Goal: Task Accomplishment & Management: Complete application form

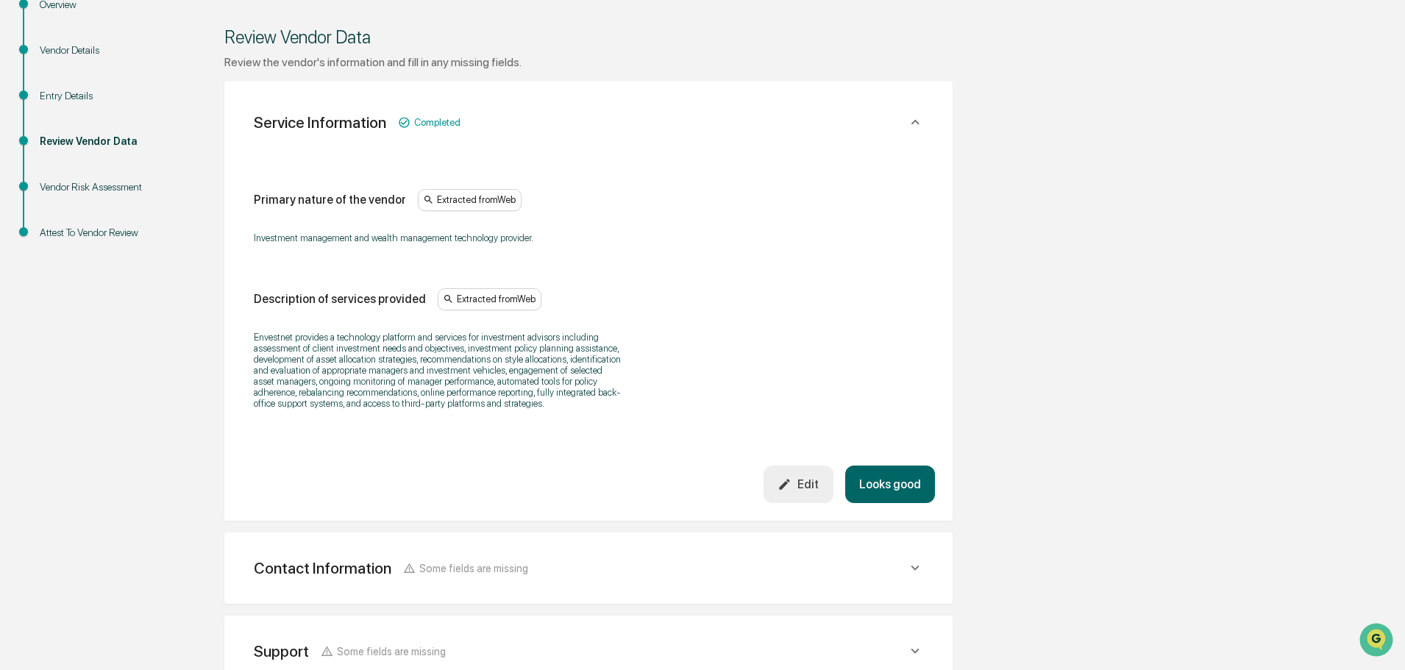
scroll to position [221, 0]
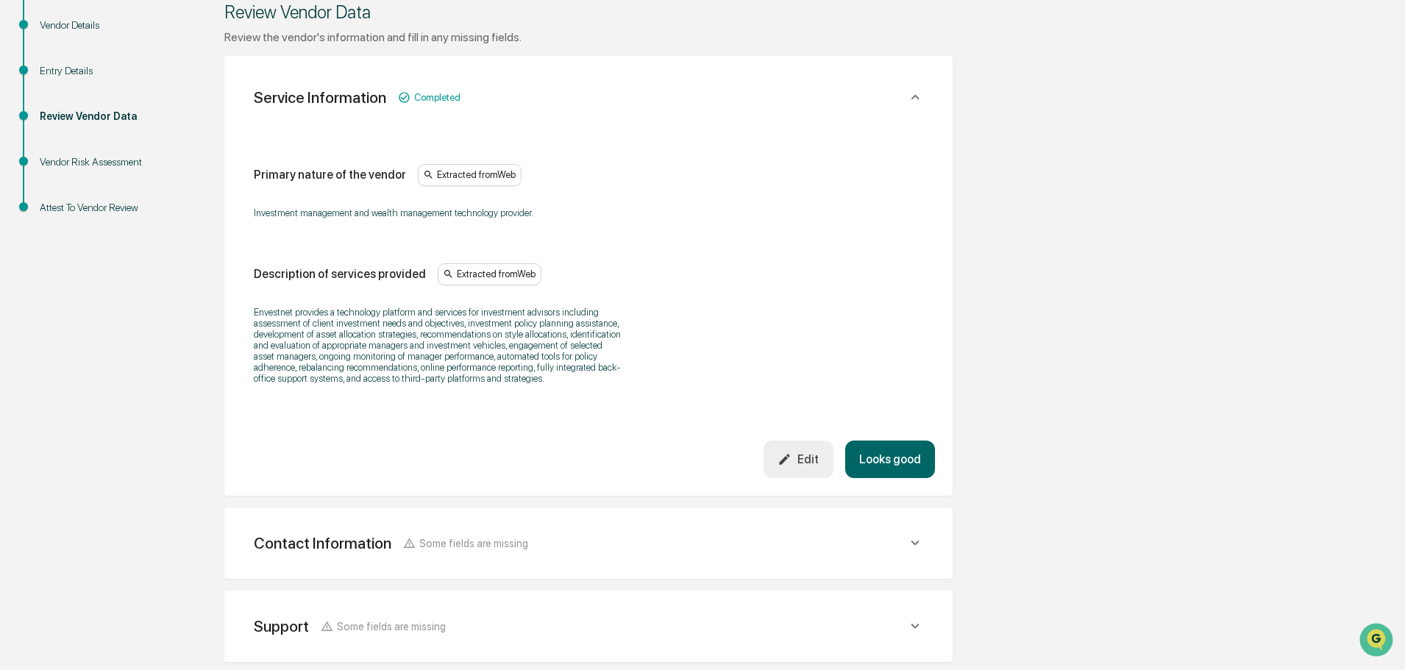
click at [873, 449] on button "Looks good" at bounding box center [890, 460] width 90 height 38
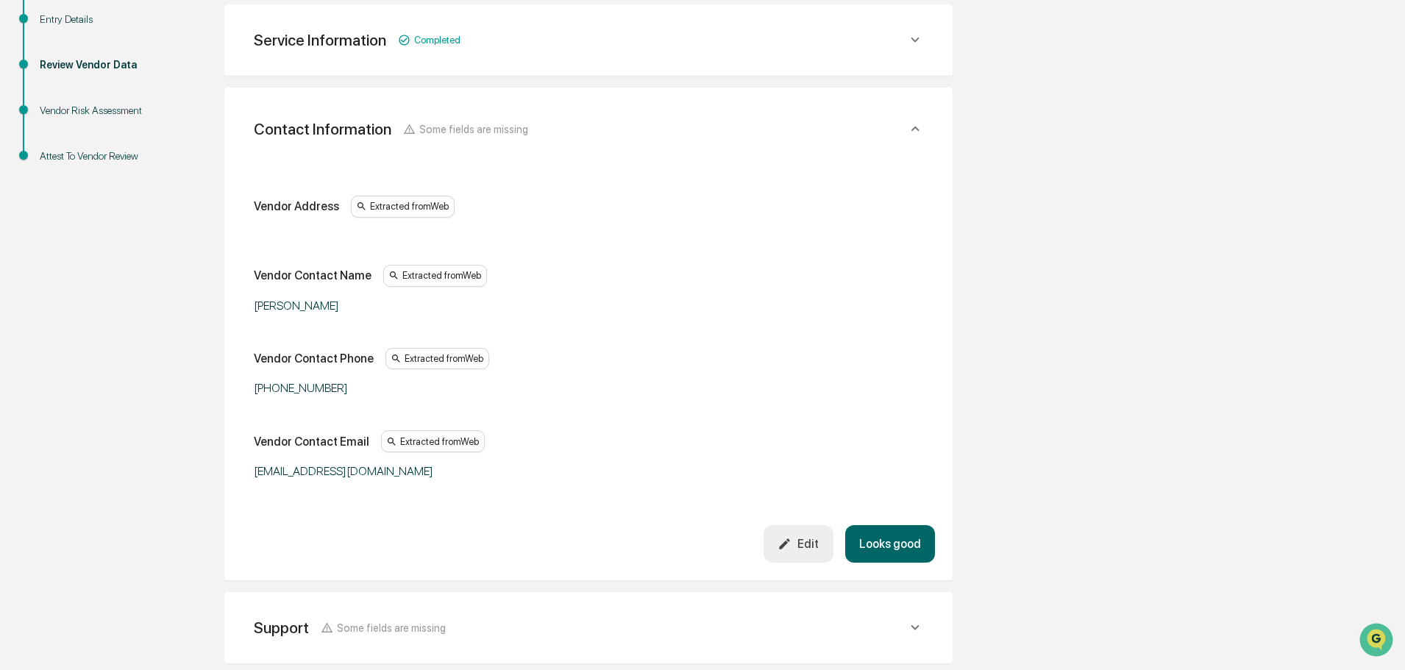
scroll to position [277, 0]
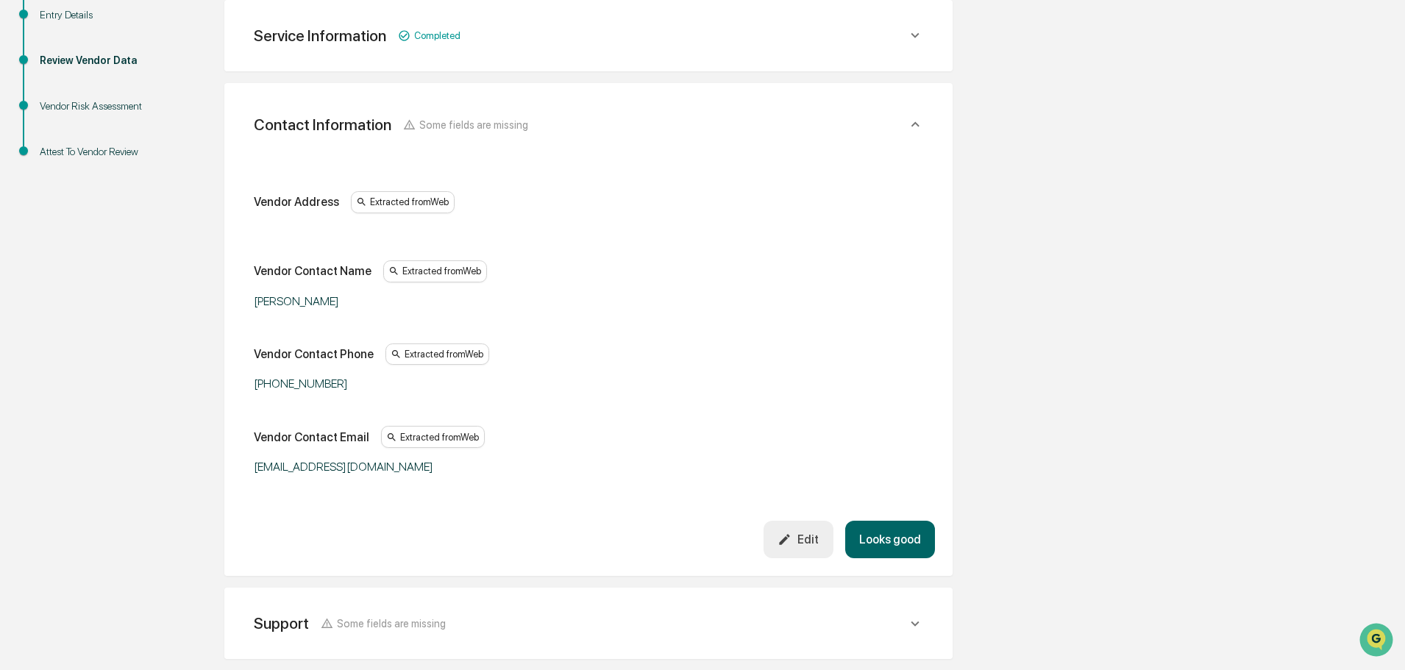
click at [887, 533] on button "Looks good" at bounding box center [890, 540] width 90 height 38
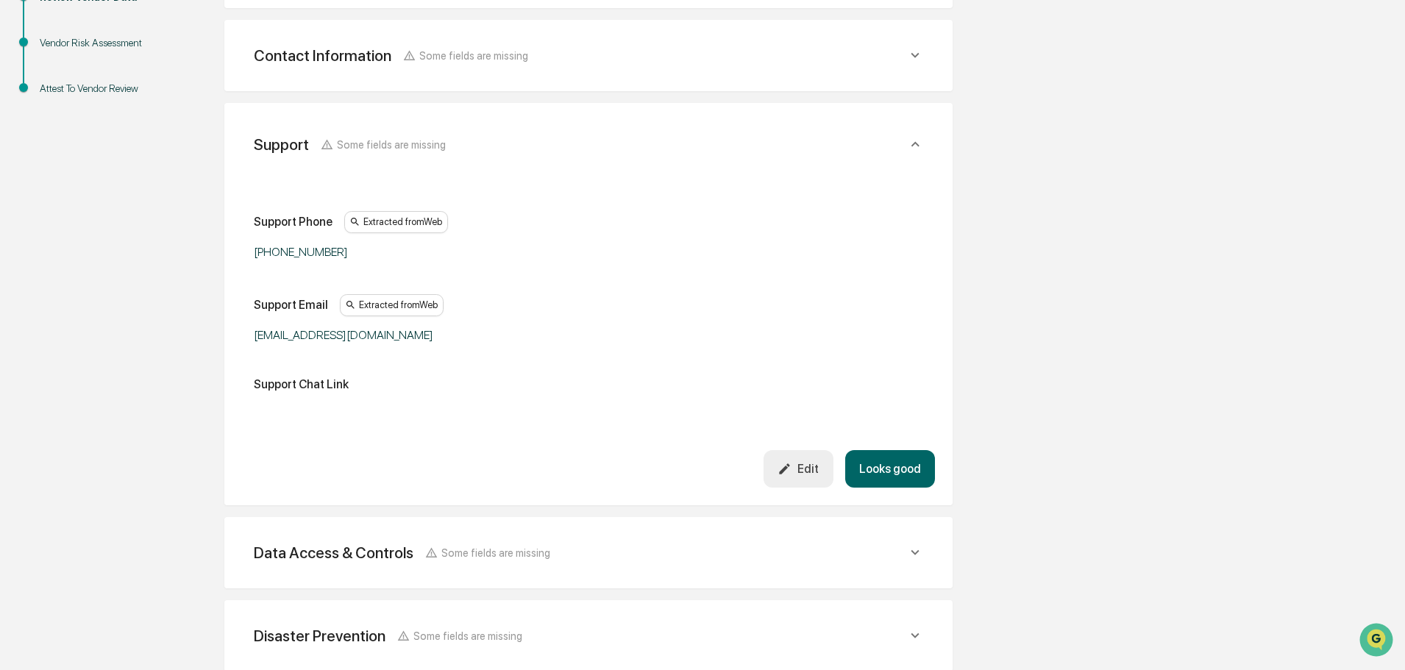
scroll to position [360, 0]
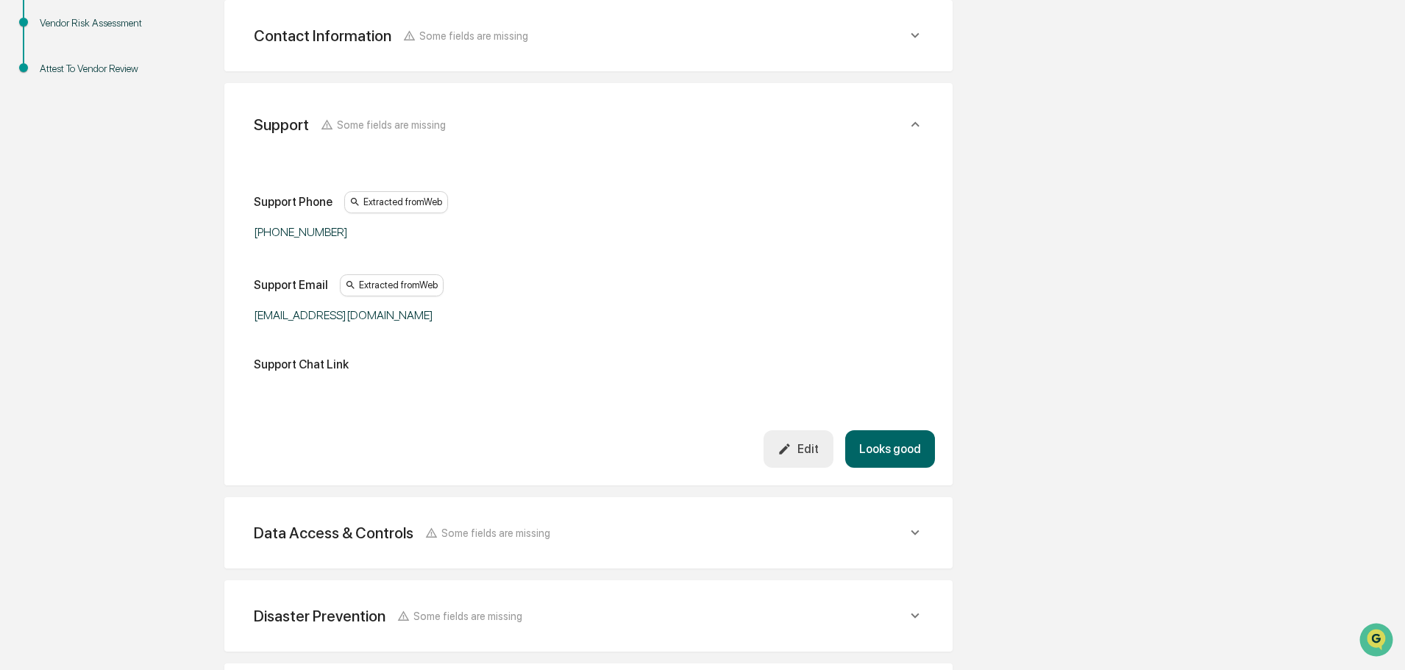
click at [897, 447] on button "Looks good" at bounding box center [890, 449] width 90 height 38
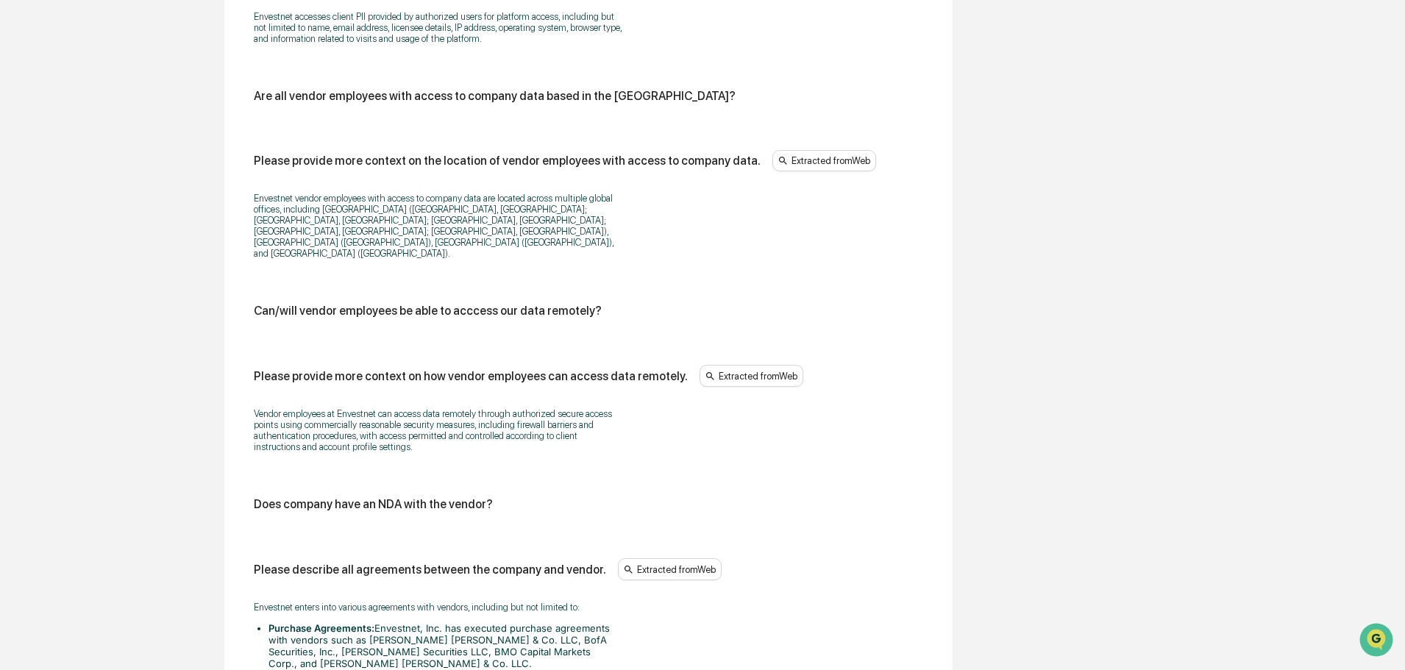
scroll to position [1840, 0]
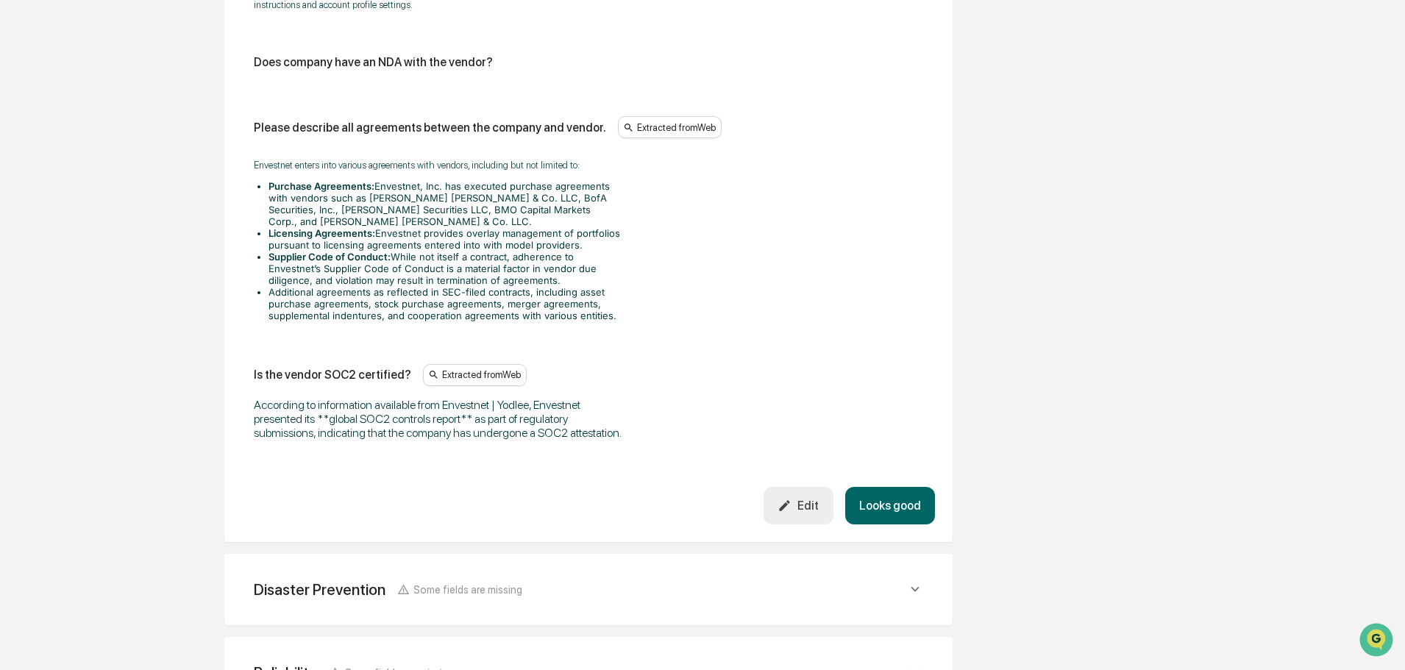
click at [801, 487] on button "Edit" at bounding box center [799, 506] width 70 height 38
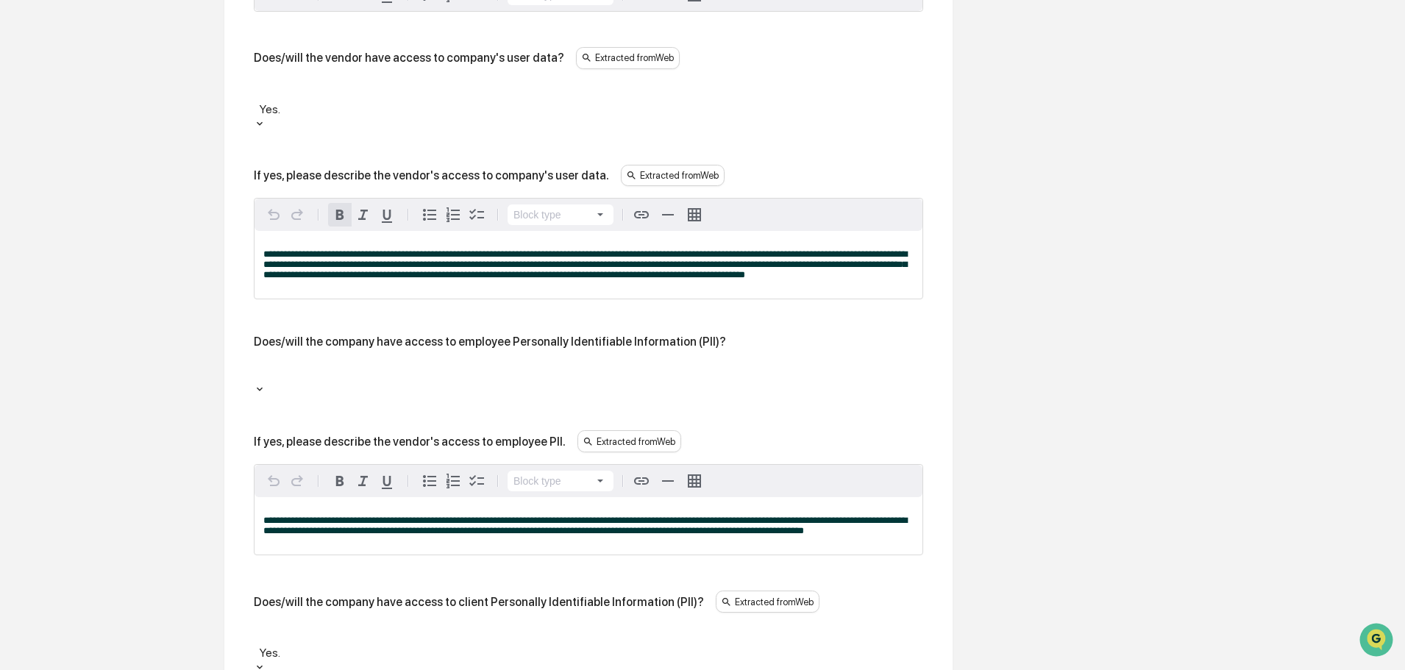
scroll to position [958, 0]
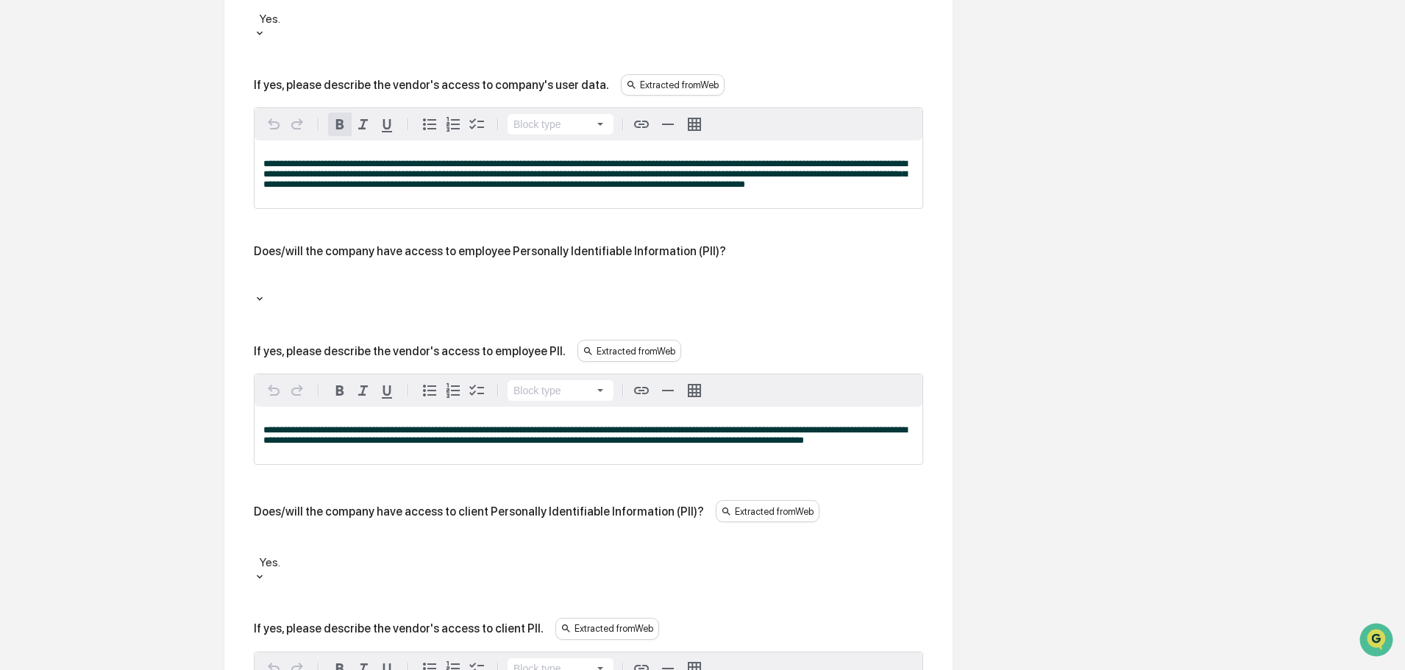
click at [330, 270] on div at bounding box center [588, 287] width 669 height 35
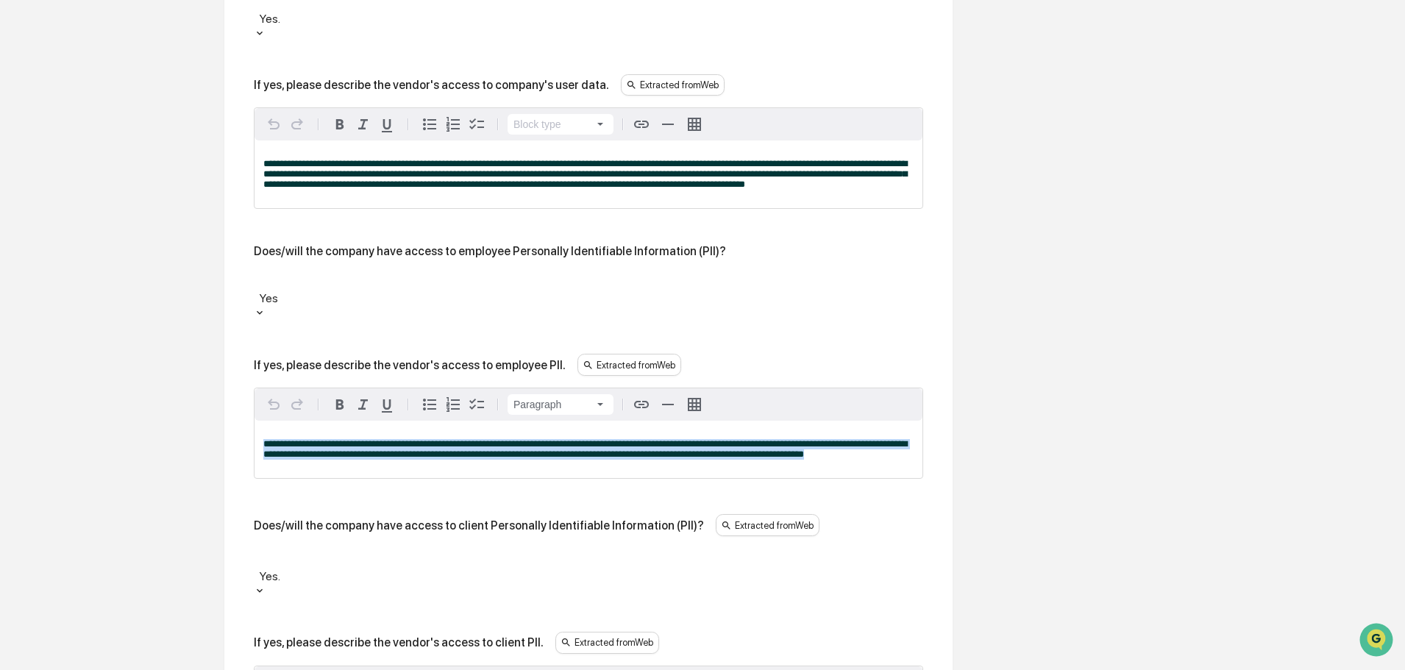
drag, startPoint x: 875, startPoint y: 409, endPoint x: 209, endPoint y: 363, distance: 667.3
click at [209, 363] on div "Review Vendor Data Review the vendor's information and fill in any missing fiel…" at bounding box center [588, 683] width 809 height 2900
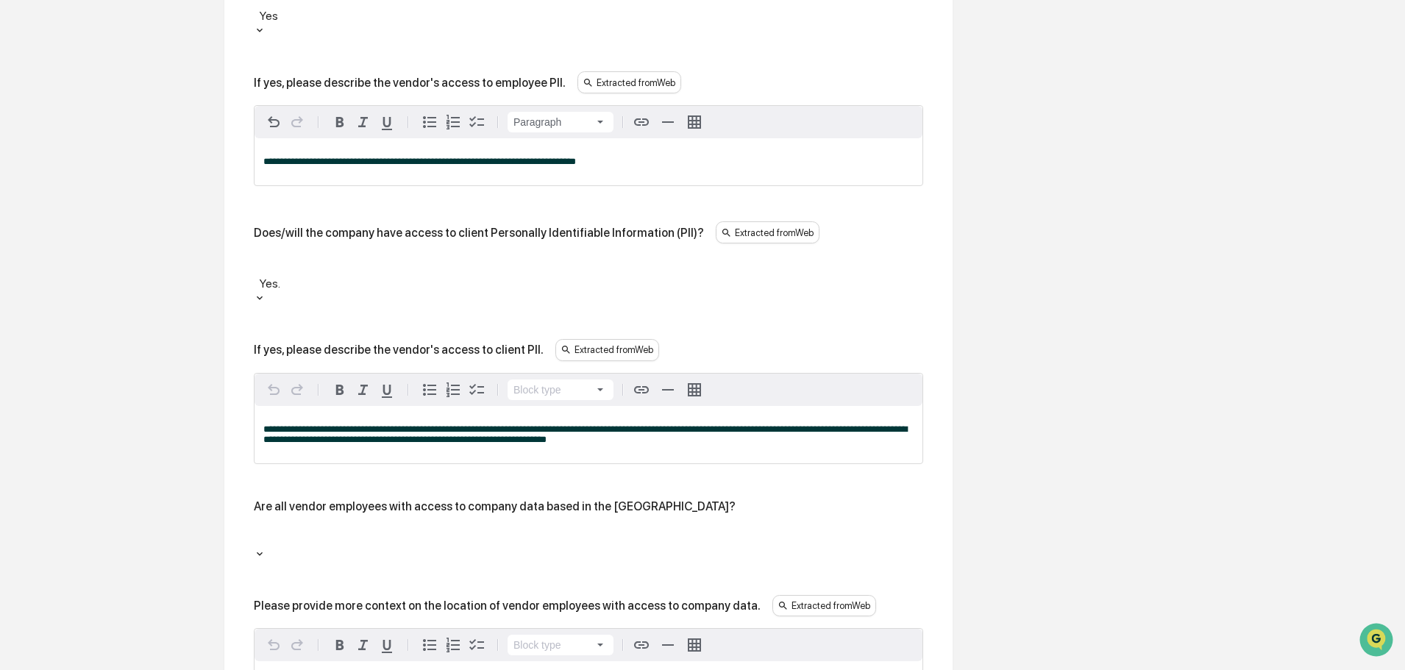
scroll to position [1325, 0]
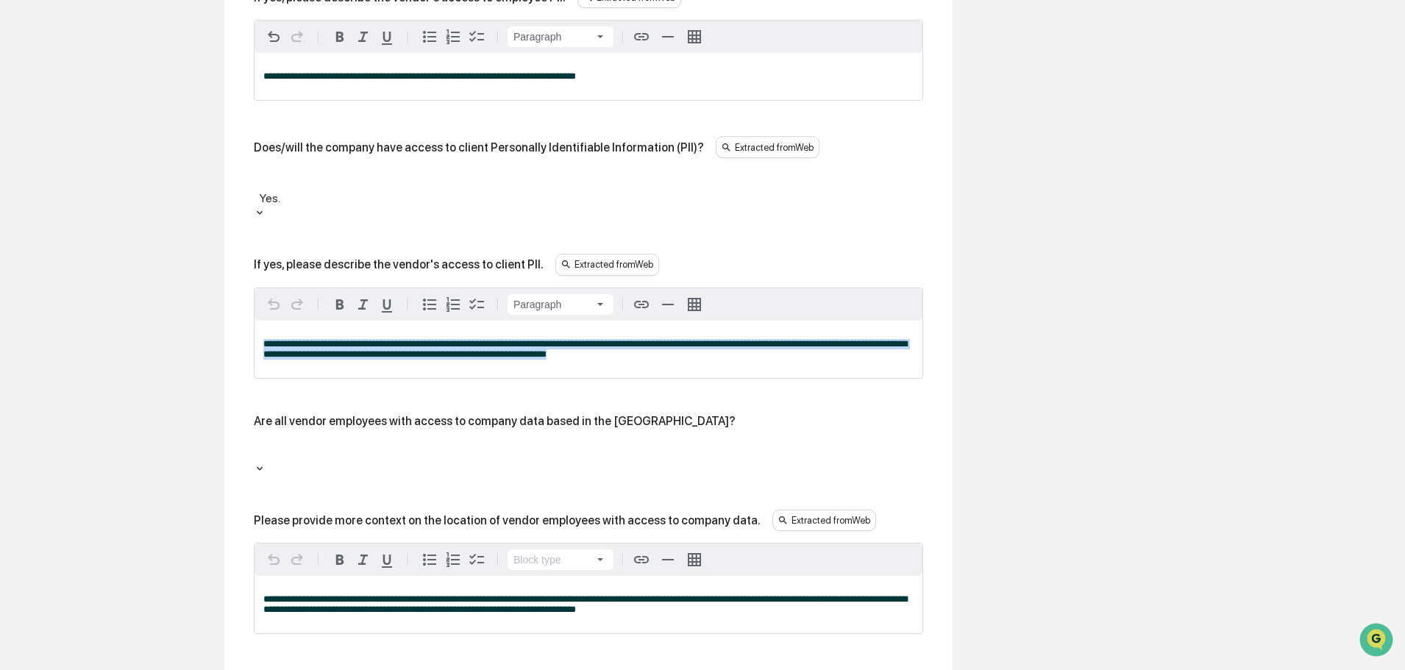
drag, startPoint x: 626, startPoint y: 281, endPoint x: 241, endPoint y: 251, distance: 385.9
click at [241, 251] on div "**********" at bounding box center [588, 355] width 728 height 2310
copy span "**********"
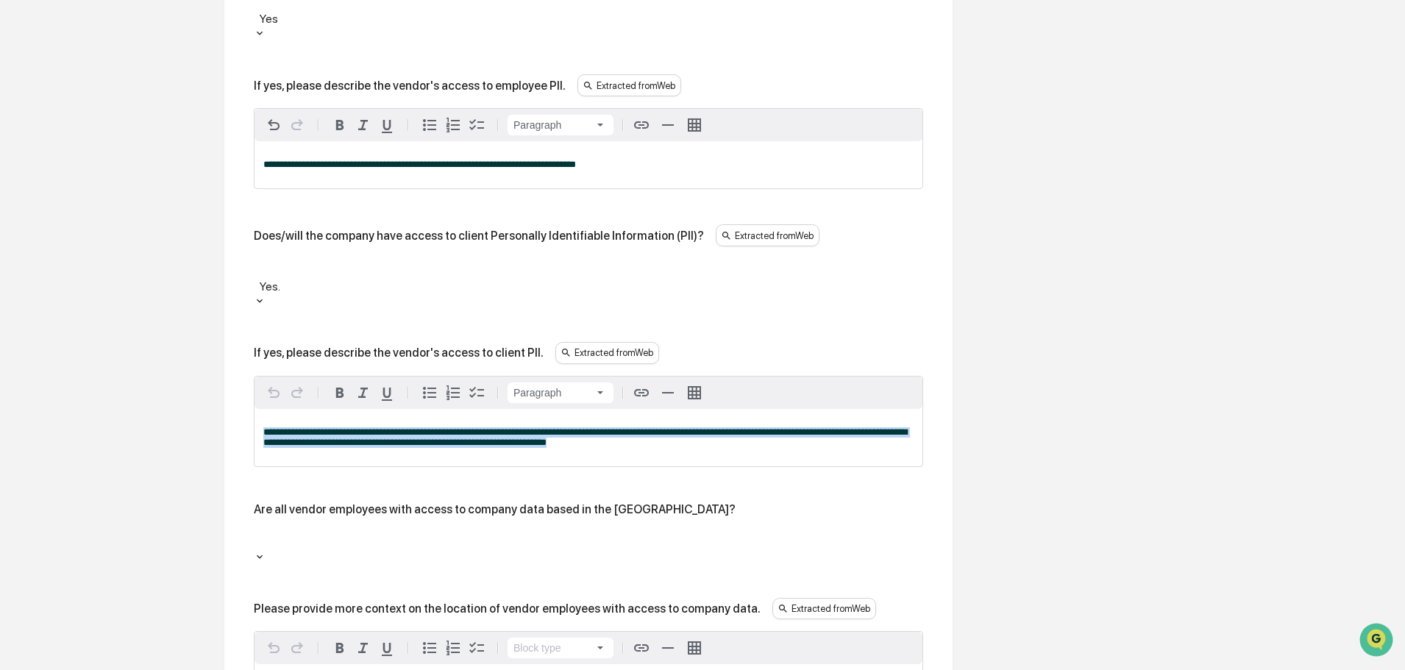
scroll to position [1178, 0]
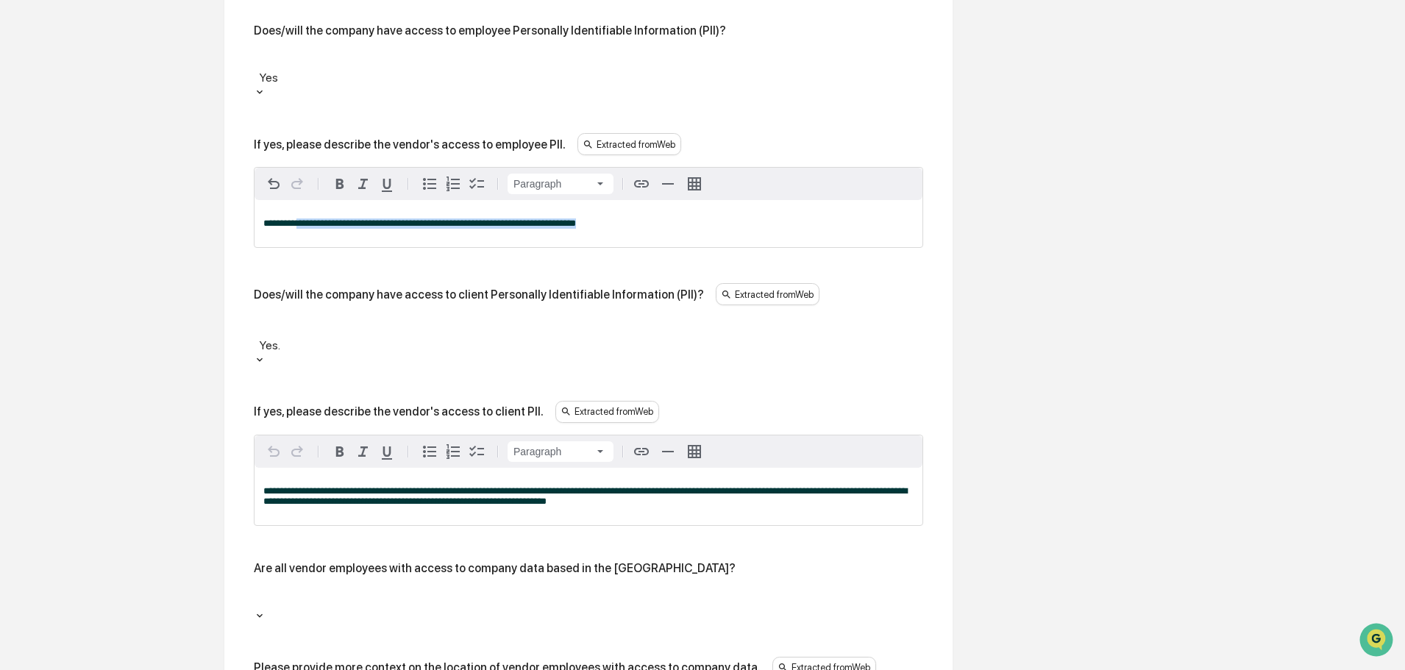
drag, startPoint x: 532, startPoint y: 160, endPoint x: 302, endPoint y: 149, distance: 229.8
click at [302, 200] on div "**********" at bounding box center [589, 223] width 668 height 47
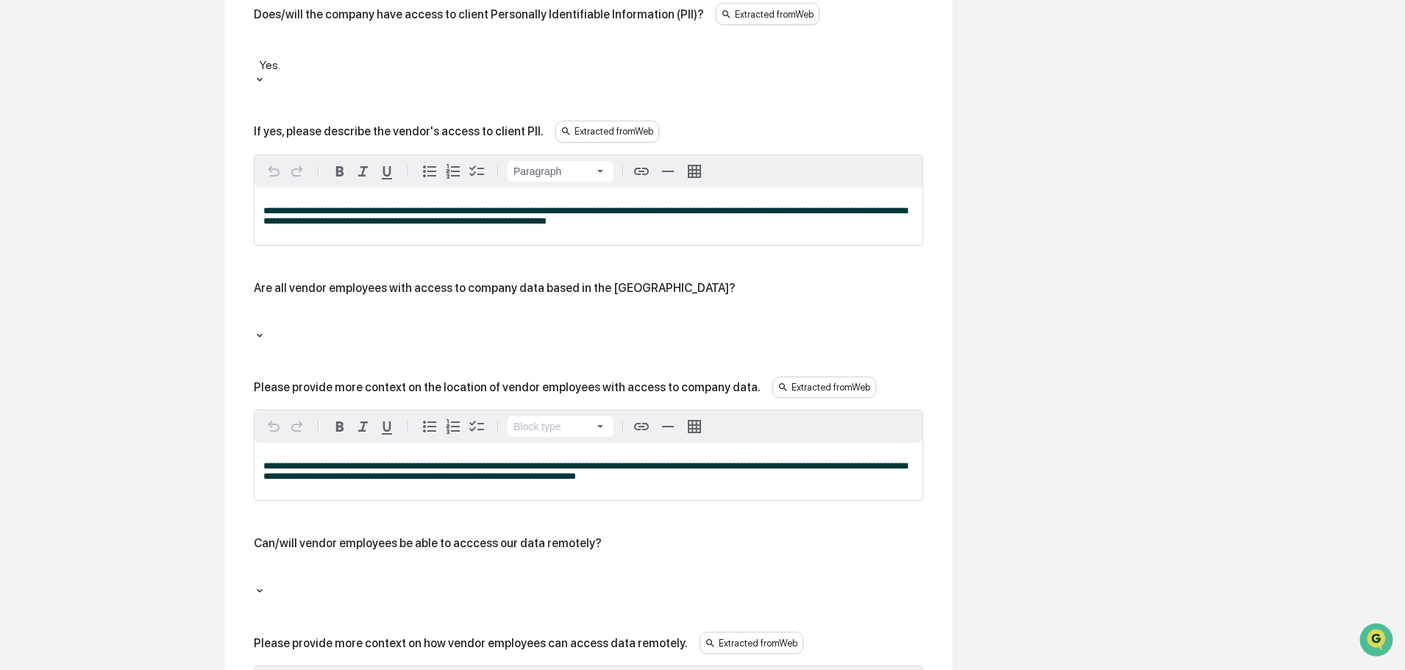
scroll to position [1473, 0]
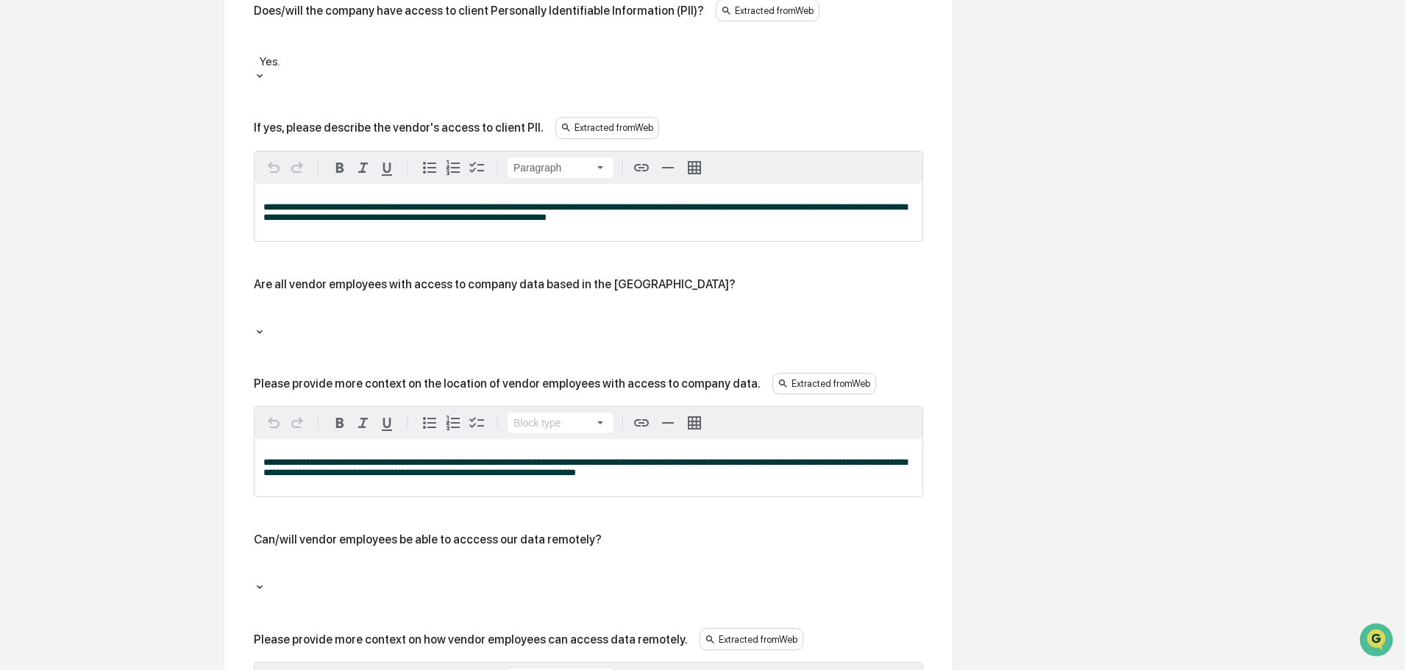
drag, startPoint x: 452, startPoint y: 230, endPoint x: 419, endPoint y: 250, distance: 38.6
click at [452, 303] on div at bounding box center [588, 314] width 669 height 23
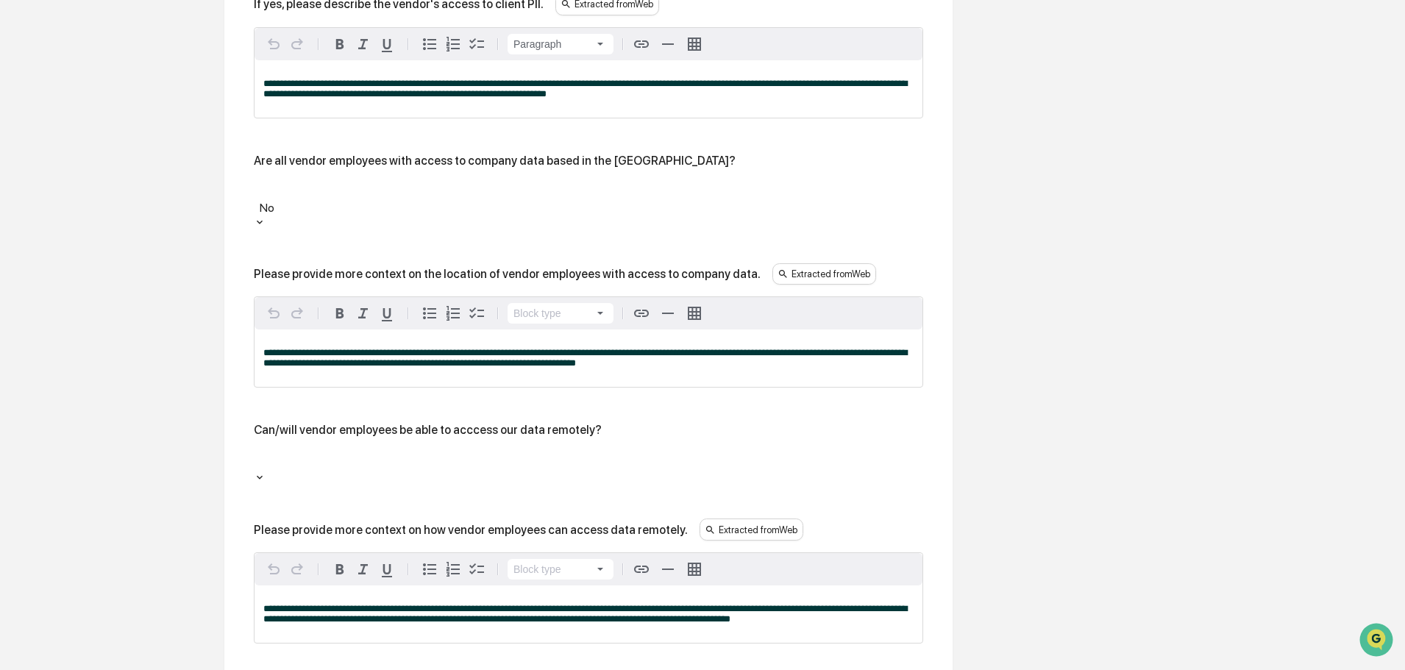
scroll to position [1620, 0]
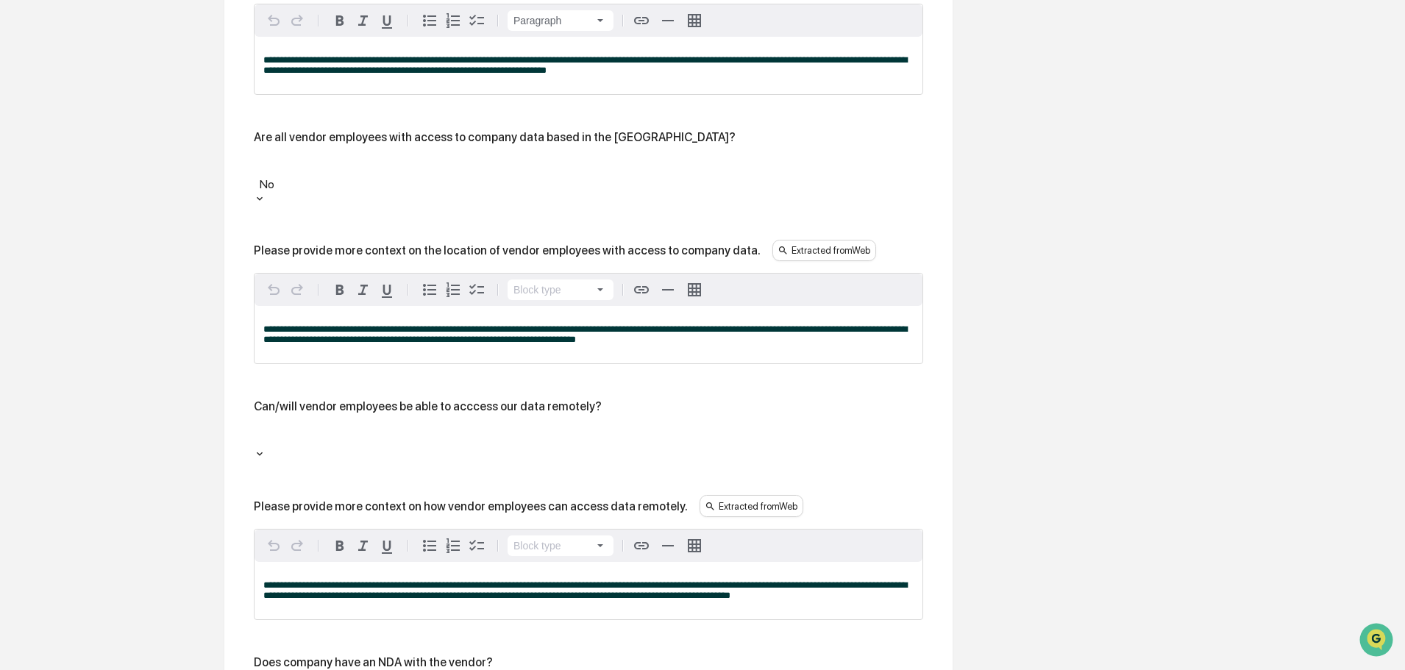
click at [335, 399] on div "Can/will vendor employees be able to acccess our data remotely?" at bounding box center [588, 429] width 669 height 60
drag, startPoint x: 328, startPoint y: 341, endPoint x: 322, endPoint y: 354, distance: 13.8
click at [328, 428] on div at bounding box center [588, 436] width 655 height 17
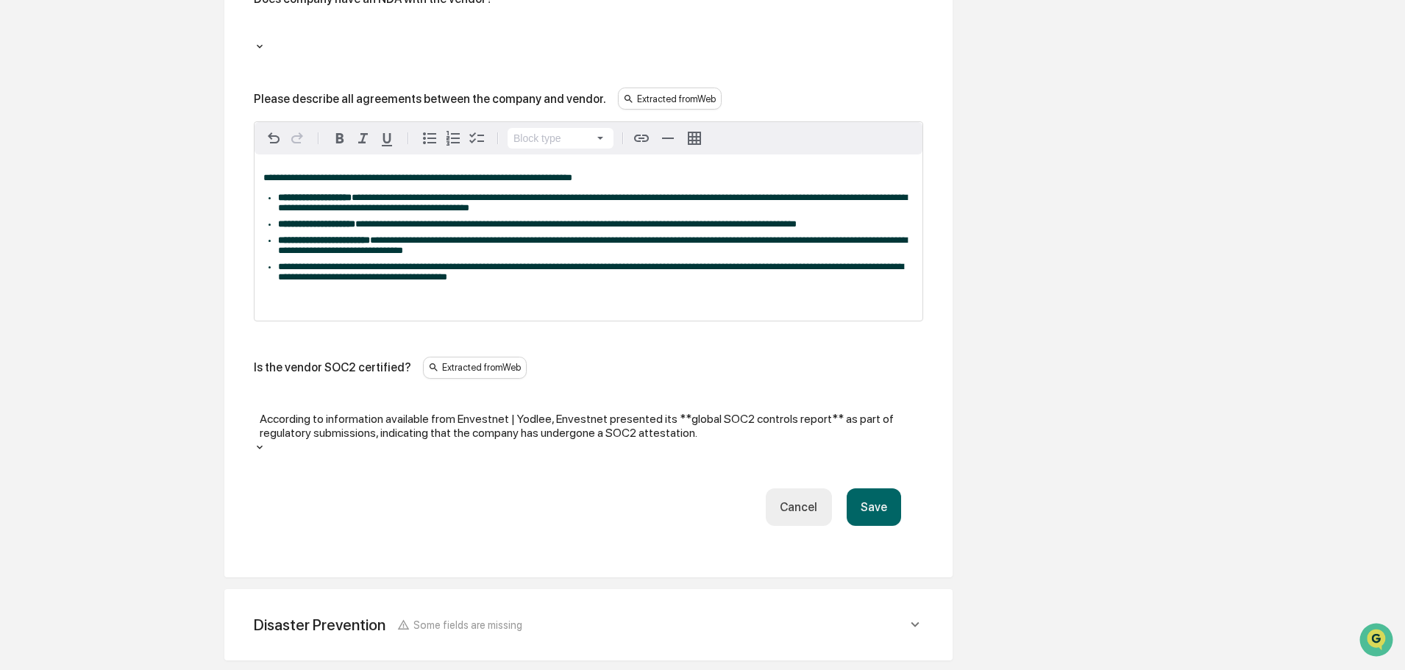
scroll to position [2301, 0]
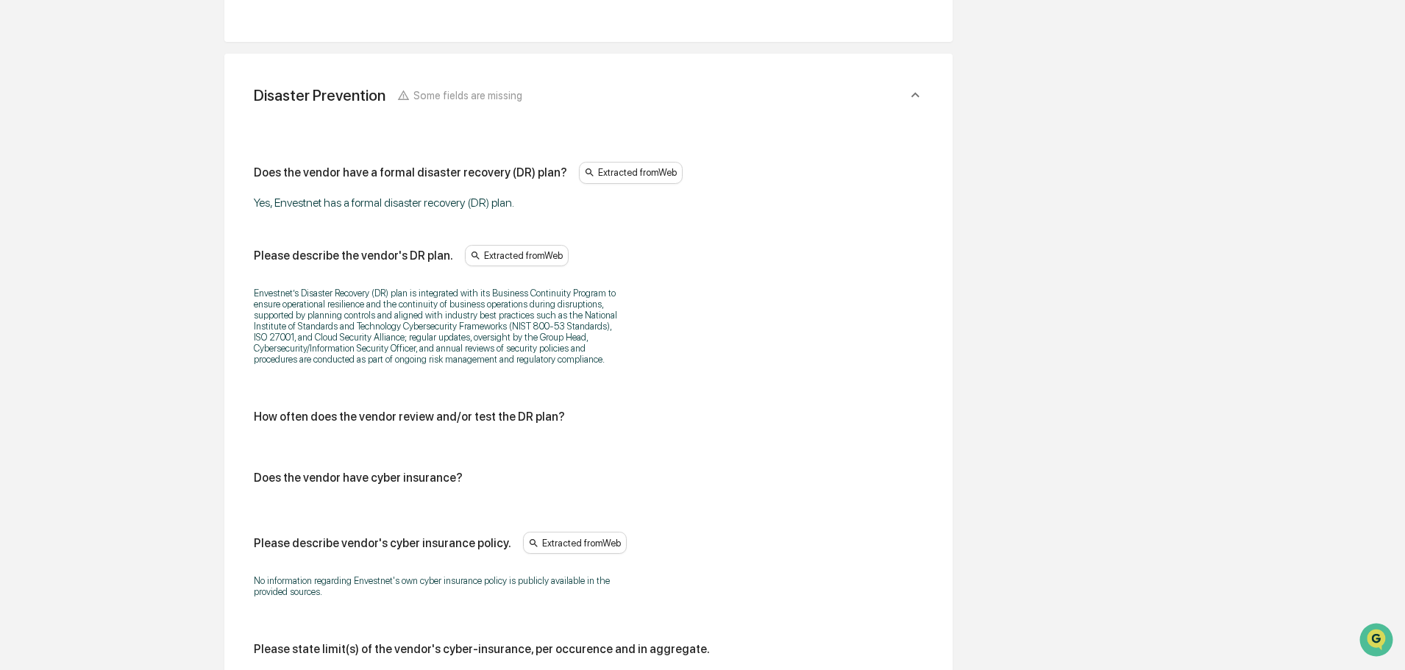
scroll to position [2946, 0]
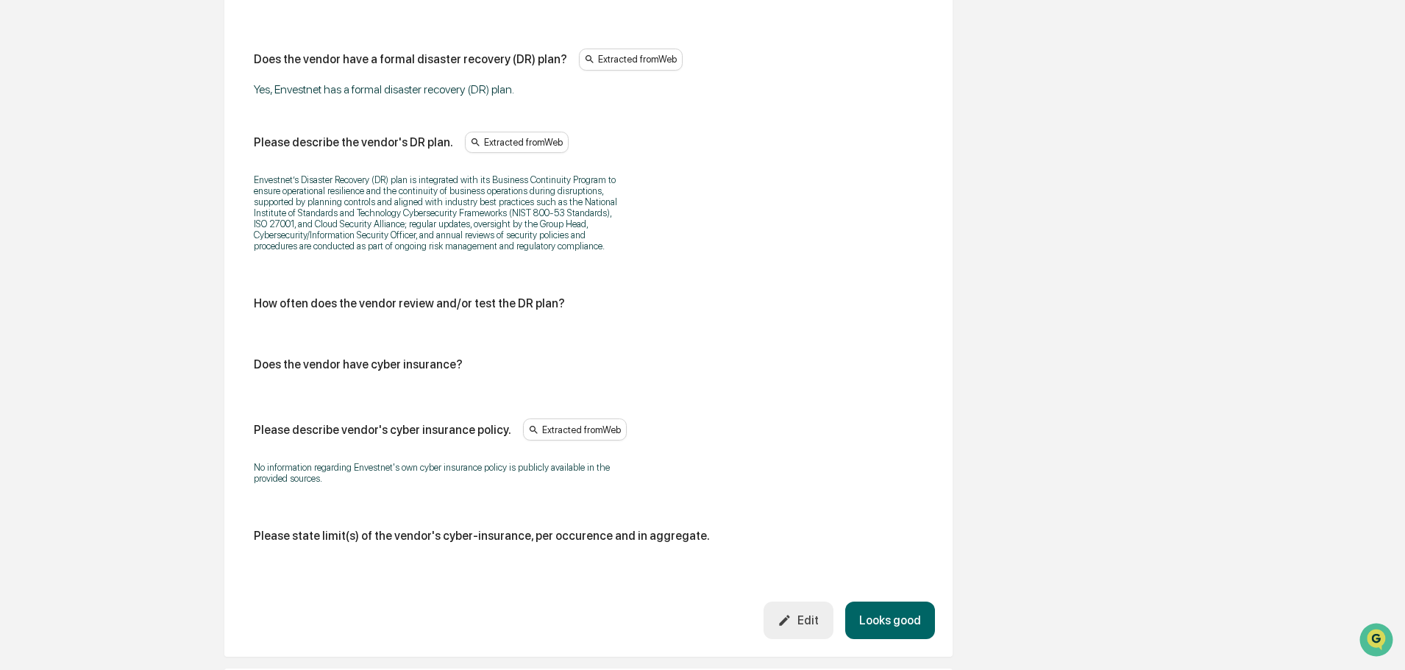
click at [888, 602] on button "Looks good" at bounding box center [890, 621] width 90 height 38
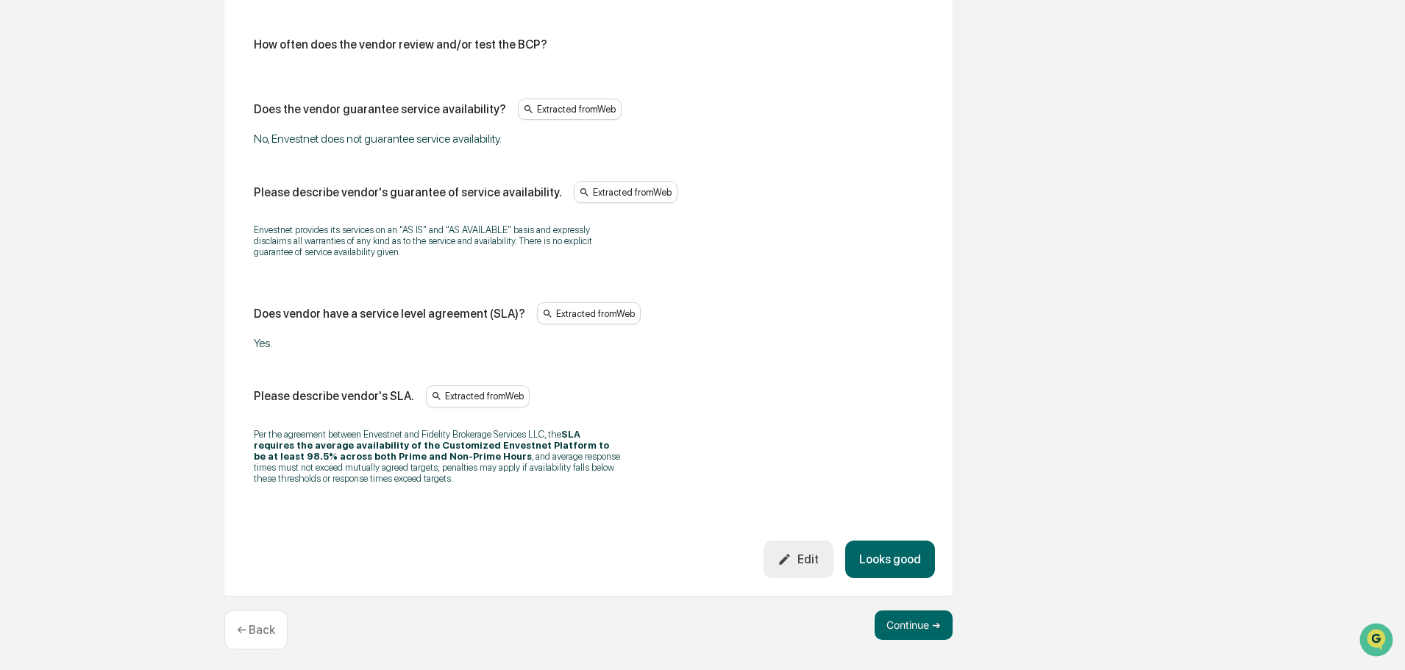
scroll to position [971, 0]
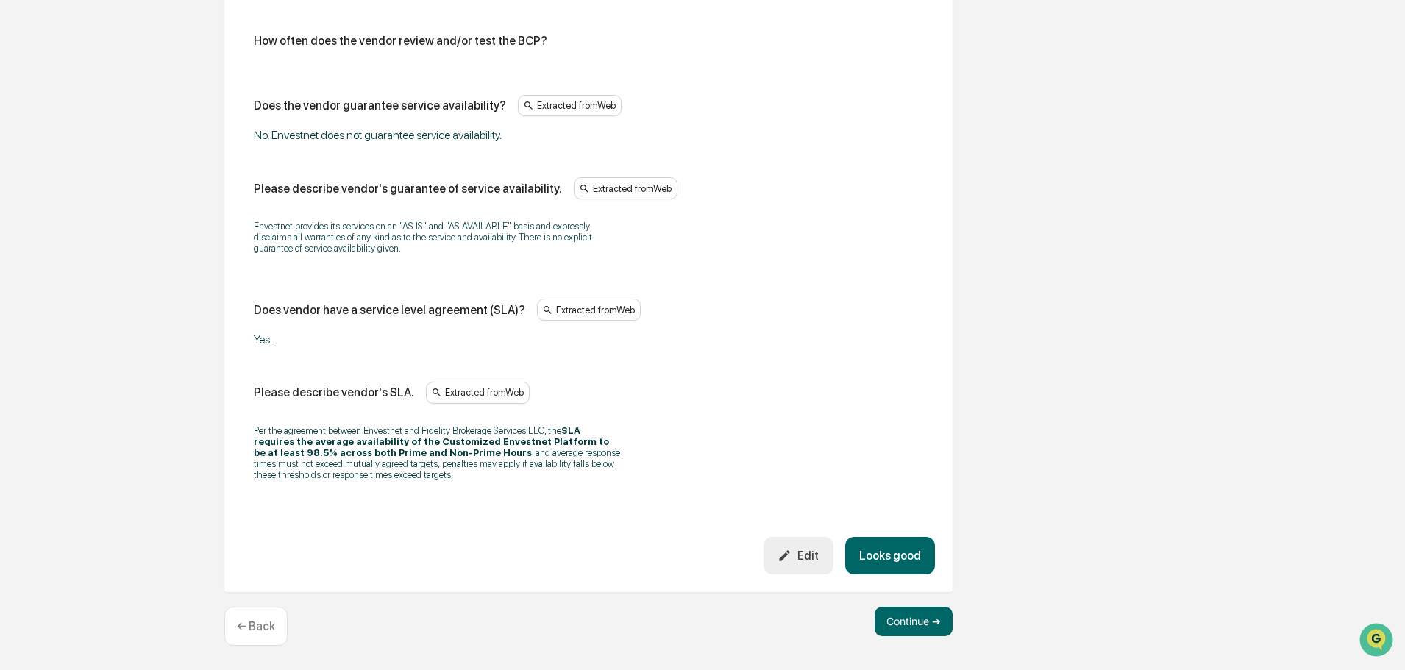
click at [799, 555] on div "Edit" at bounding box center [797, 556] width 41 height 14
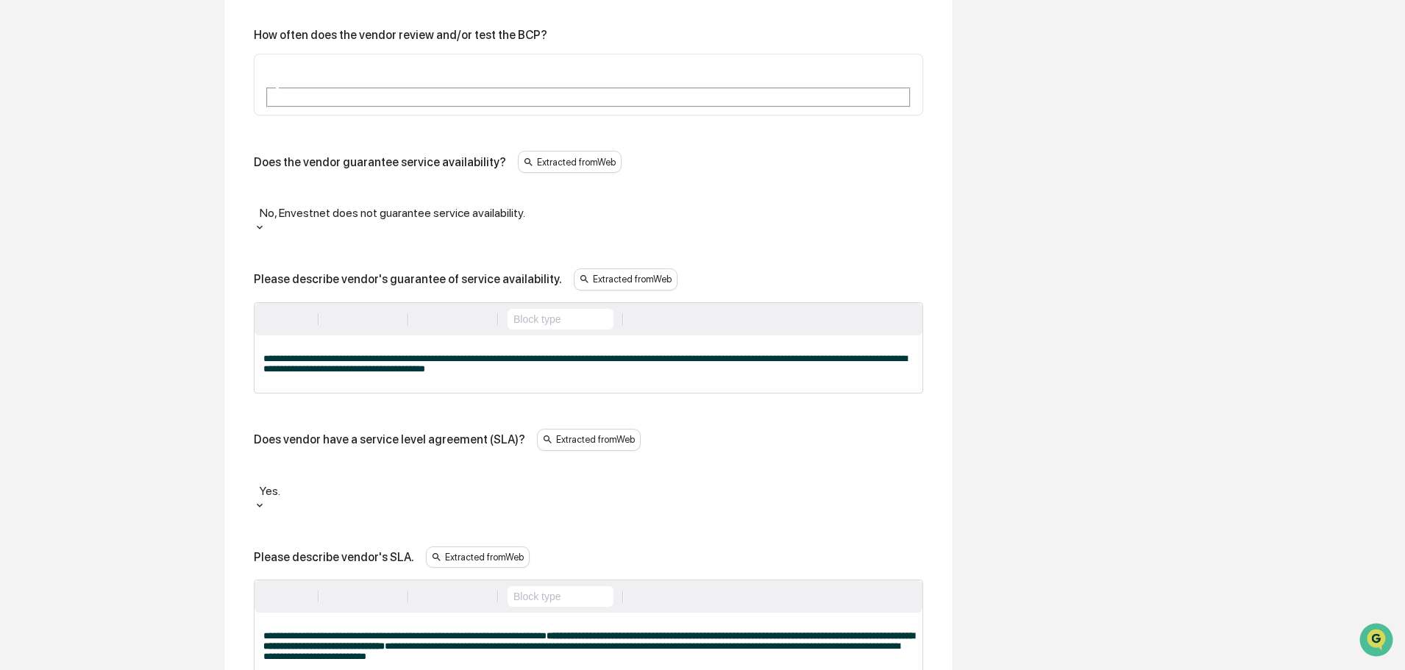
scroll to position [1176, 0]
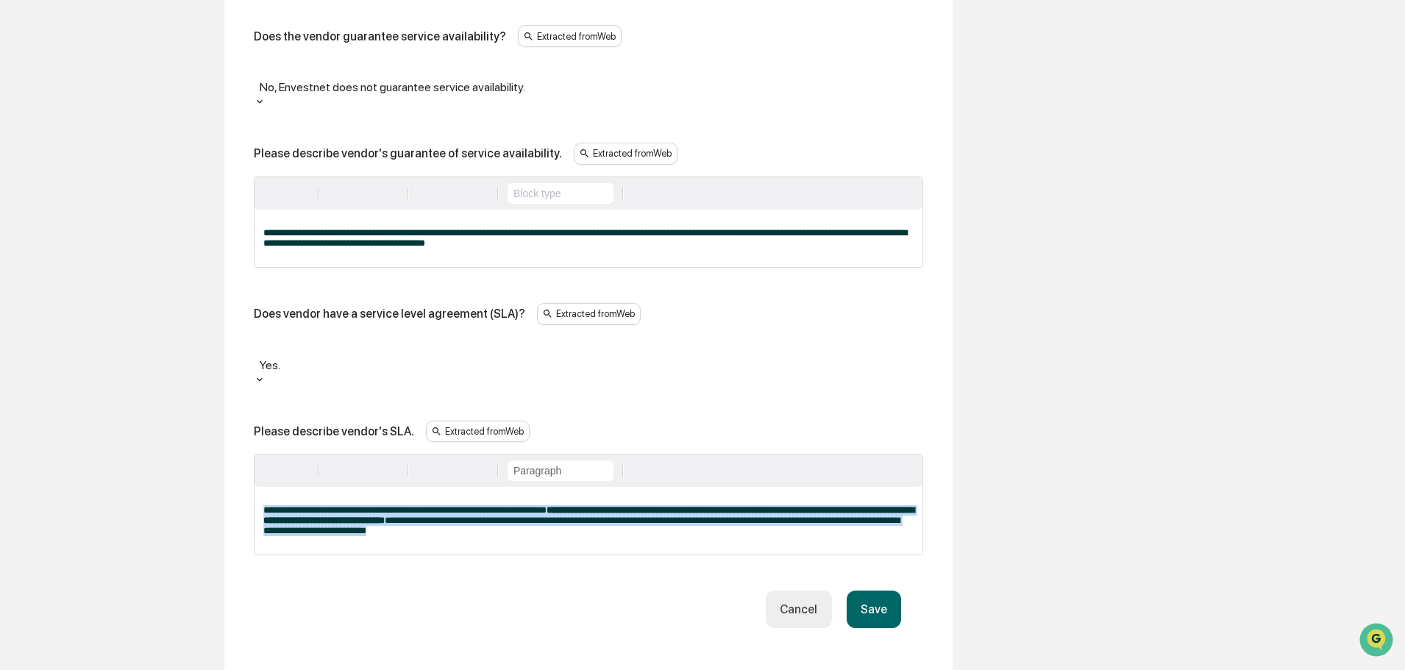
drag, startPoint x: 583, startPoint y: 450, endPoint x: 173, endPoint y: 389, distance: 415.0
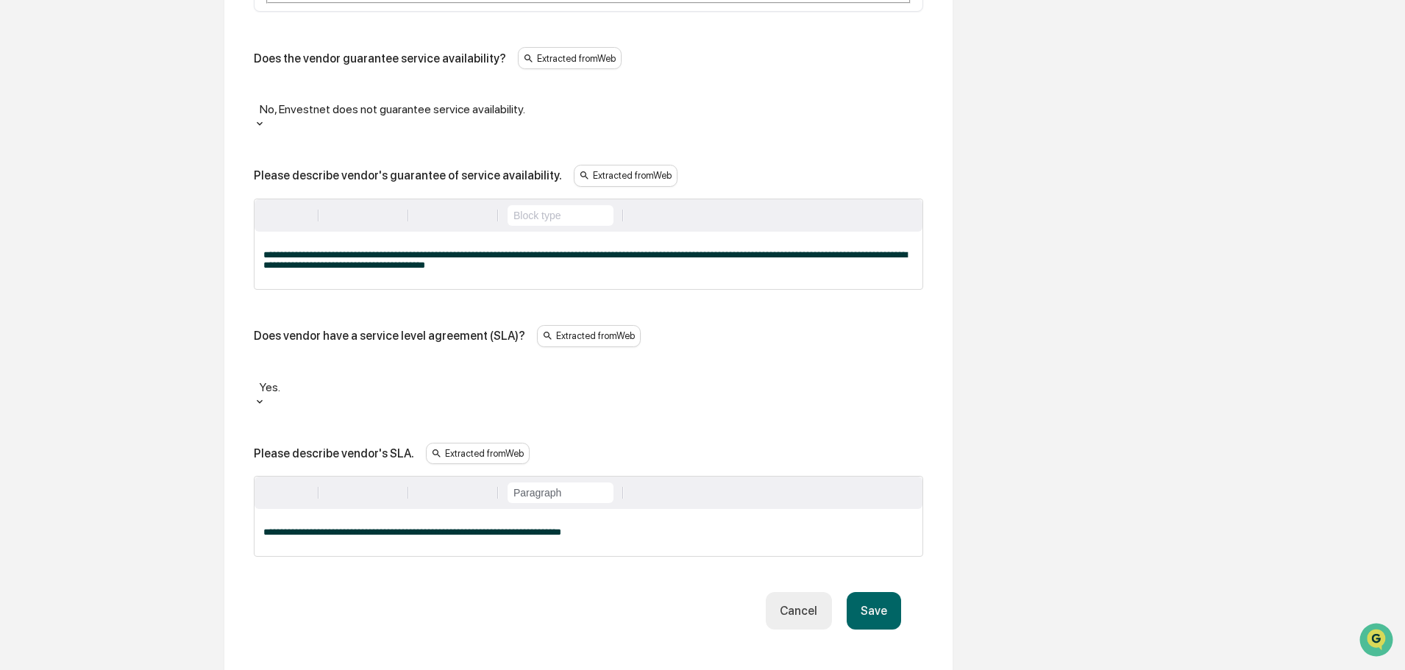
click at [627, 509] on div "**********" at bounding box center [589, 532] width 668 height 47
drag, startPoint x: 861, startPoint y: 517, endPoint x: 846, endPoint y: 511, distance: 16.5
click at [861, 592] on button "Save" at bounding box center [874, 611] width 54 height 38
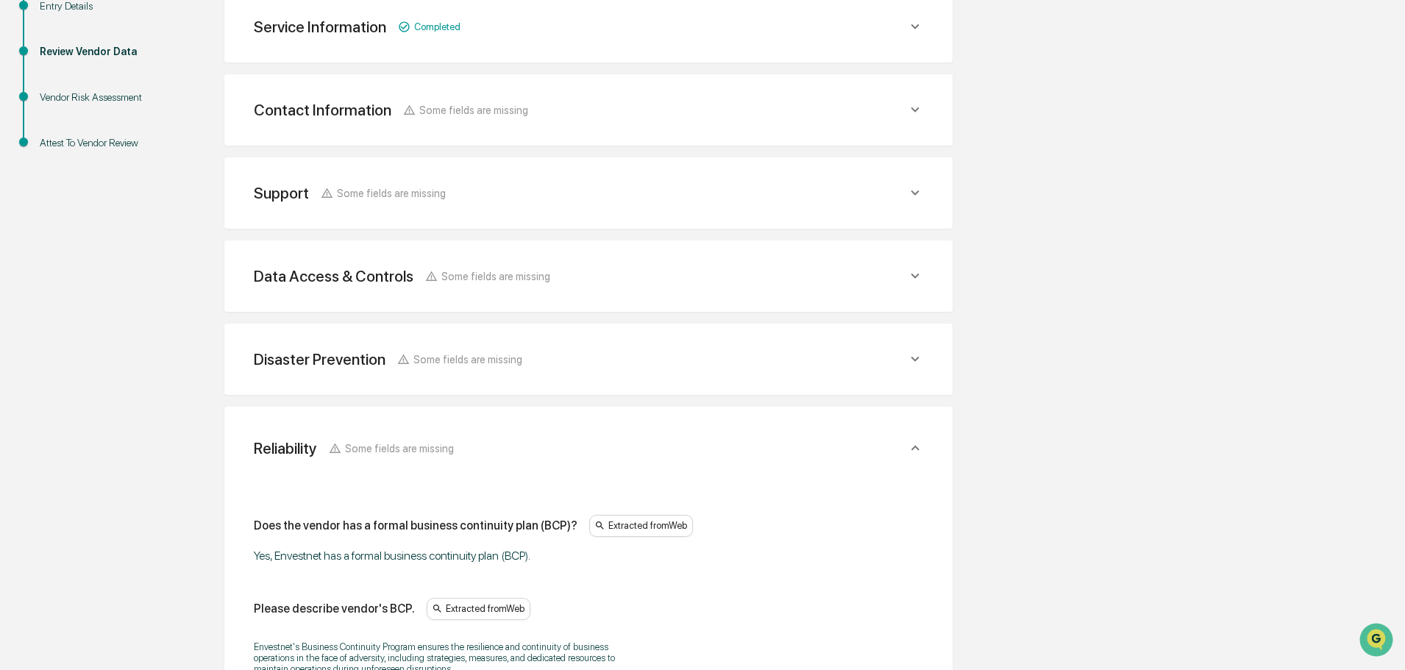
scroll to position [423, 0]
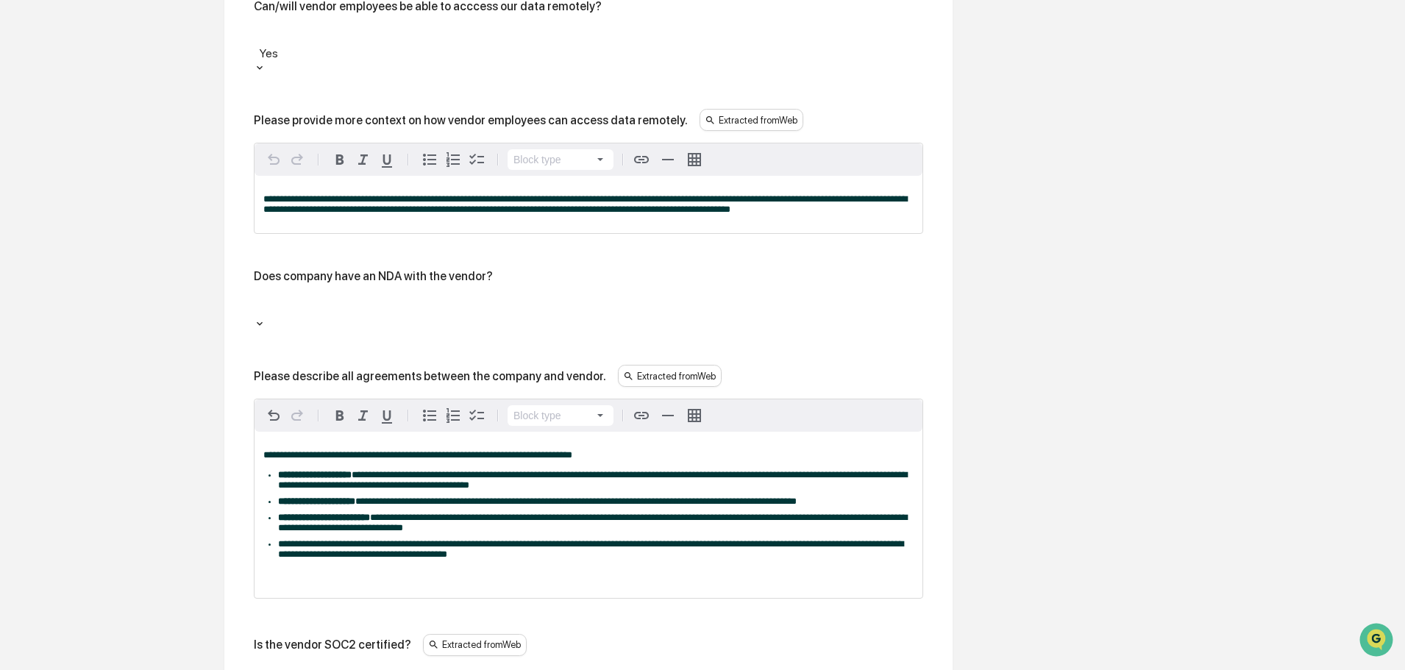
scroll to position [2041, 0]
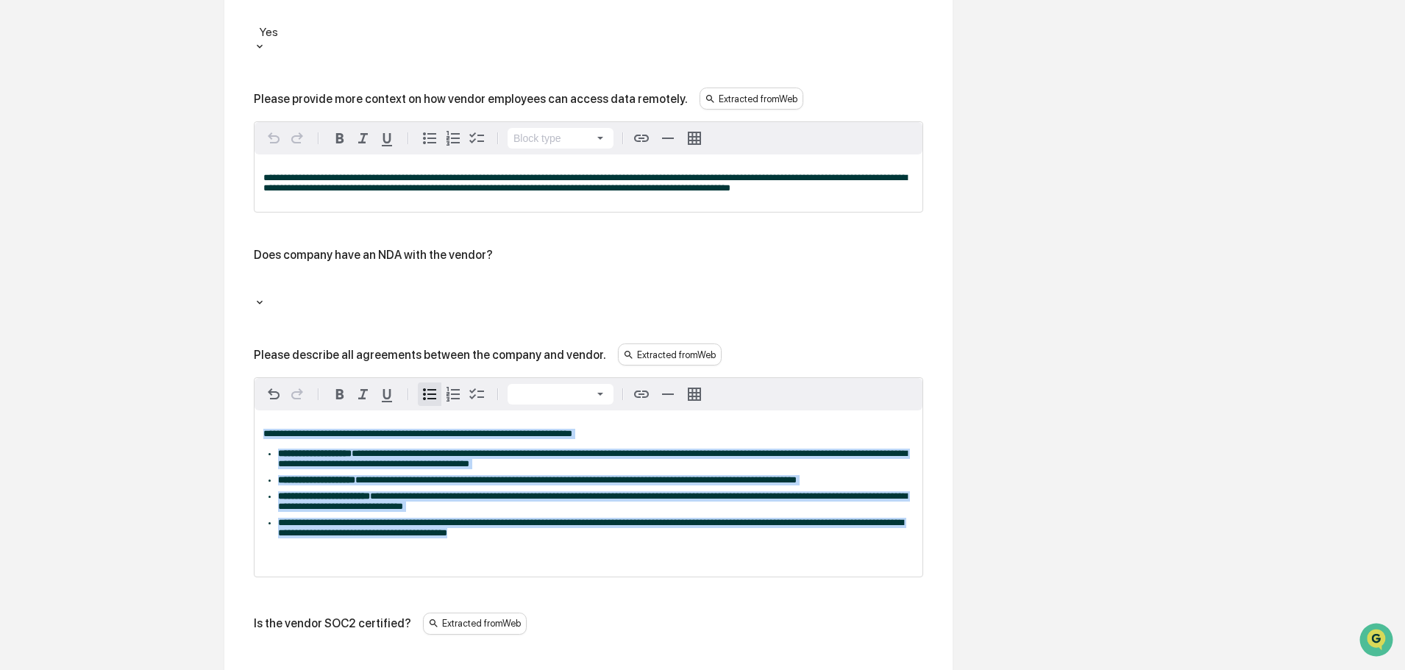
drag, startPoint x: 587, startPoint y: 423, endPoint x: 172, endPoint y: 290, distance: 435.7
click at [172, 290] on div "Overview Vendor Details Entry Details Review Vendor Data Vendor Risk Assessment…" at bounding box center [702, 319] width 1390 height 4340
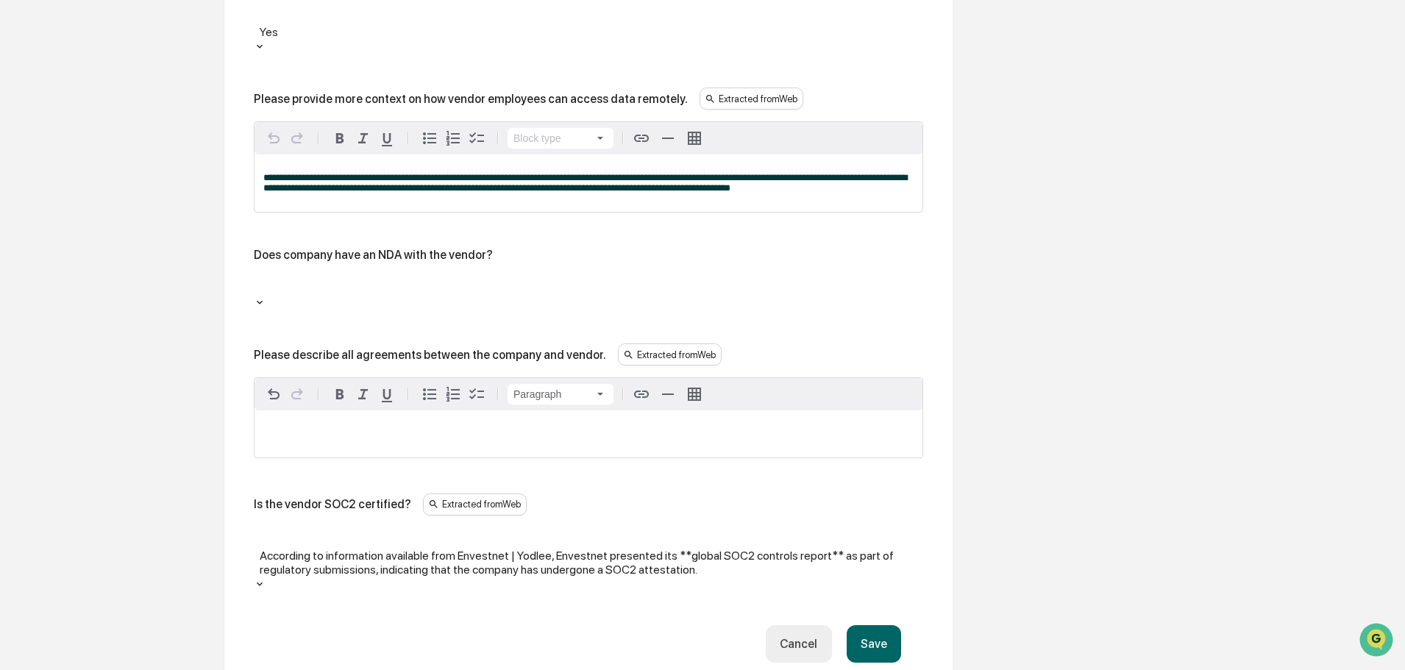
click at [310, 274] on div at bounding box center [588, 285] width 669 height 23
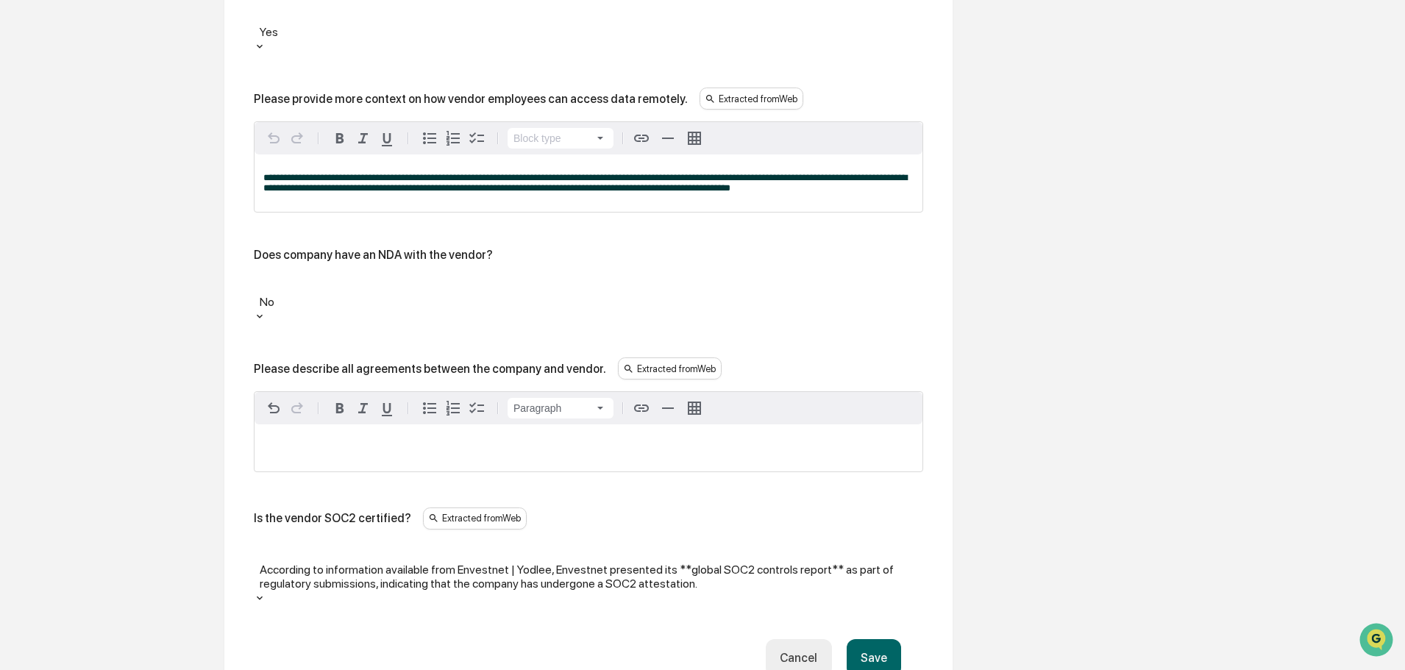
click at [861, 639] on button "Save" at bounding box center [874, 658] width 54 height 38
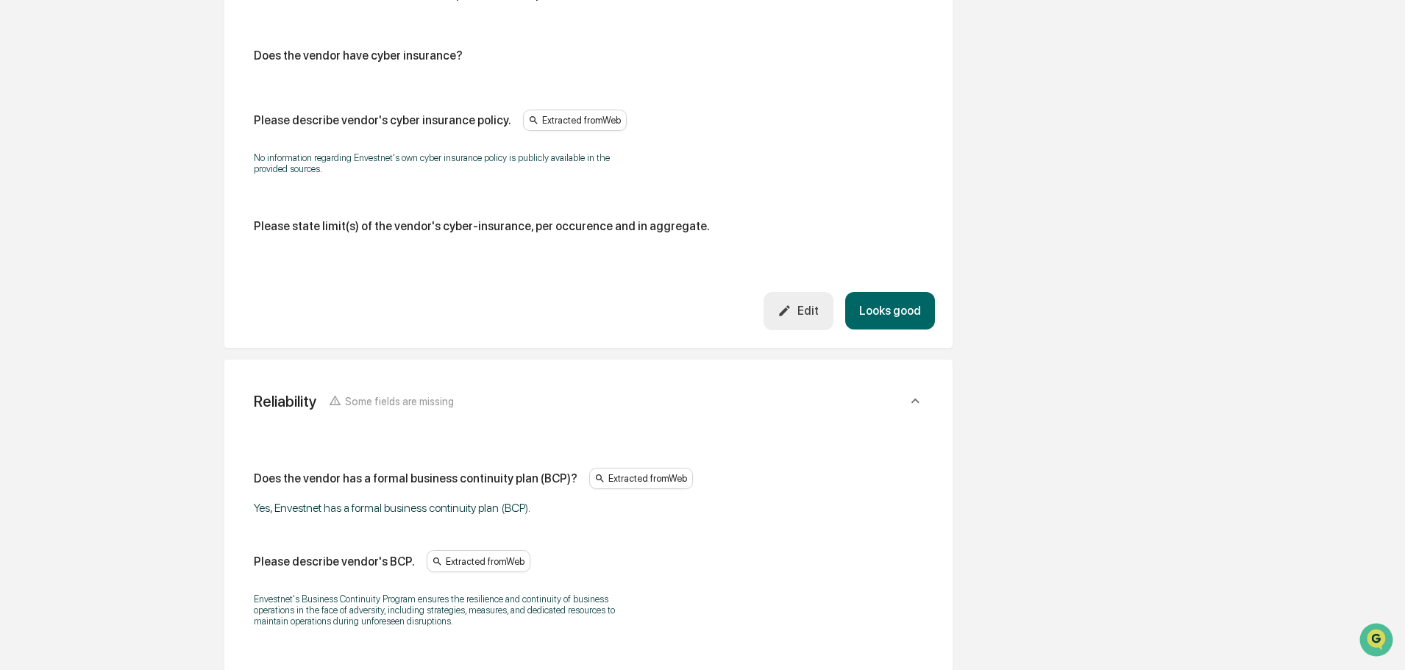
scroll to position [3204, 0]
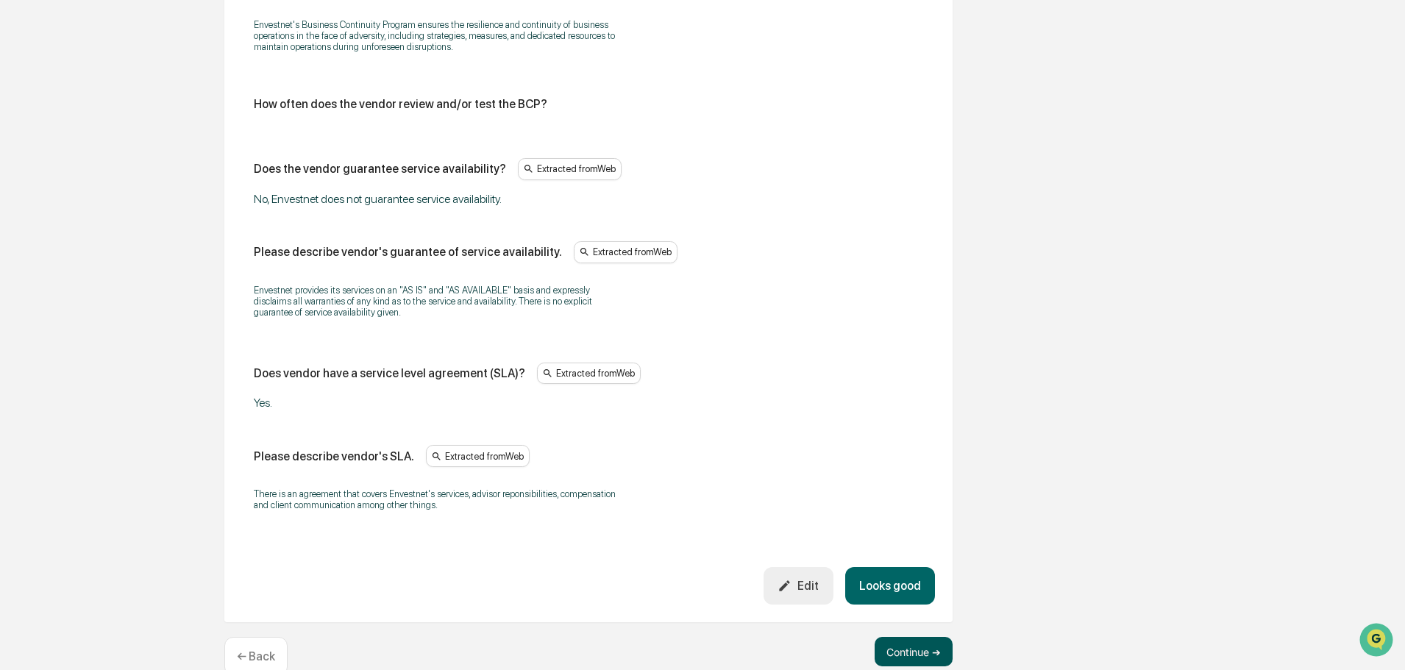
click at [925, 637] on button "Continue ➔" at bounding box center [914, 651] width 78 height 29
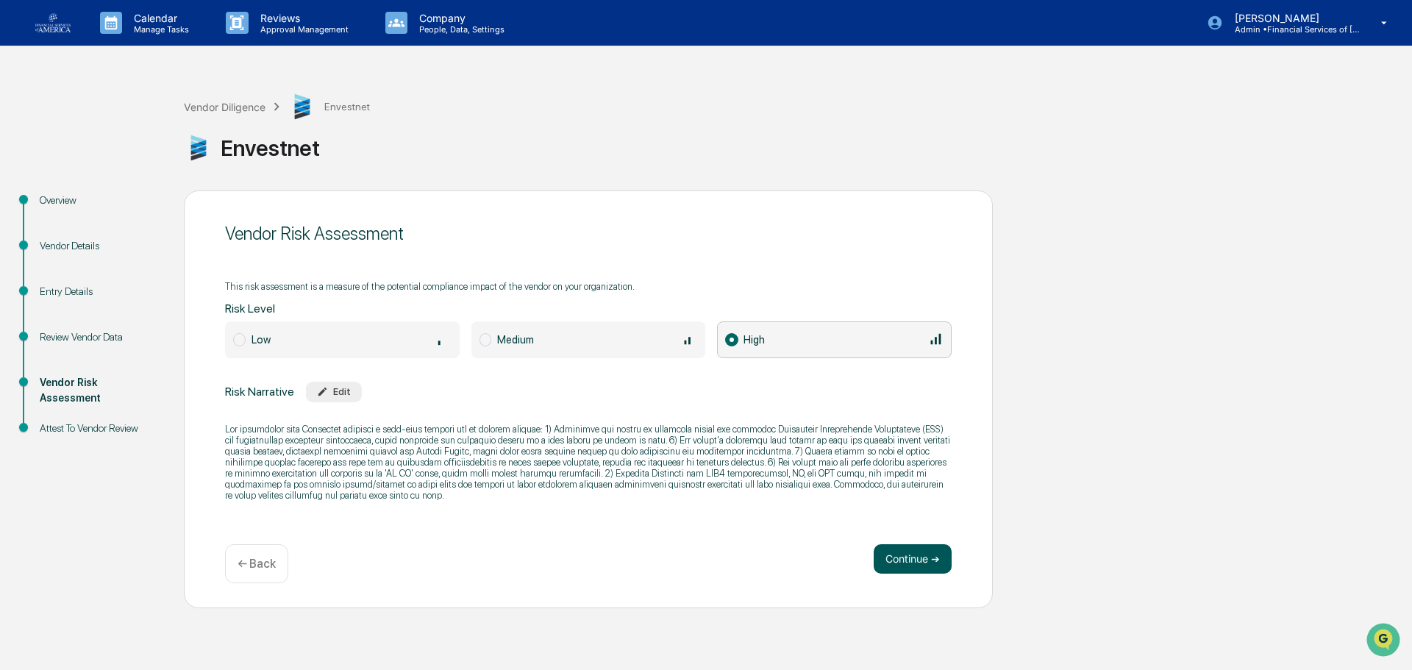
click at [906, 552] on button "Continue ➔" at bounding box center [913, 558] width 78 height 29
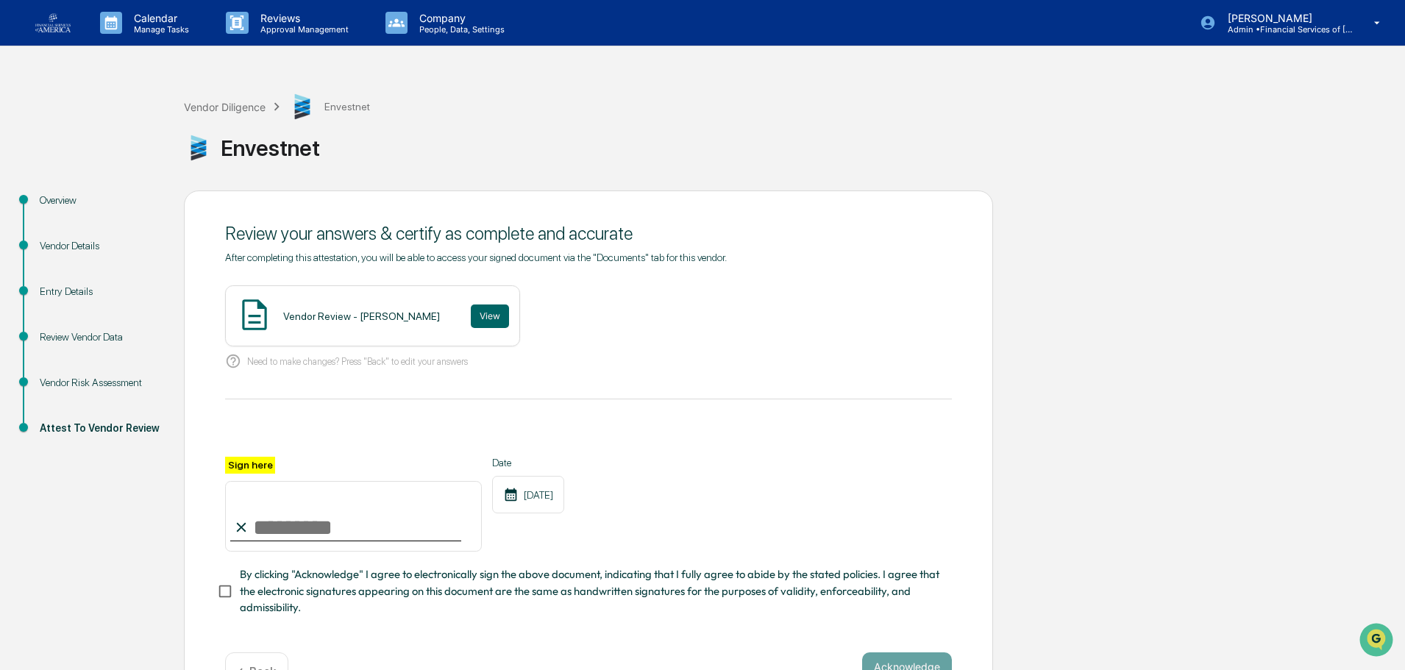
drag, startPoint x: 365, startPoint y: 527, endPoint x: 382, endPoint y: 533, distance: 18.6
click at [365, 527] on input "Sign here" at bounding box center [353, 516] width 257 height 71
type input "**********"
click at [360, 581] on span "By clicking "Acknowledge" I agree to electronically sign the above document, in…" at bounding box center [590, 590] width 700 height 49
click at [482, 319] on button "View" at bounding box center [490, 317] width 38 height 24
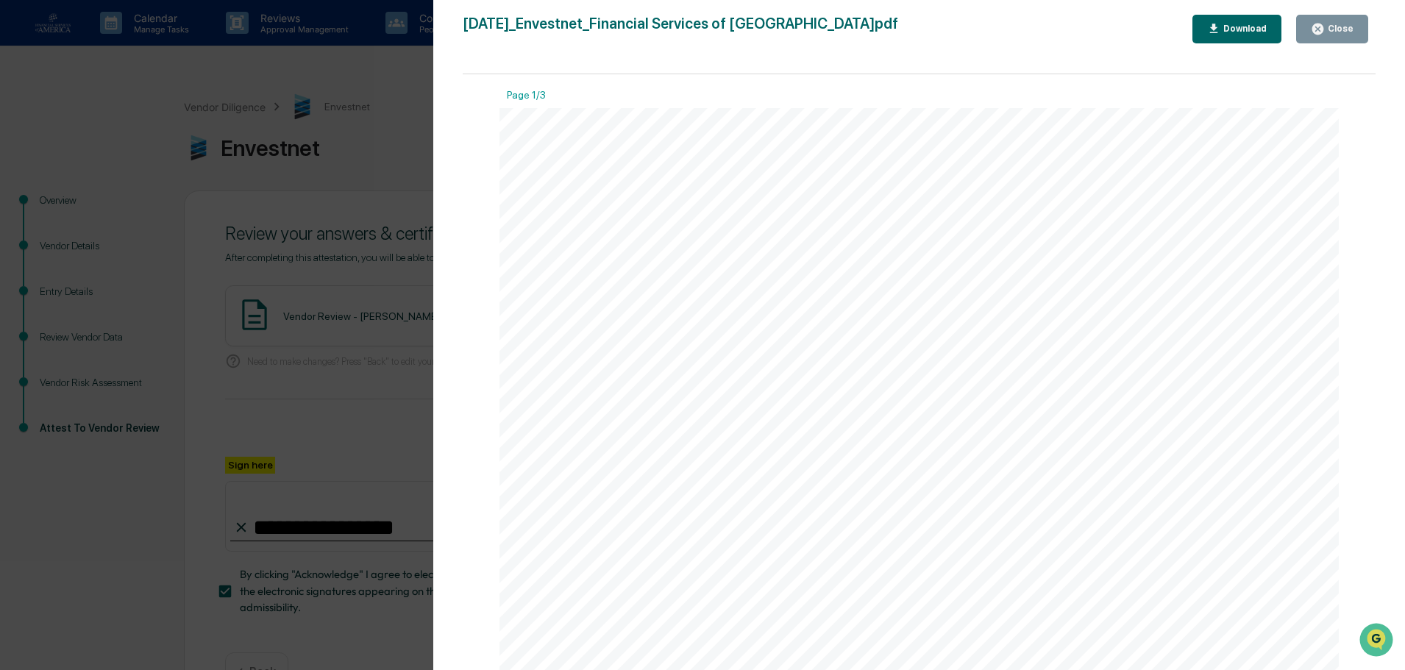
drag, startPoint x: 1342, startPoint y: 26, endPoint x: 1202, endPoint y: 71, distance: 147.5
click at [1342, 26] on div "Close" at bounding box center [1339, 29] width 29 height 10
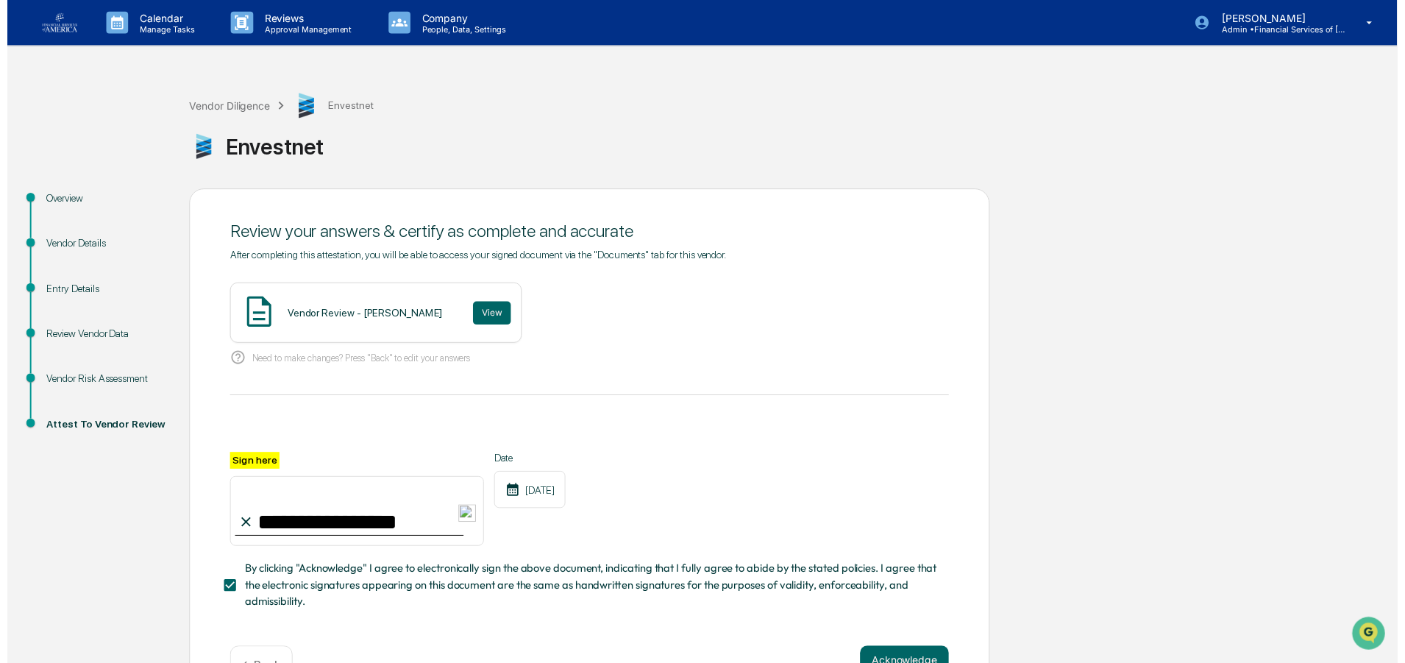
scroll to position [51, 0]
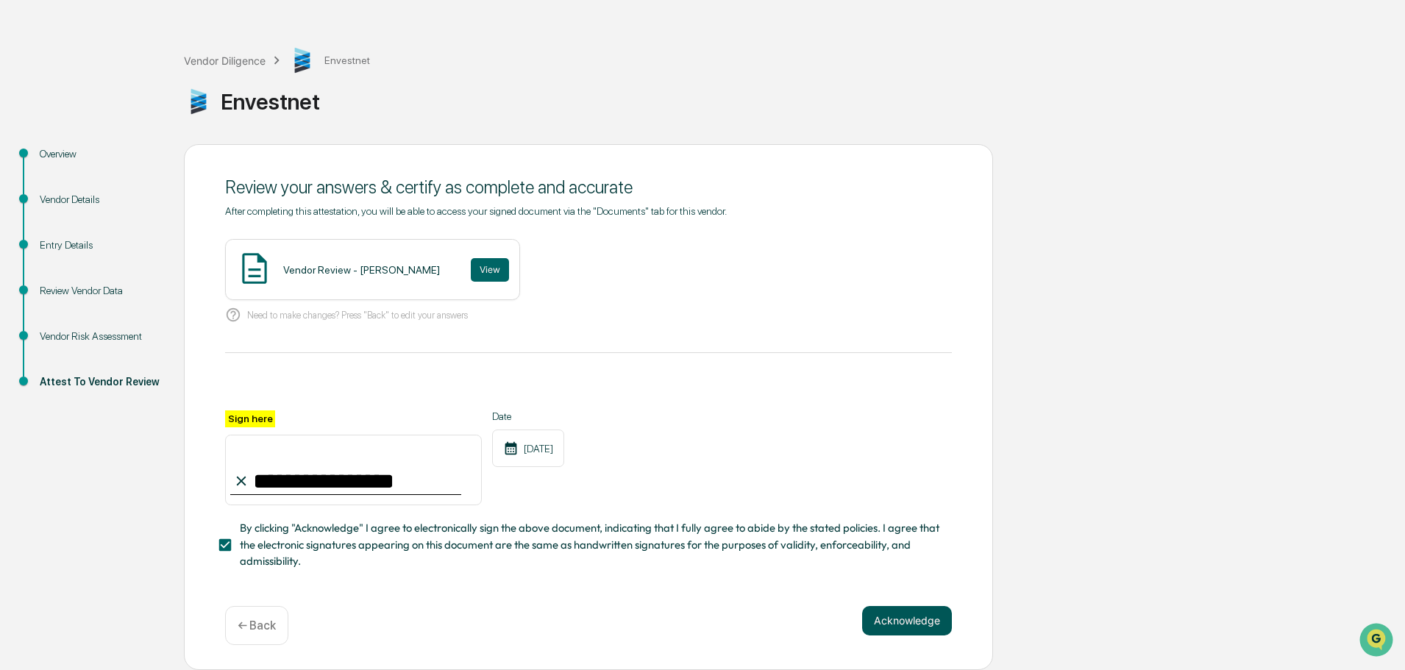
click at [886, 616] on button "Acknowledge" at bounding box center [907, 620] width 90 height 29
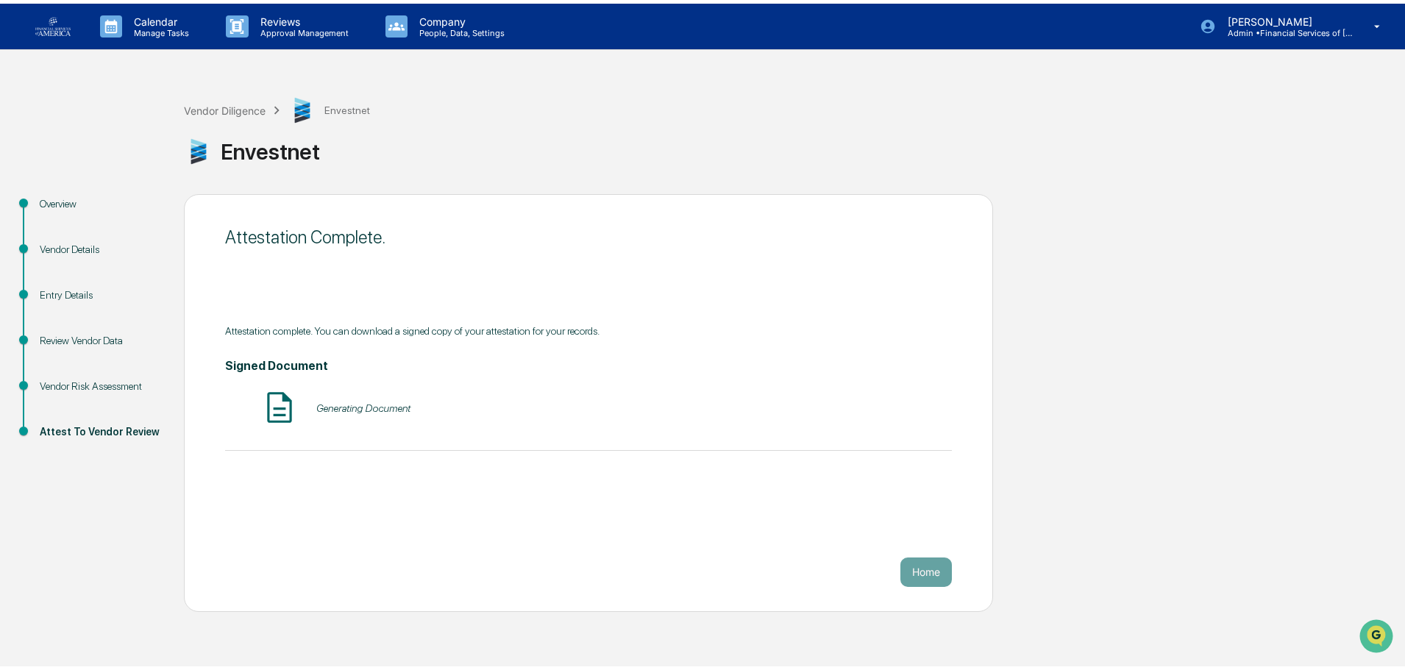
scroll to position [0, 0]
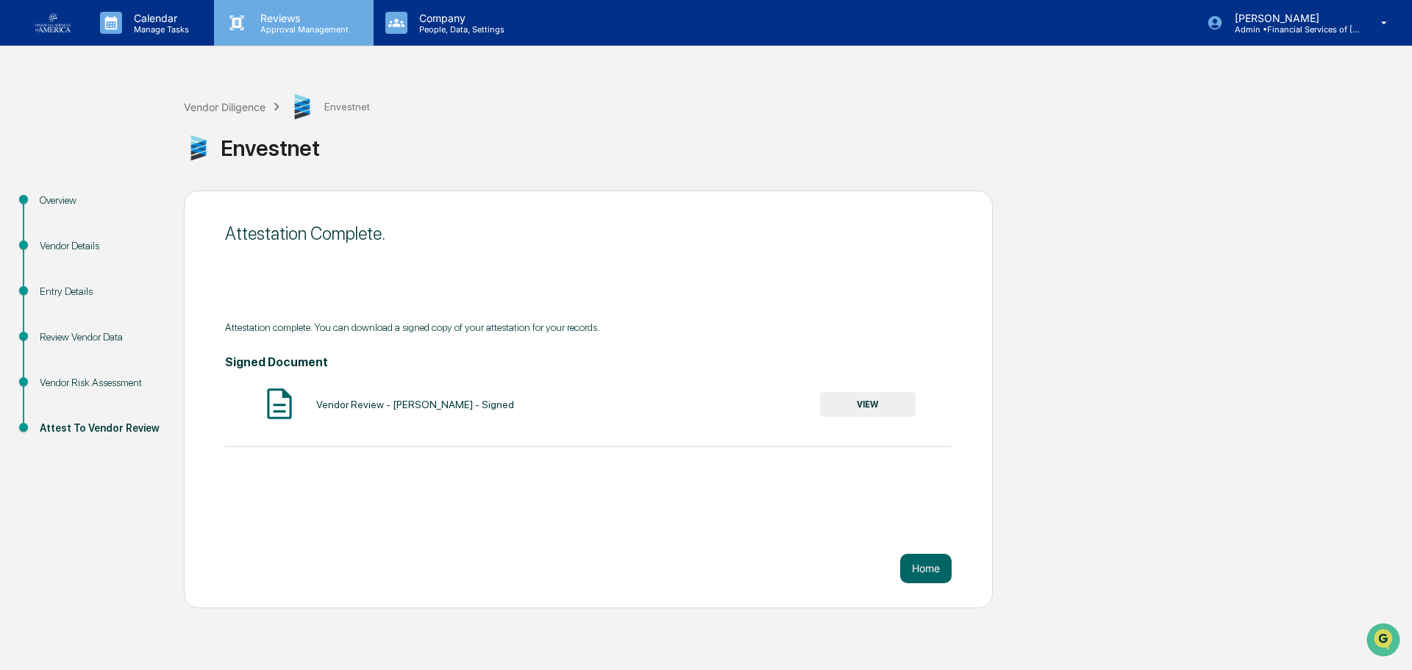
click at [266, 21] on p "Reviews" at bounding box center [302, 18] width 107 height 13
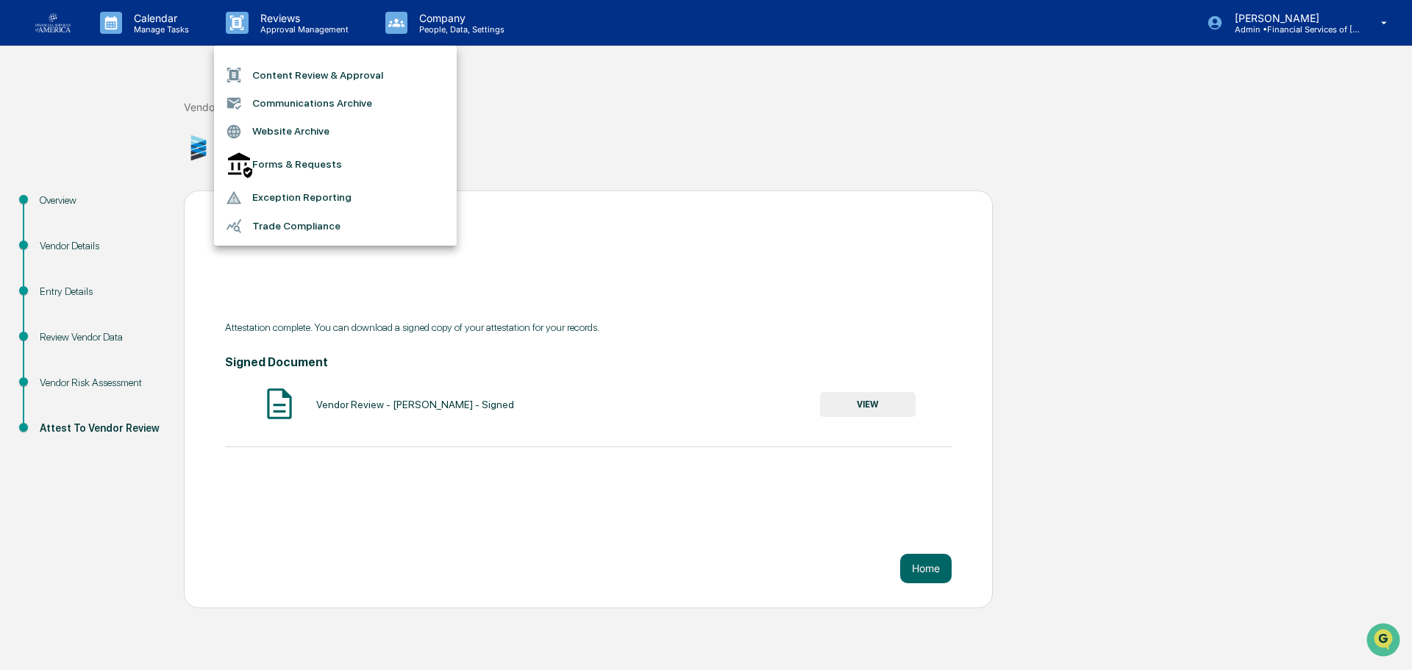
click at [317, 67] on li "Content Review & Approval" at bounding box center [335, 75] width 243 height 28
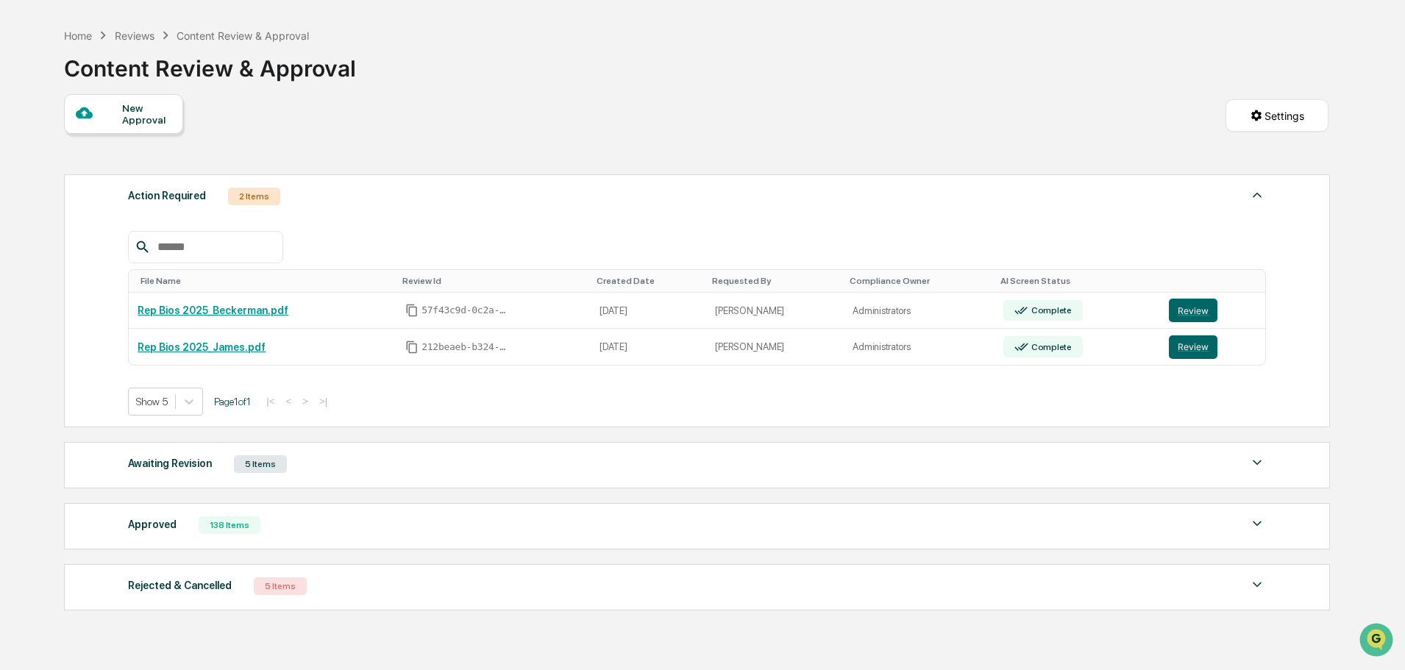
scroll to position [74, 0]
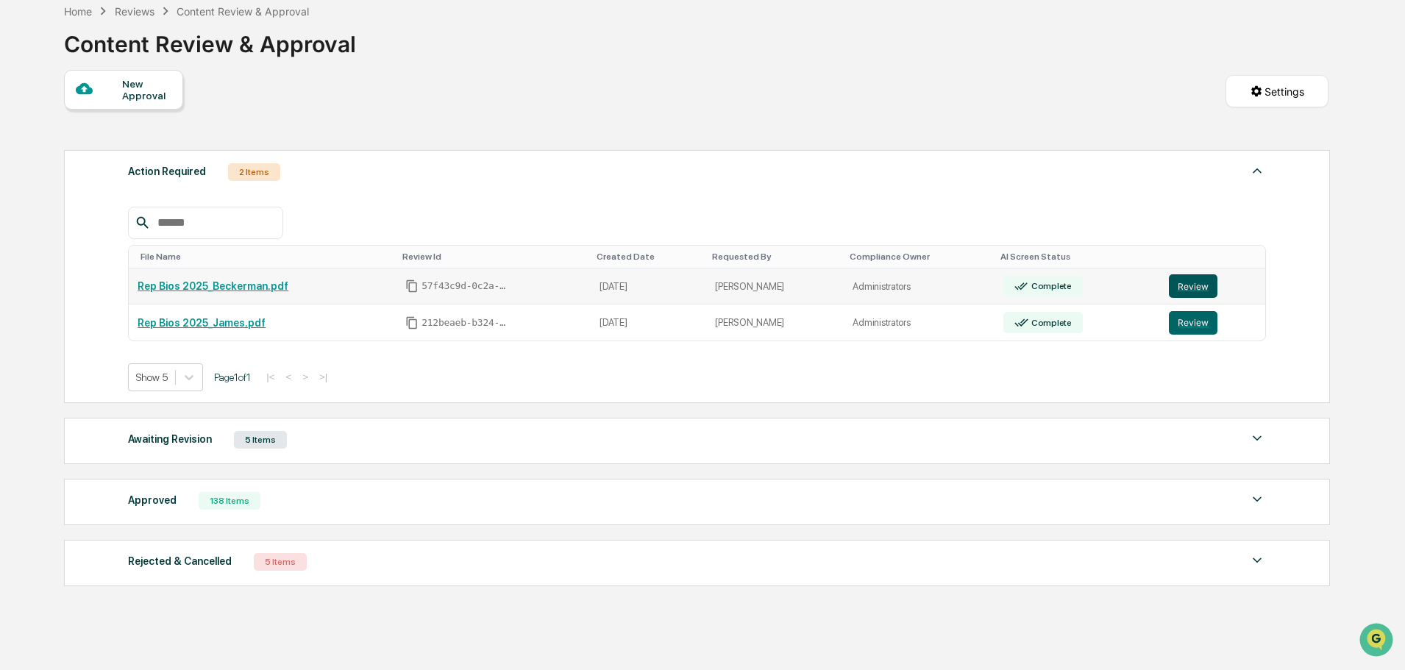
click at [1186, 287] on button "Review" at bounding box center [1193, 286] width 49 height 24
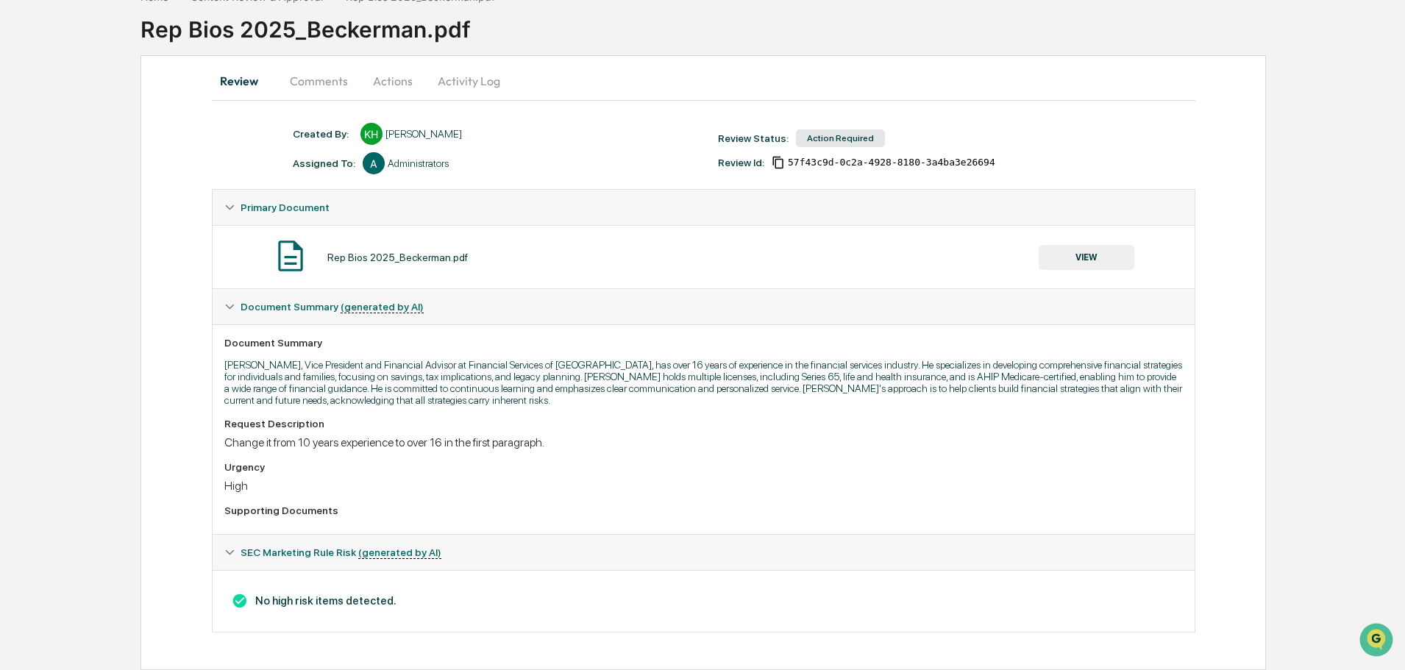
click at [332, 79] on button "Comments" at bounding box center [319, 80] width 82 height 35
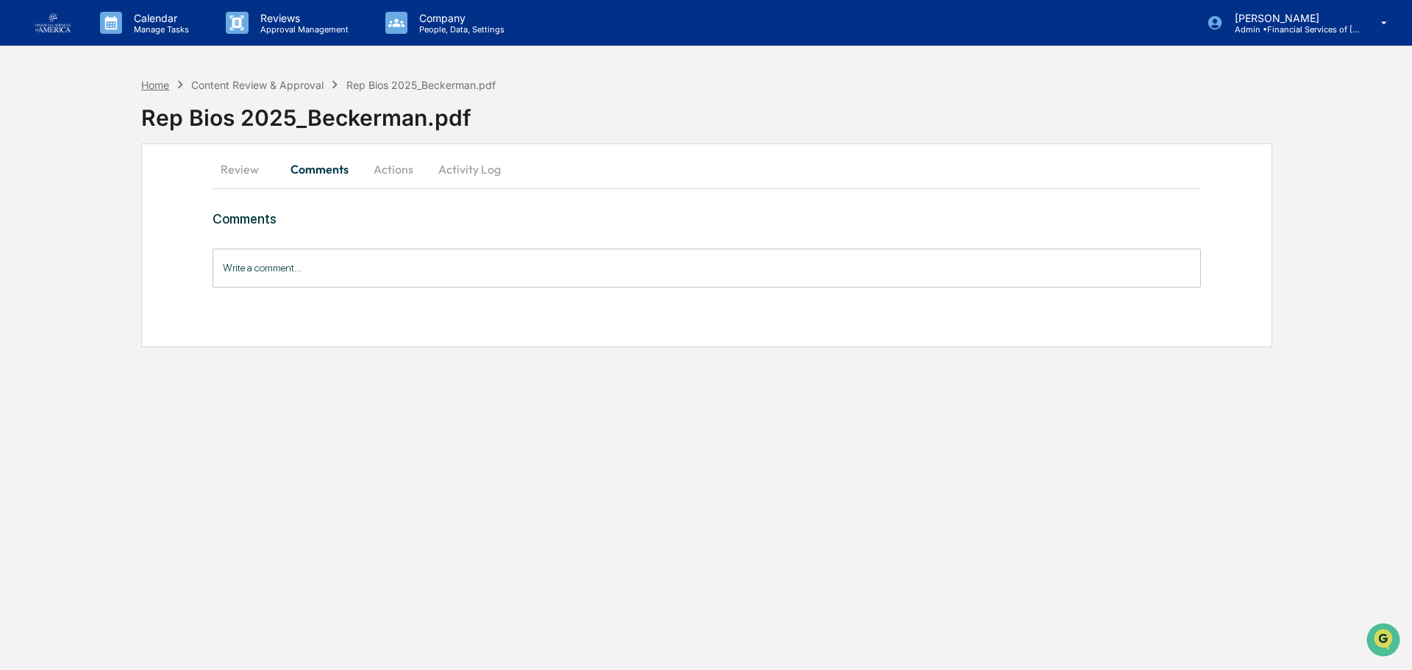
click at [169, 82] on div "Home" at bounding box center [155, 85] width 28 height 13
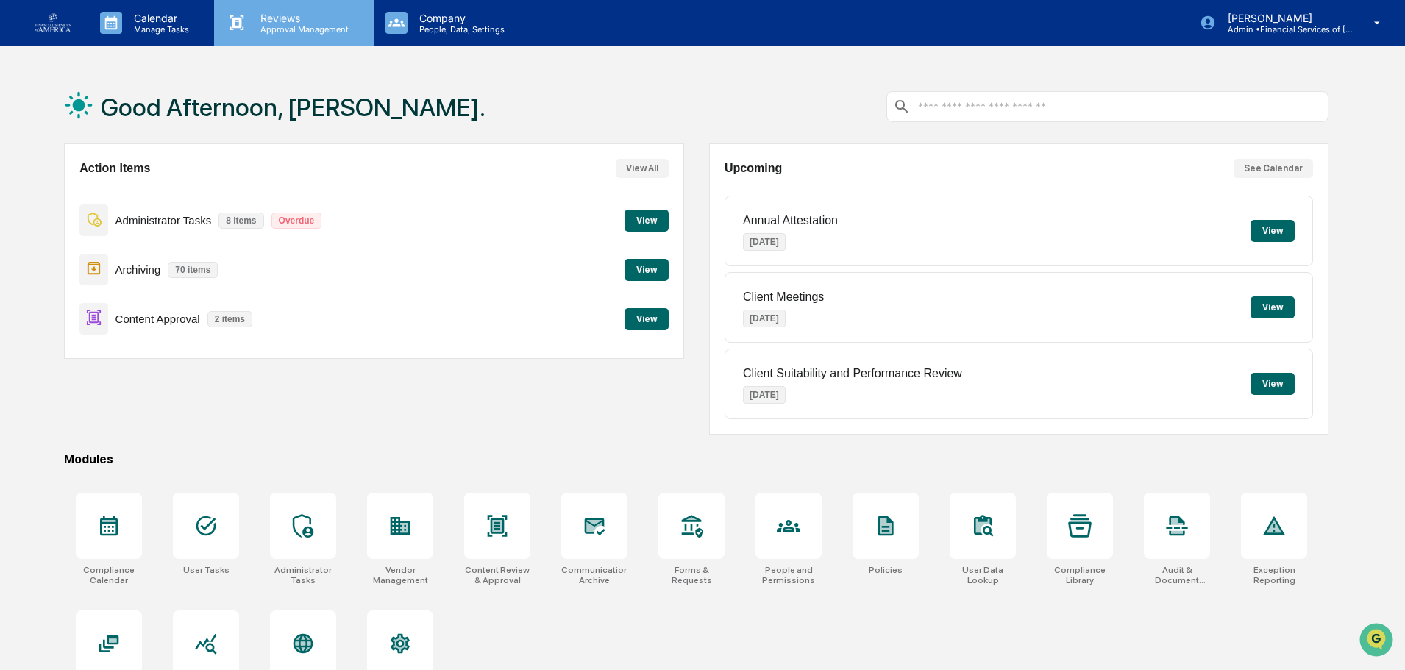
click at [287, 28] on p "Approval Management" at bounding box center [302, 29] width 107 height 10
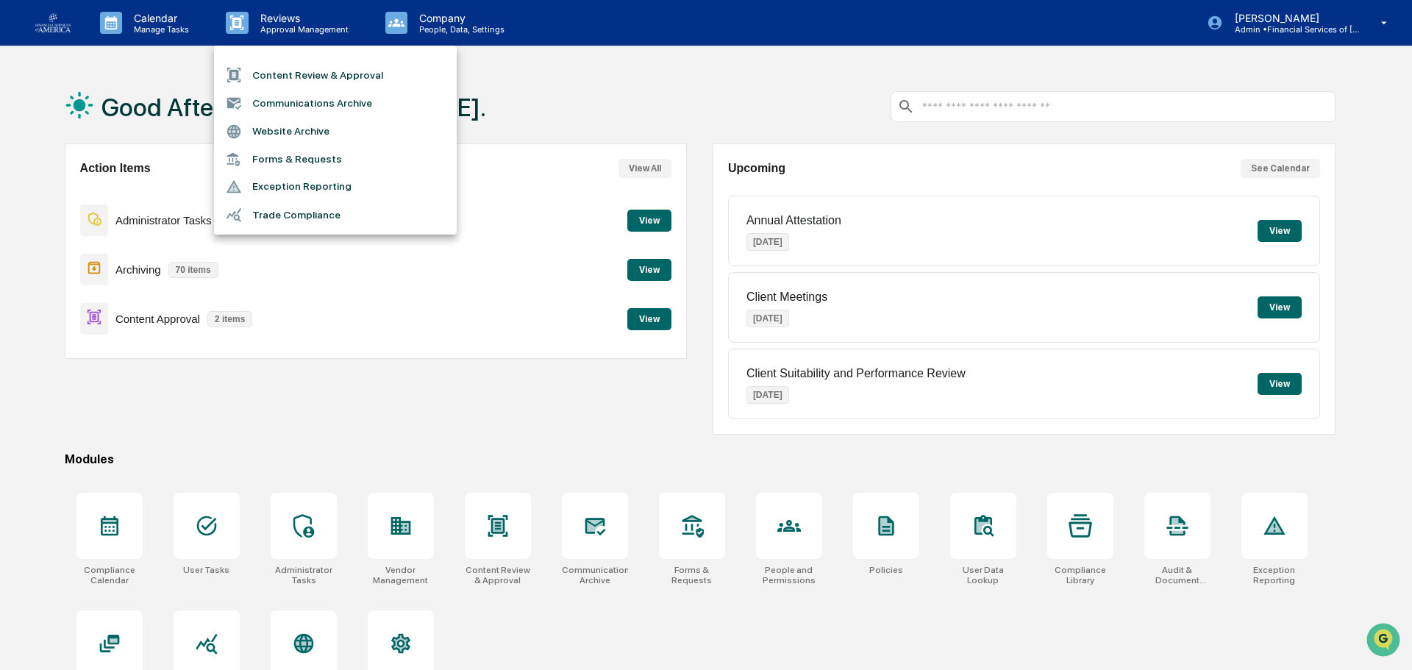
click at [653, 319] on div at bounding box center [706, 335] width 1412 height 670
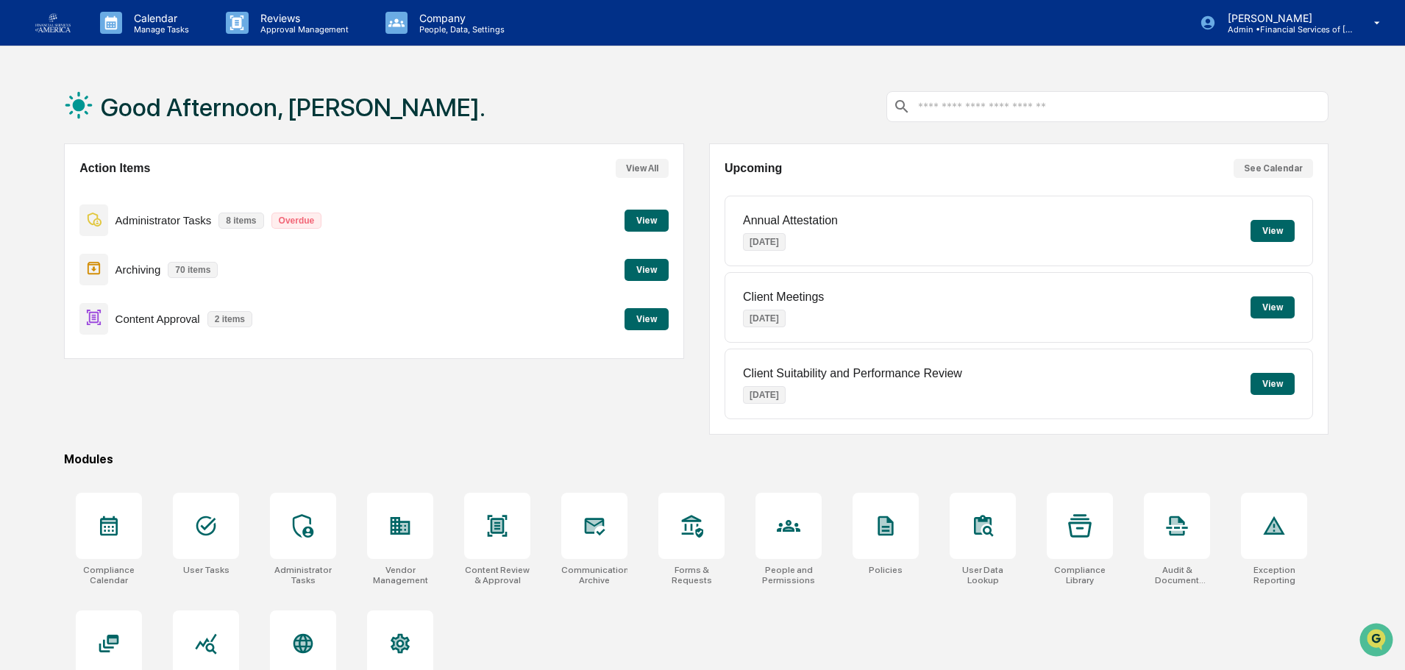
click at [652, 320] on button "View" at bounding box center [646, 319] width 44 height 22
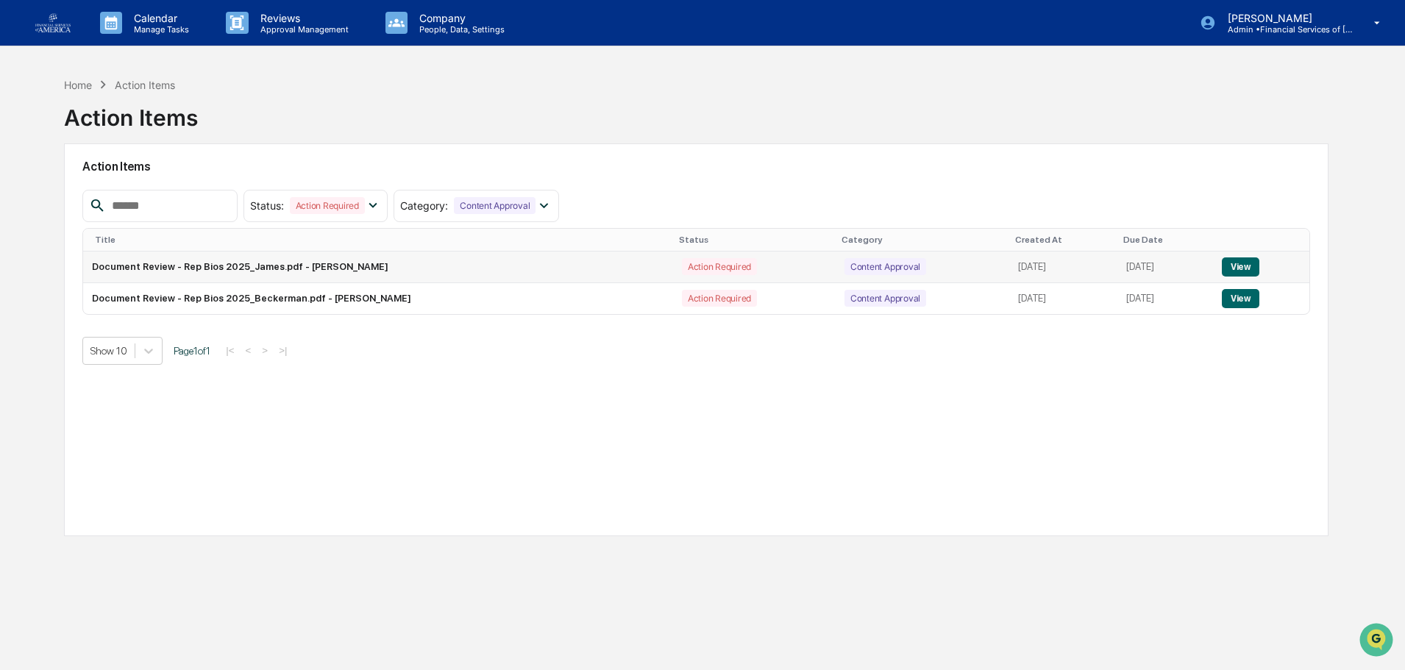
click at [1256, 266] on button "View" at bounding box center [1241, 266] width 38 height 19
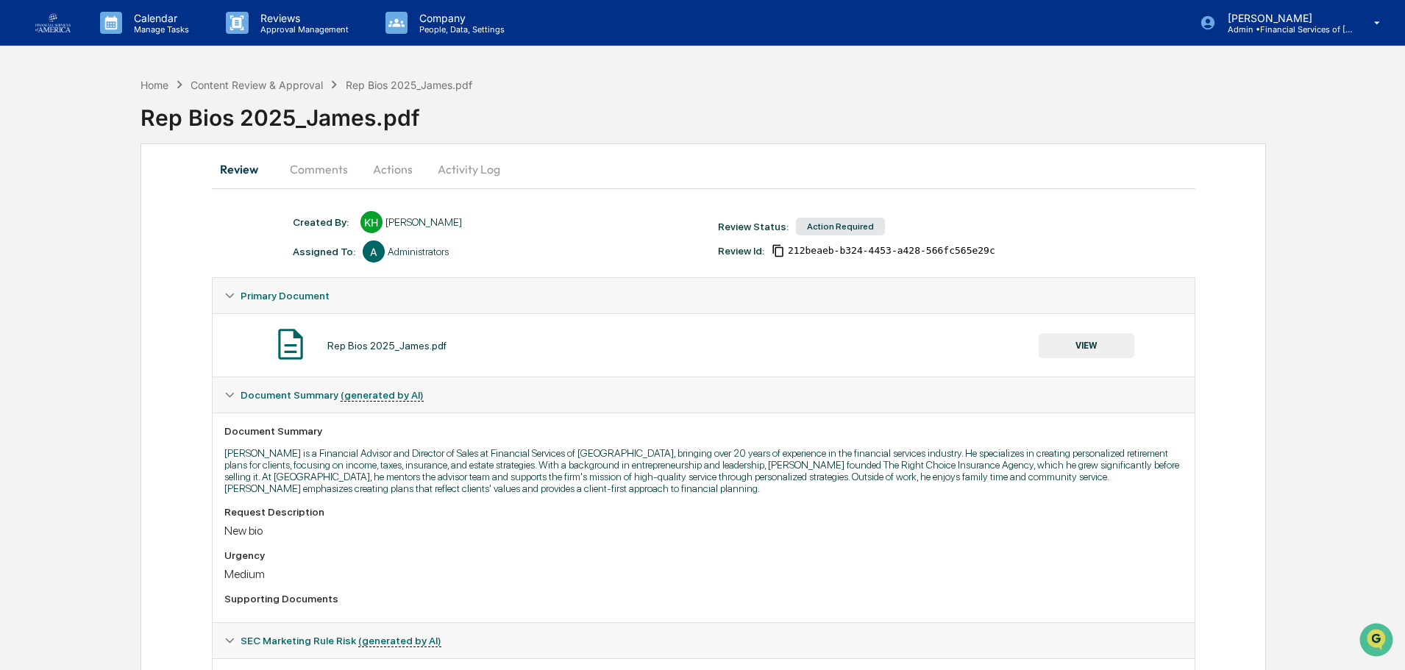
click at [1101, 347] on button "VIEW" at bounding box center [1087, 345] width 96 height 25
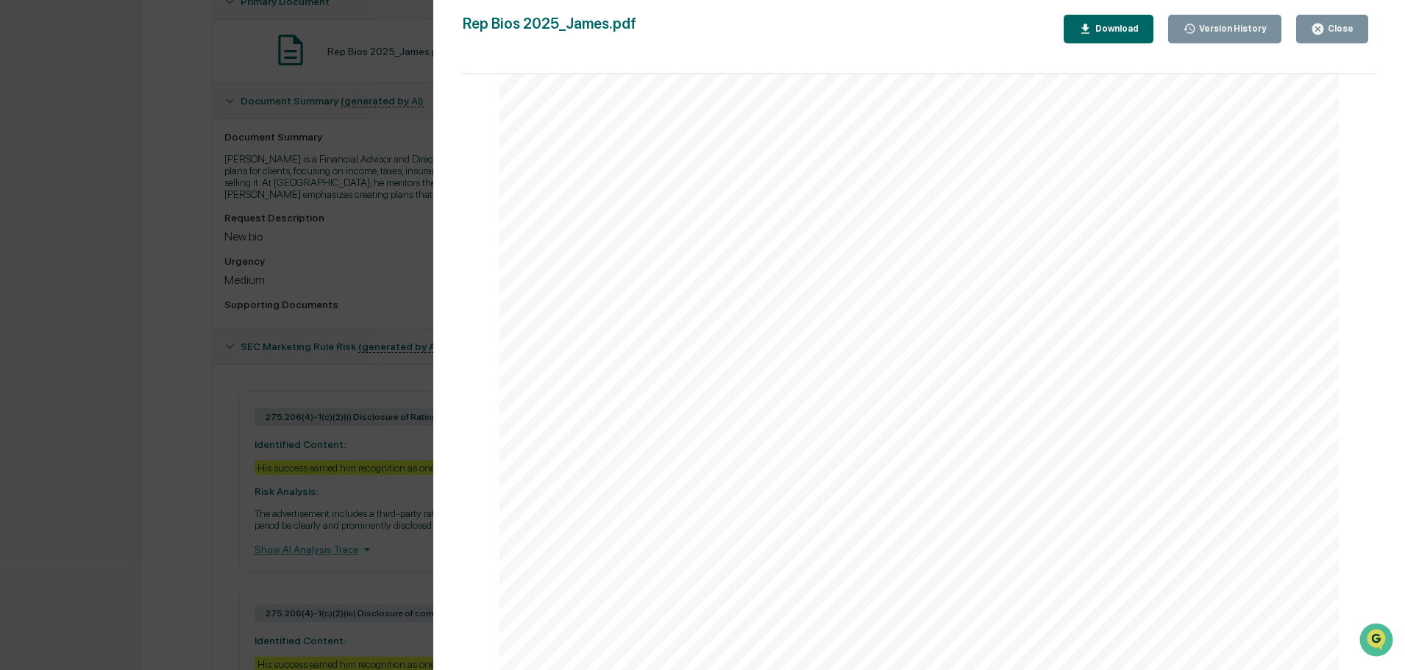
scroll to position [221, 0]
click at [1314, 13] on div "Version History 08/15/2025, 03:00 PM Katie Hussein 08/14/2025, 12:53 PM Katie H…" at bounding box center [919, 350] width 972 height 700
click at [1348, 30] on div "Close" at bounding box center [1339, 29] width 29 height 10
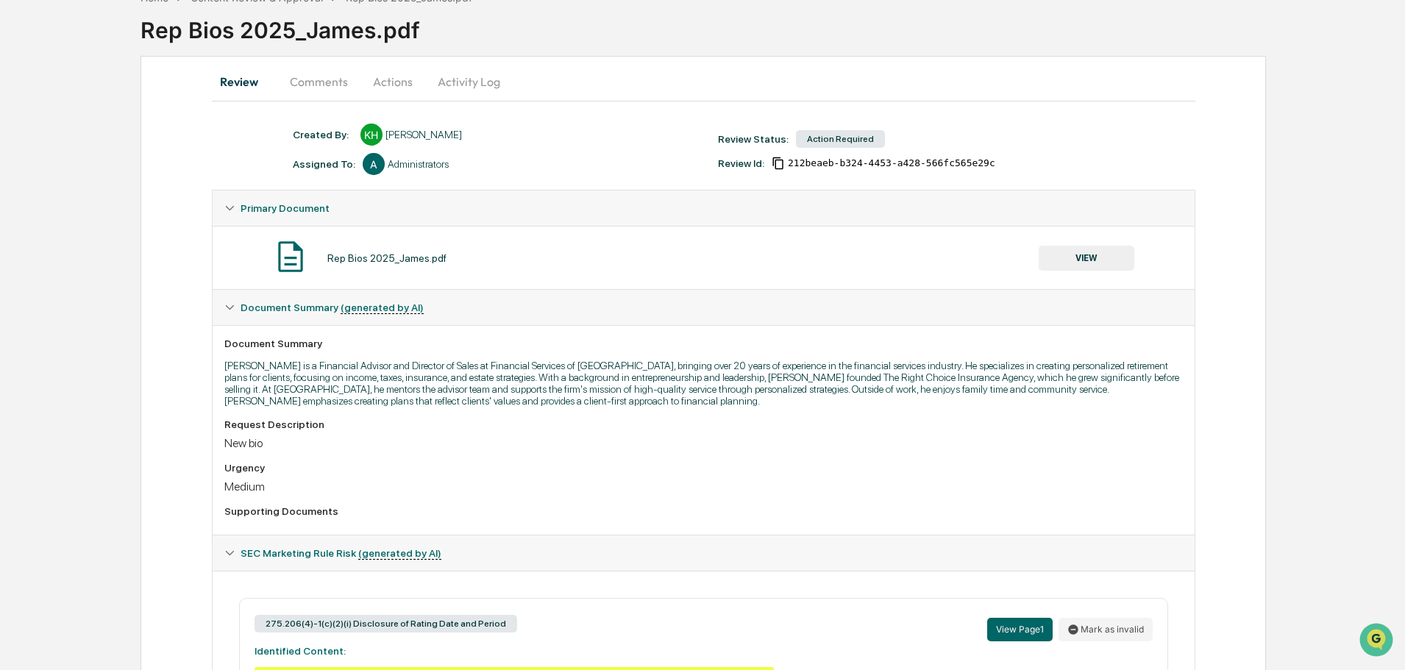
scroll to position [0, 0]
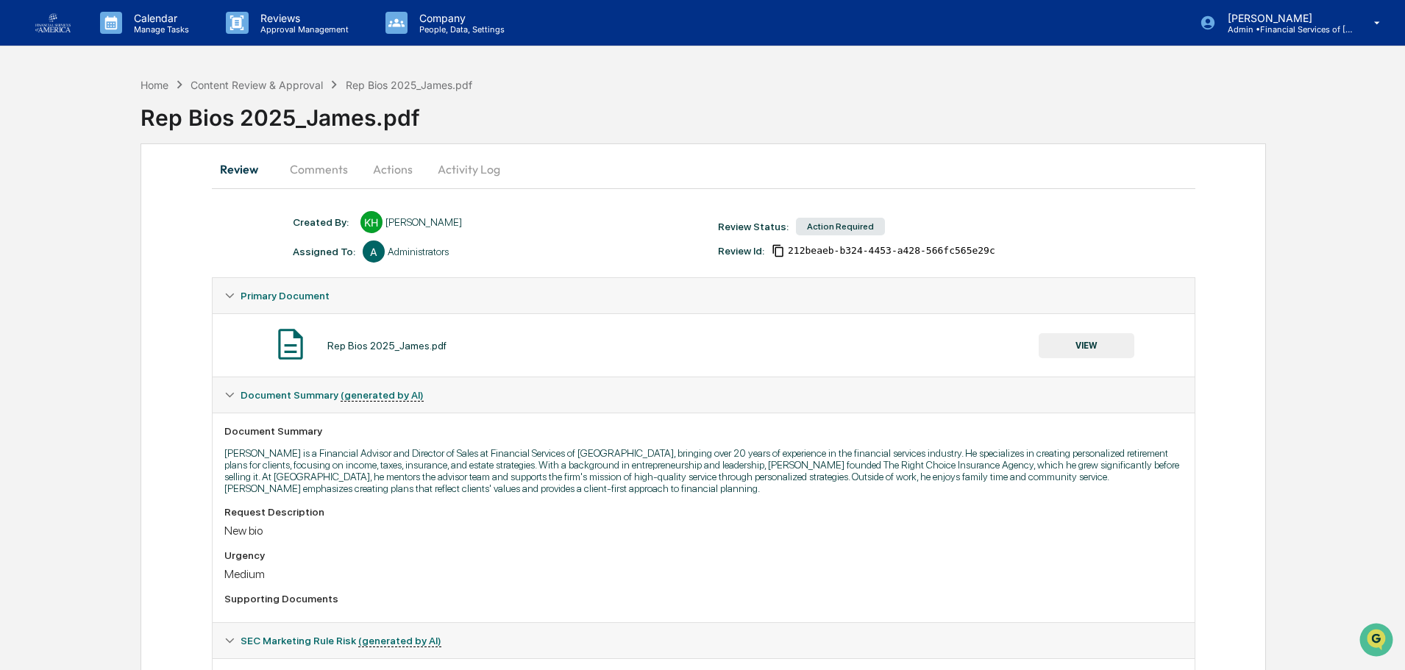
click at [390, 175] on button "Actions" at bounding box center [393, 169] width 66 height 35
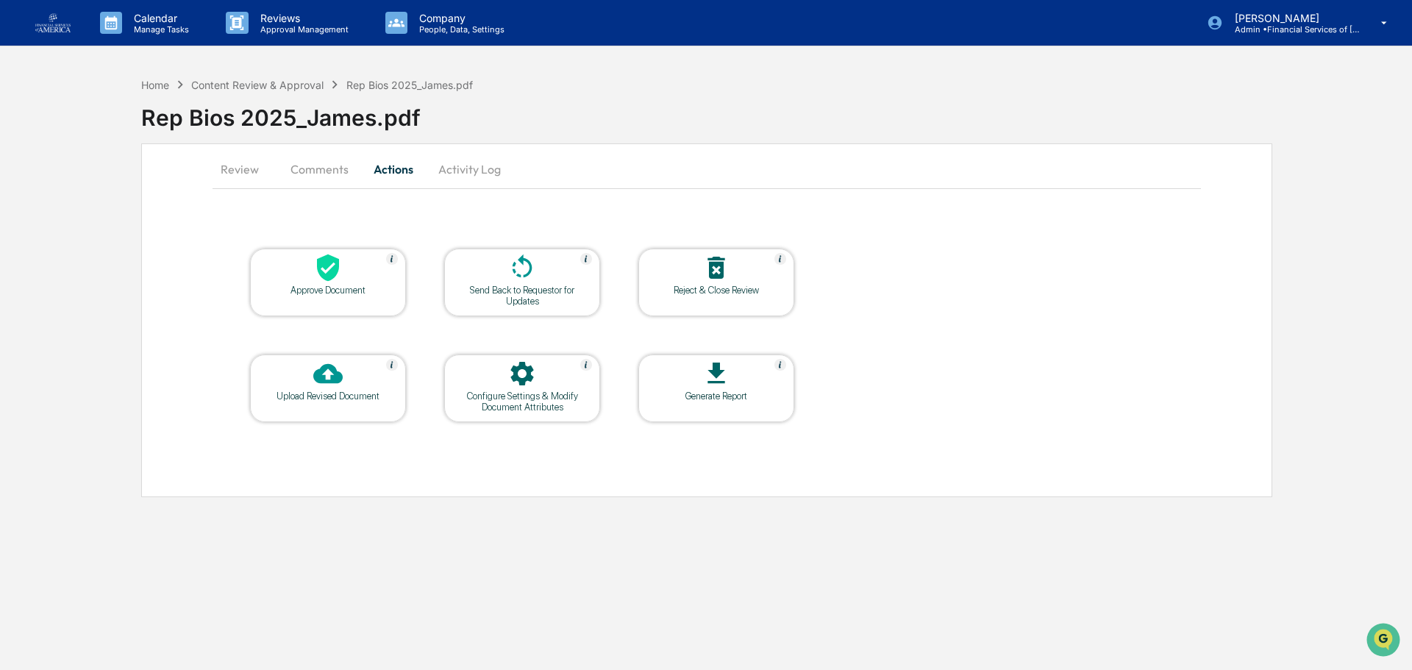
click at [546, 291] on div "Send Back to Requestor for Updates" at bounding box center [522, 296] width 132 height 22
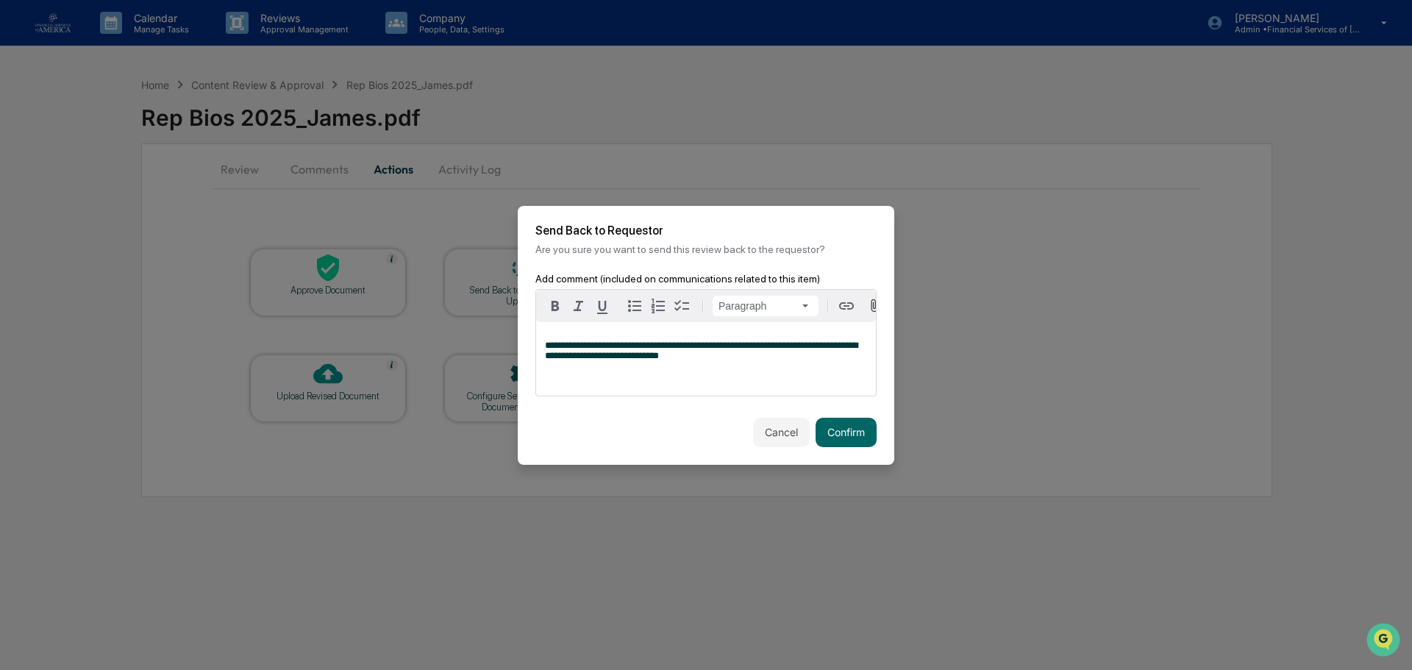
click at [604, 352] on span "**********" at bounding box center [701, 351] width 313 height 20
click at [819, 435] on button "Confirm" at bounding box center [846, 432] width 61 height 29
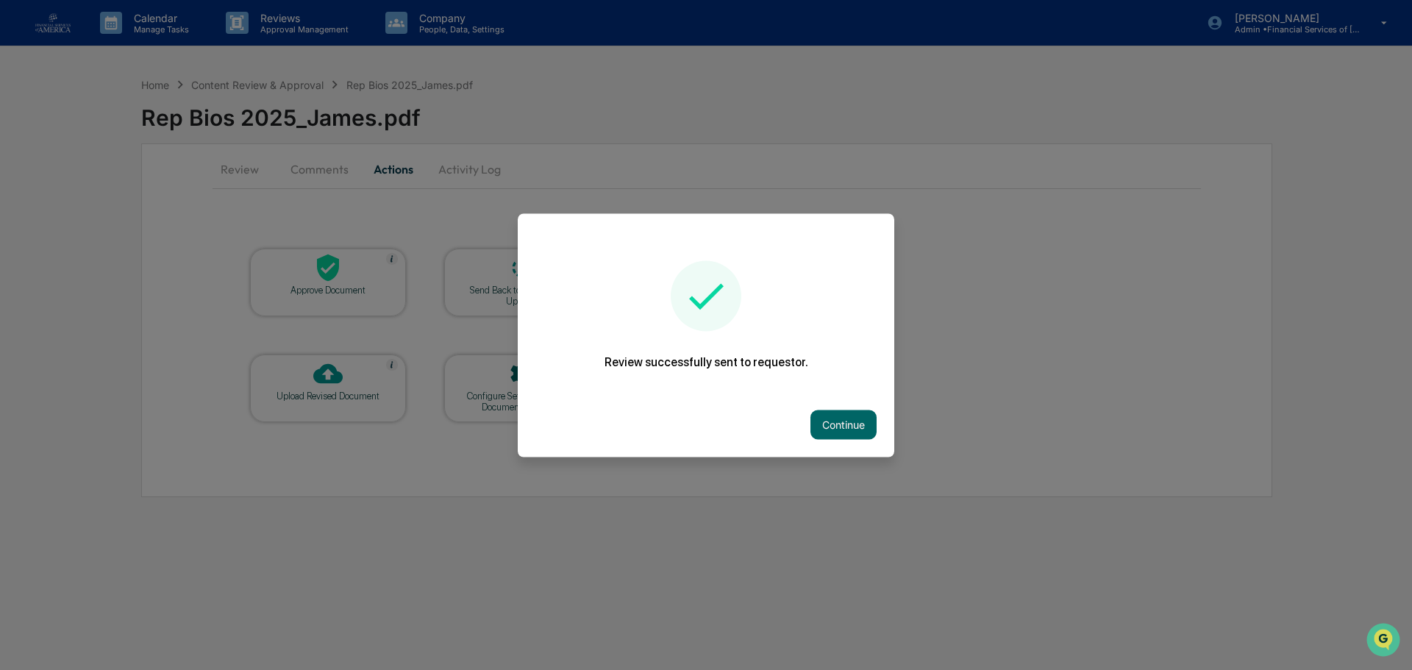
click at [864, 442] on div "Continue" at bounding box center [706, 424] width 377 height 65
click at [861, 432] on button "Continue" at bounding box center [844, 424] width 66 height 29
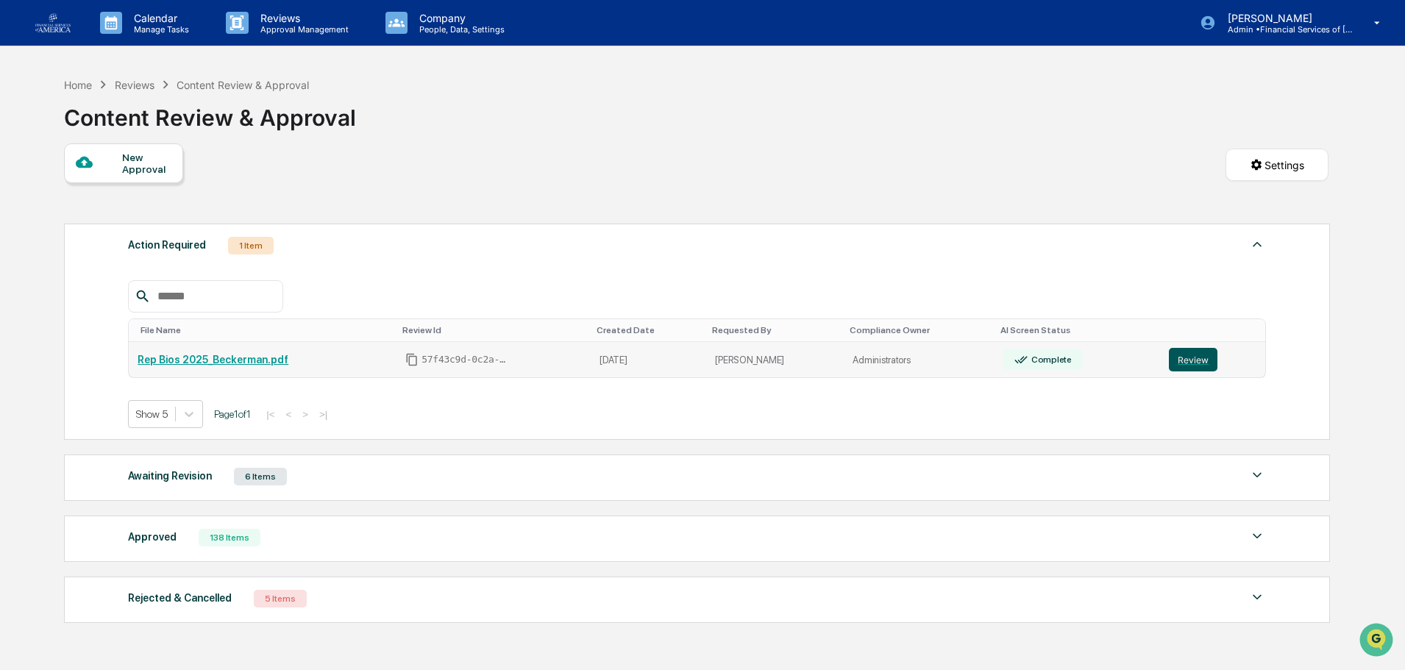
click at [1186, 360] on button "Review" at bounding box center [1193, 360] width 49 height 24
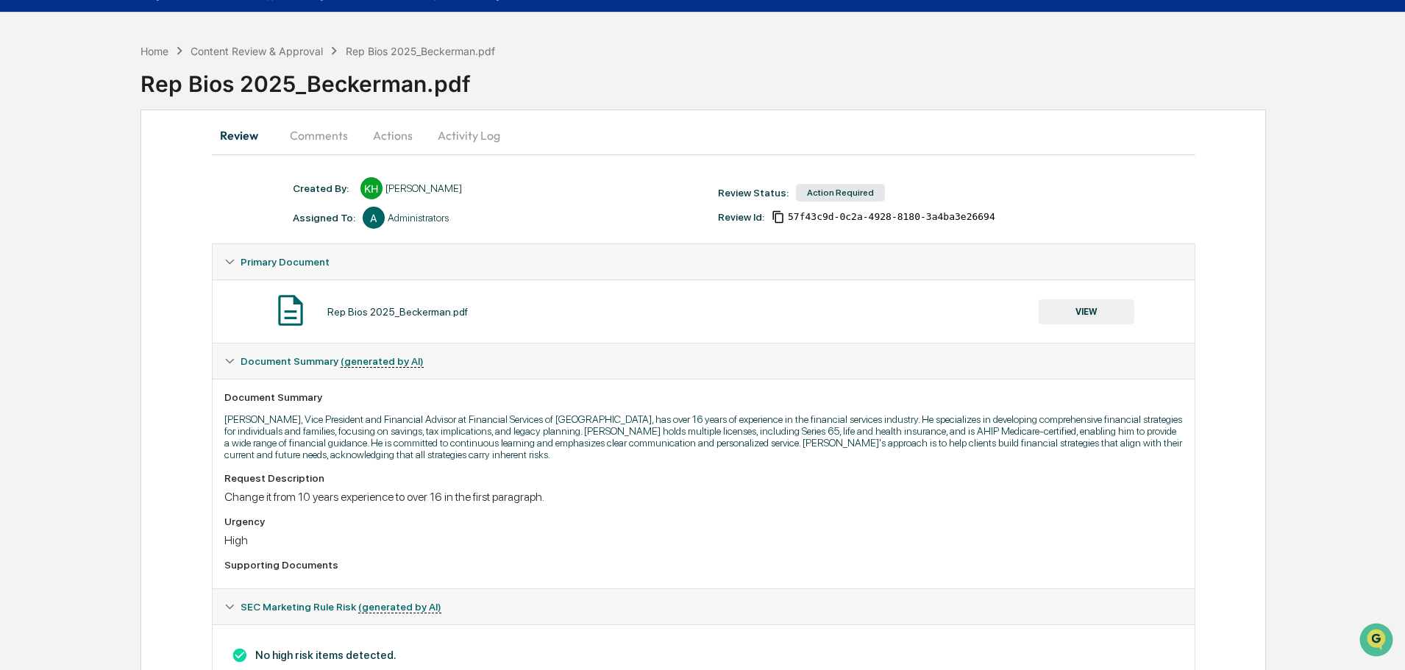
scroll to position [88, 0]
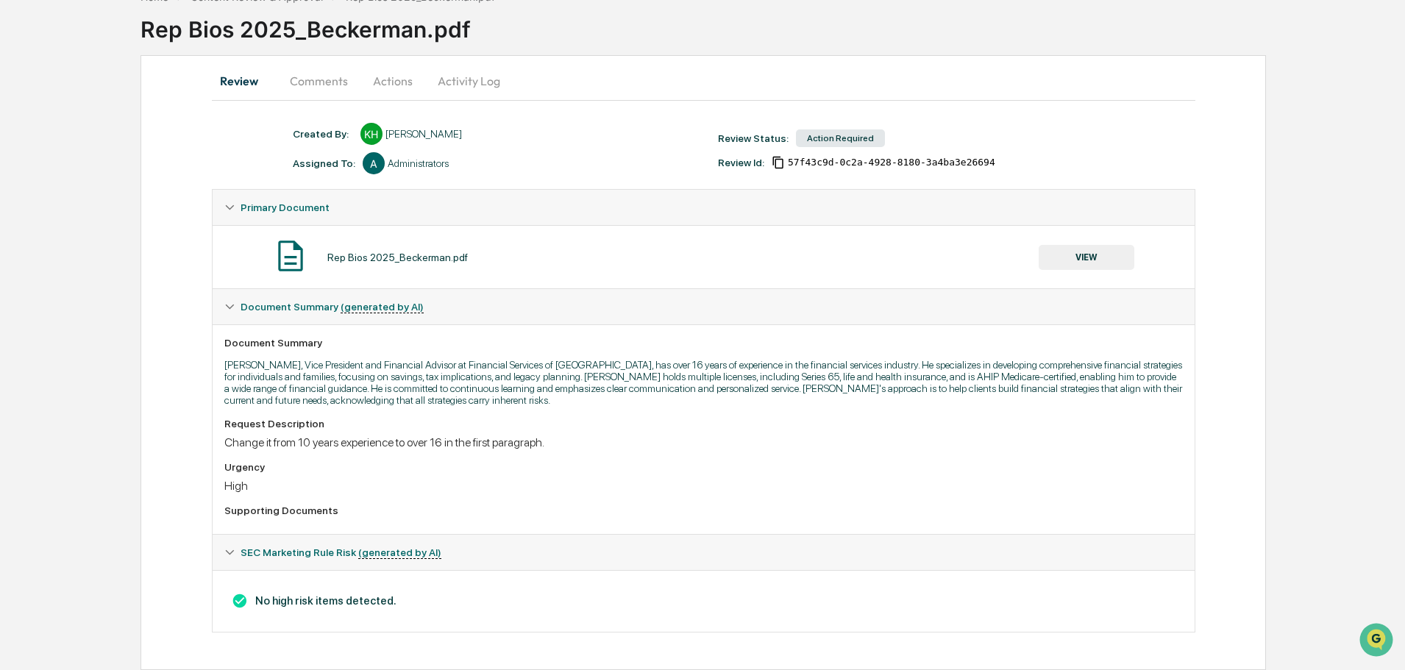
click at [1077, 253] on button "VIEW" at bounding box center [1087, 257] width 96 height 25
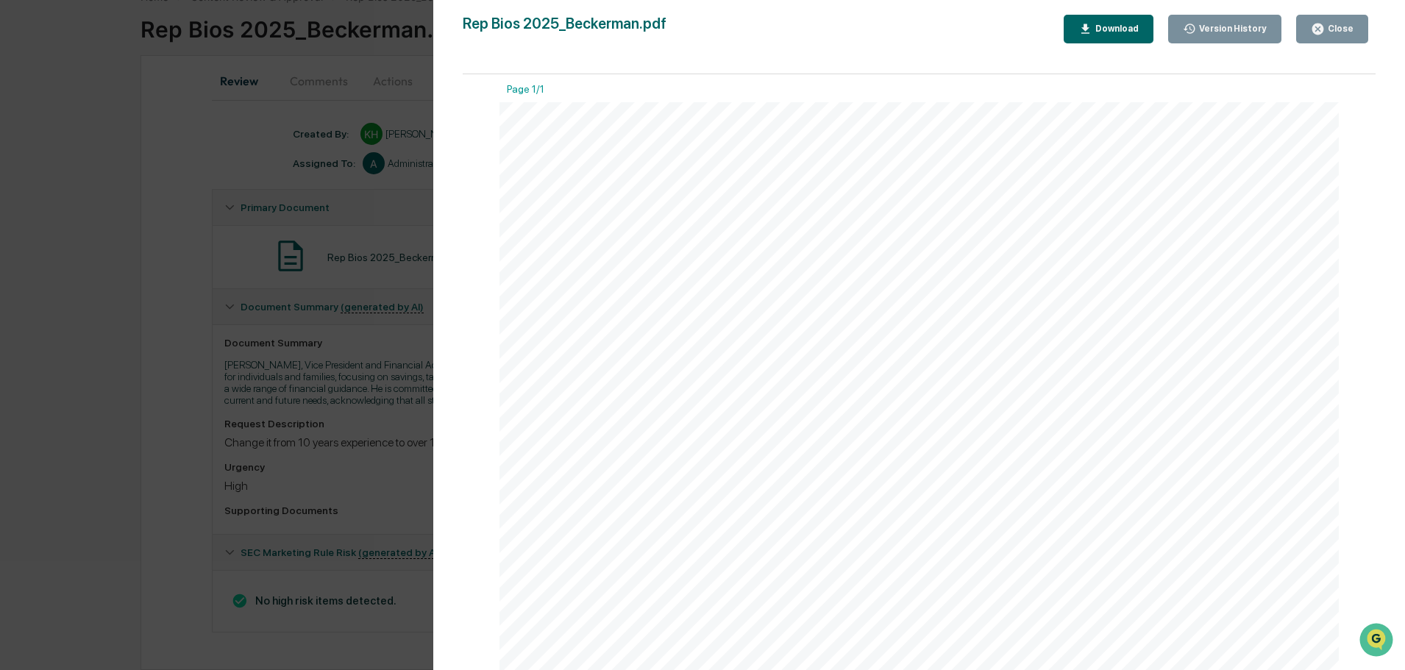
scroll to position [0, 0]
click at [1337, 32] on div "Close" at bounding box center [1339, 29] width 29 height 10
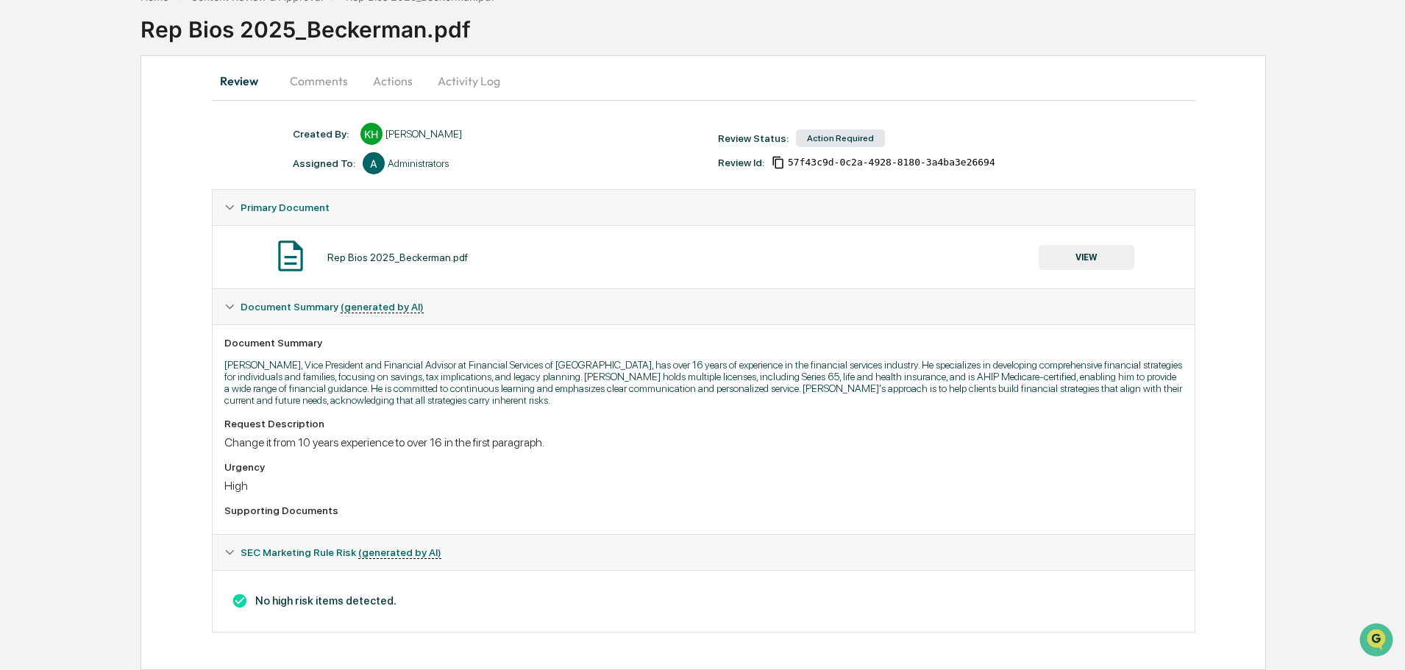
click at [325, 90] on button "Comments" at bounding box center [319, 80] width 82 height 35
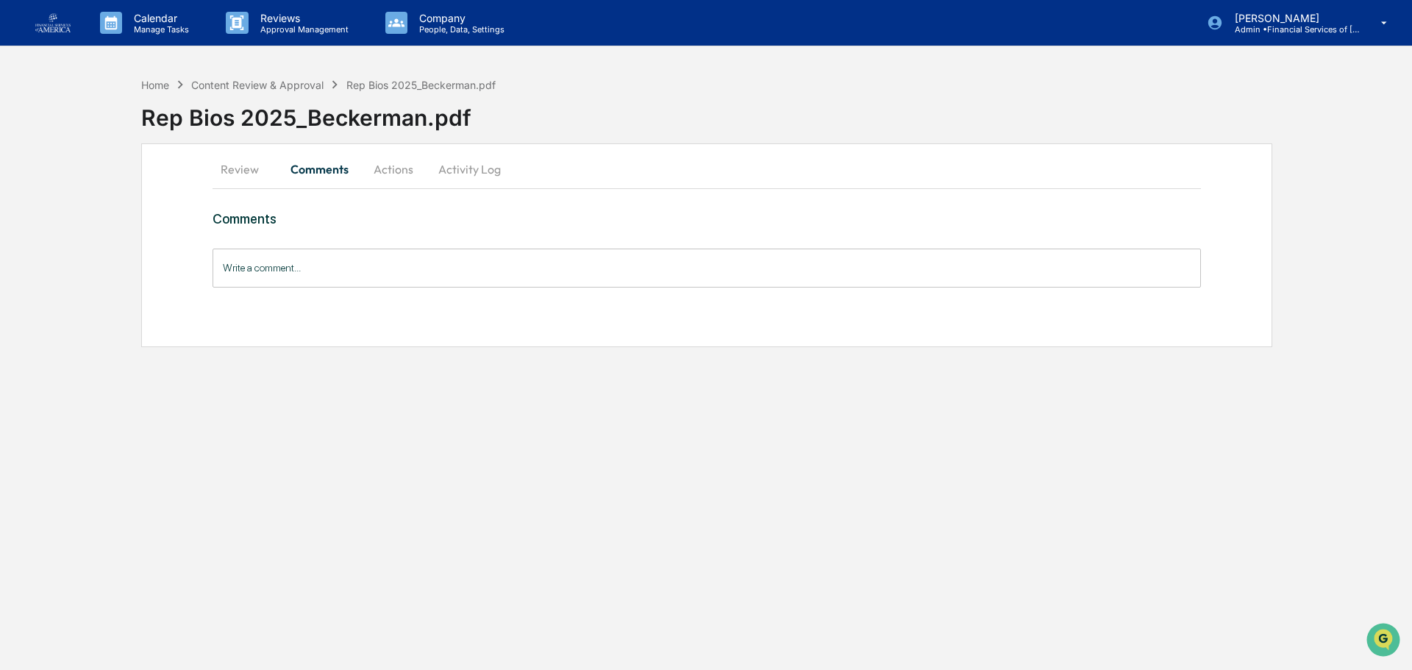
click at [395, 167] on button "Actions" at bounding box center [393, 169] width 66 height 35
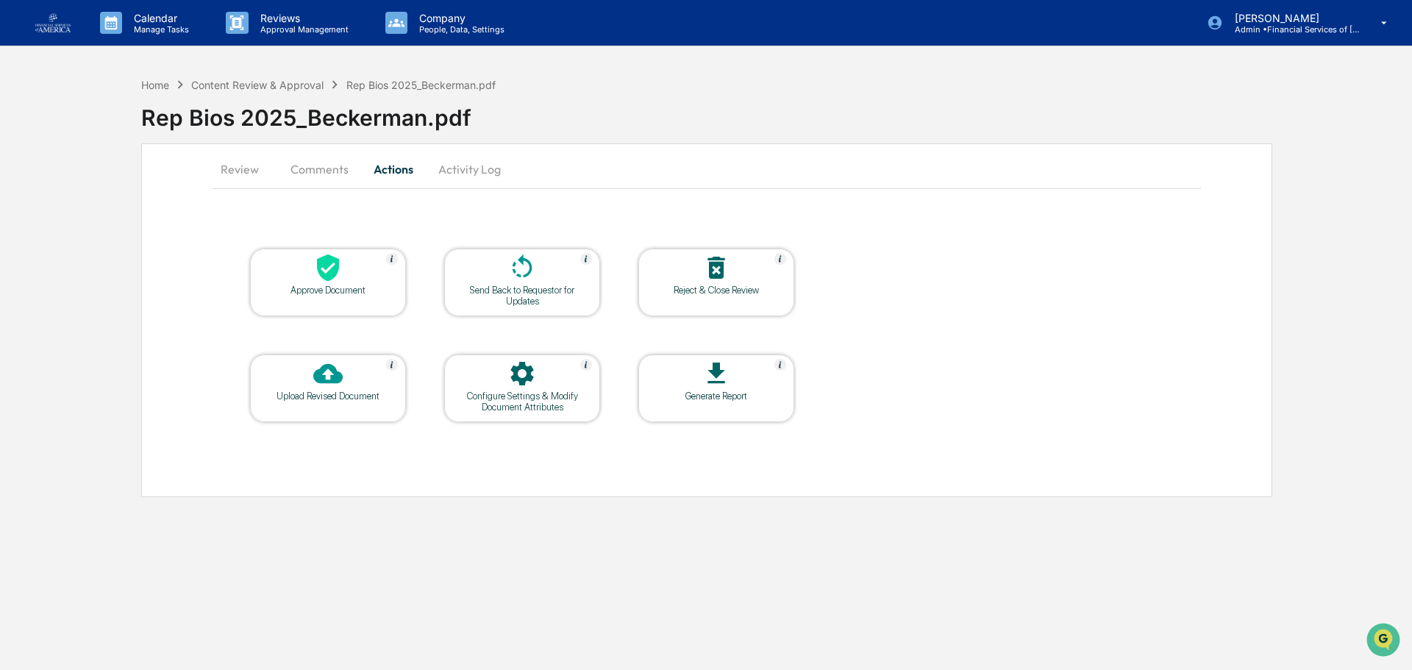
click at [310, 282] on div at bounding box center [328, 269] width 147 height 32
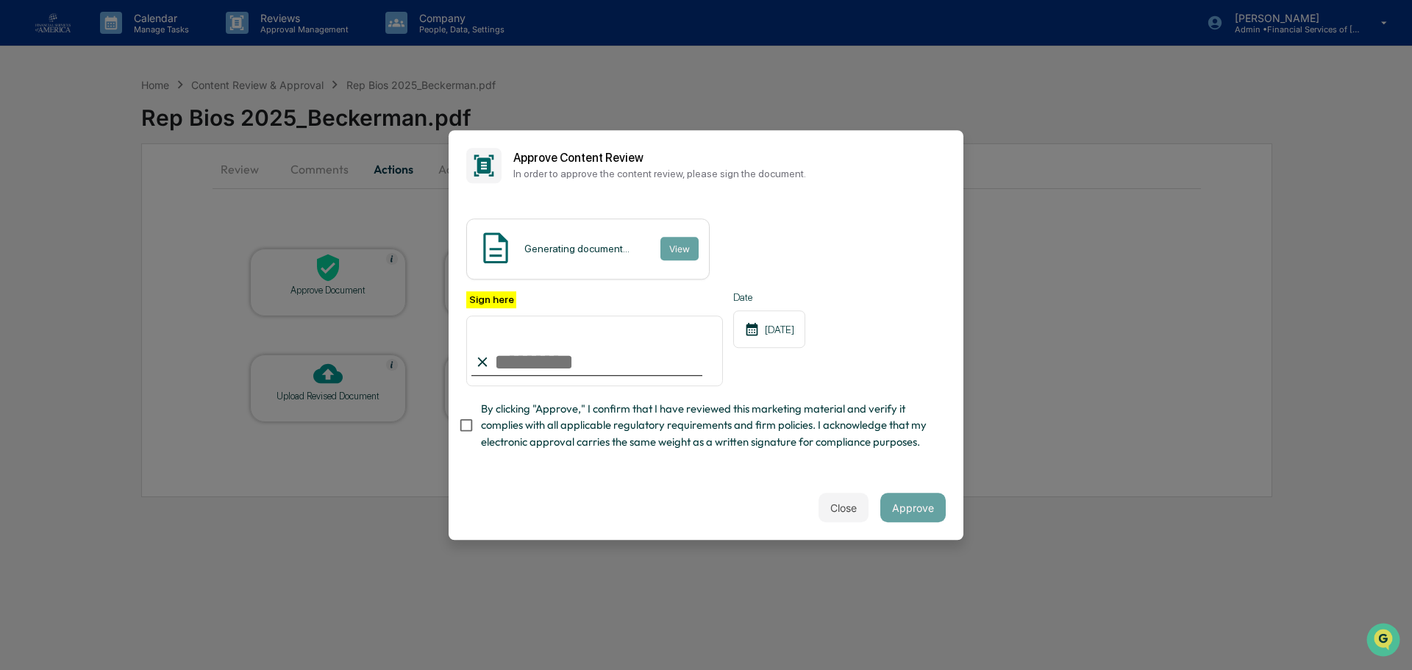
drag, startPoint x: 561, startPoint y: 344, endPoint x: 566, endPoint y: 354, distance: 11.5
click at [561, 344] on input "Sign here" at bounding box center [594, 351] width 257 height 71
type input "**********"
click at [595, 430] on span "By clicking "Approve," I confirm that I have reviewed this marketing material a…" at bounding box center [707, 425] width 453 height 49
click at [909, 514] on button "Approve" at bounding box center [912, 507] width 65 height 29
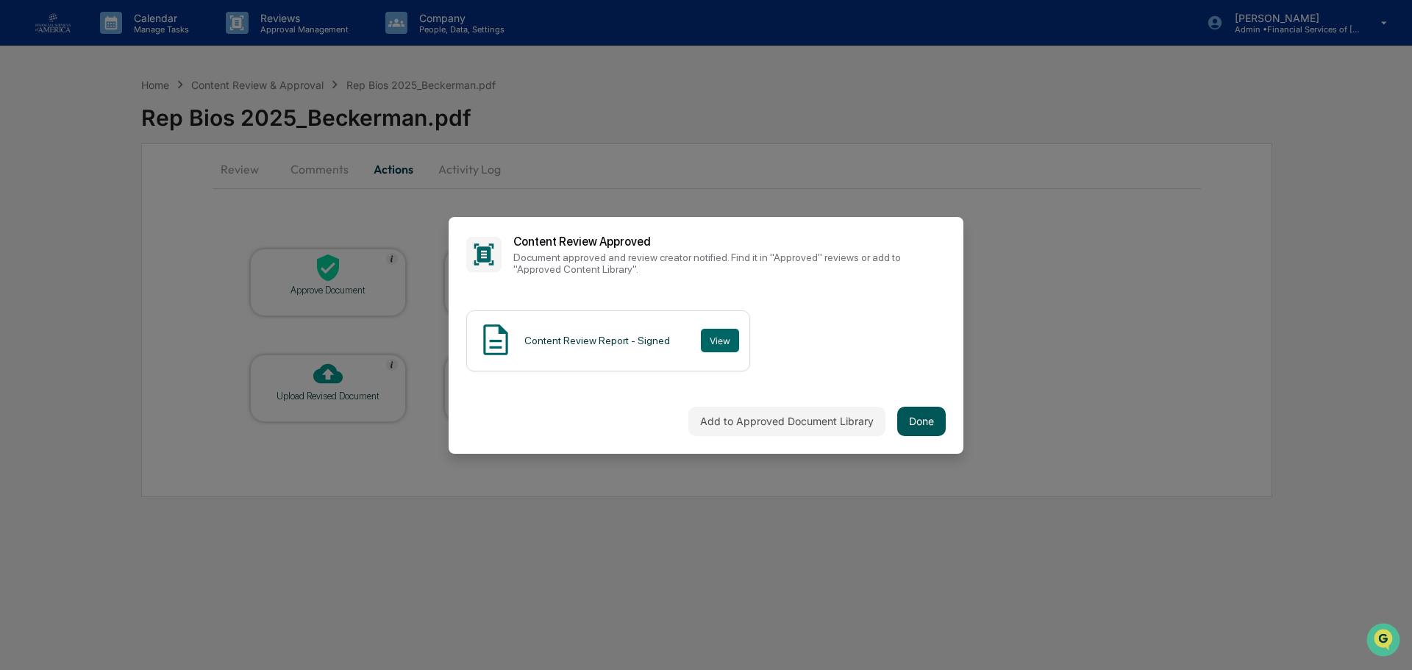
click at [924, 420] on button "Done" at bounding box center [921, 421] width 49 height 29
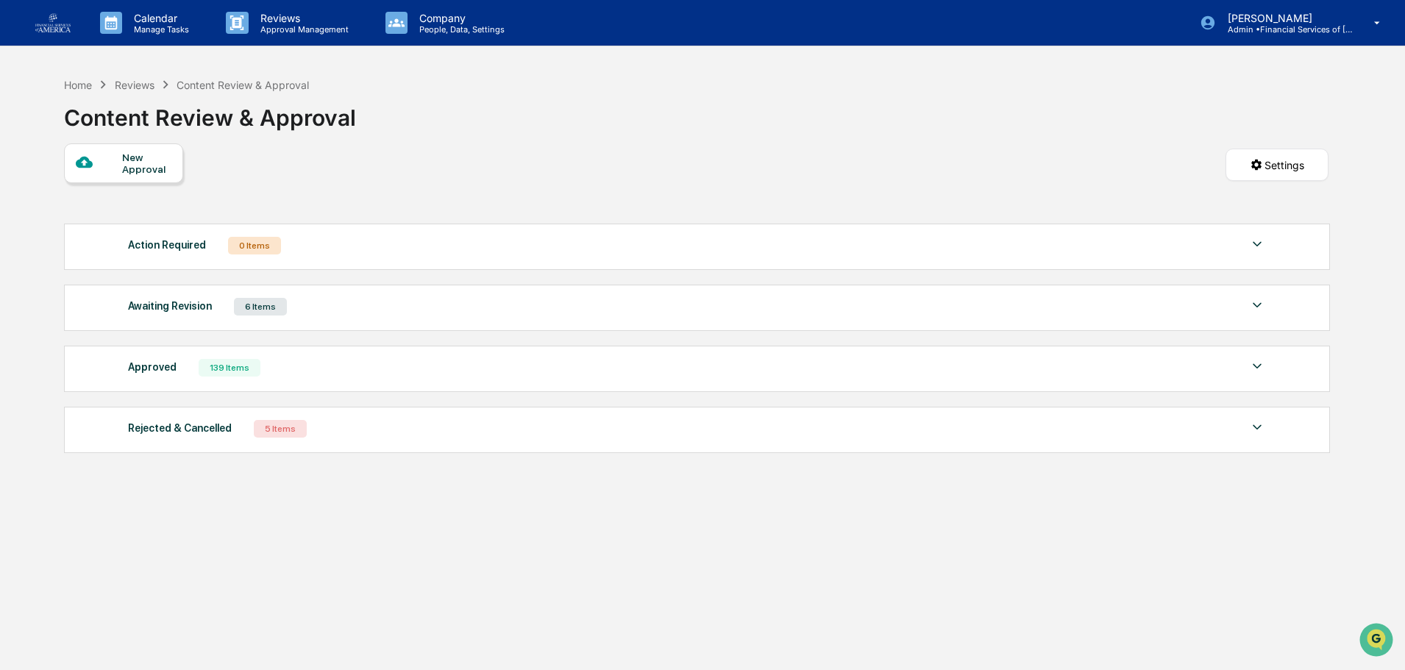
click at [1083, 582] on div "Home Reviews Content Review & Approval Content Review & Approval New Approval S…" at bounding box center [696, 405] width 1309 height 670
click at [232, 582] on div "Home Reviews Content Review & Approval Content Review & Approval New Approval S…" at bounding box center [696, 405] width 1309 height 670
click at [154, 20] on p "Calendar" at bounding box center [159, 18] width 74 height 13
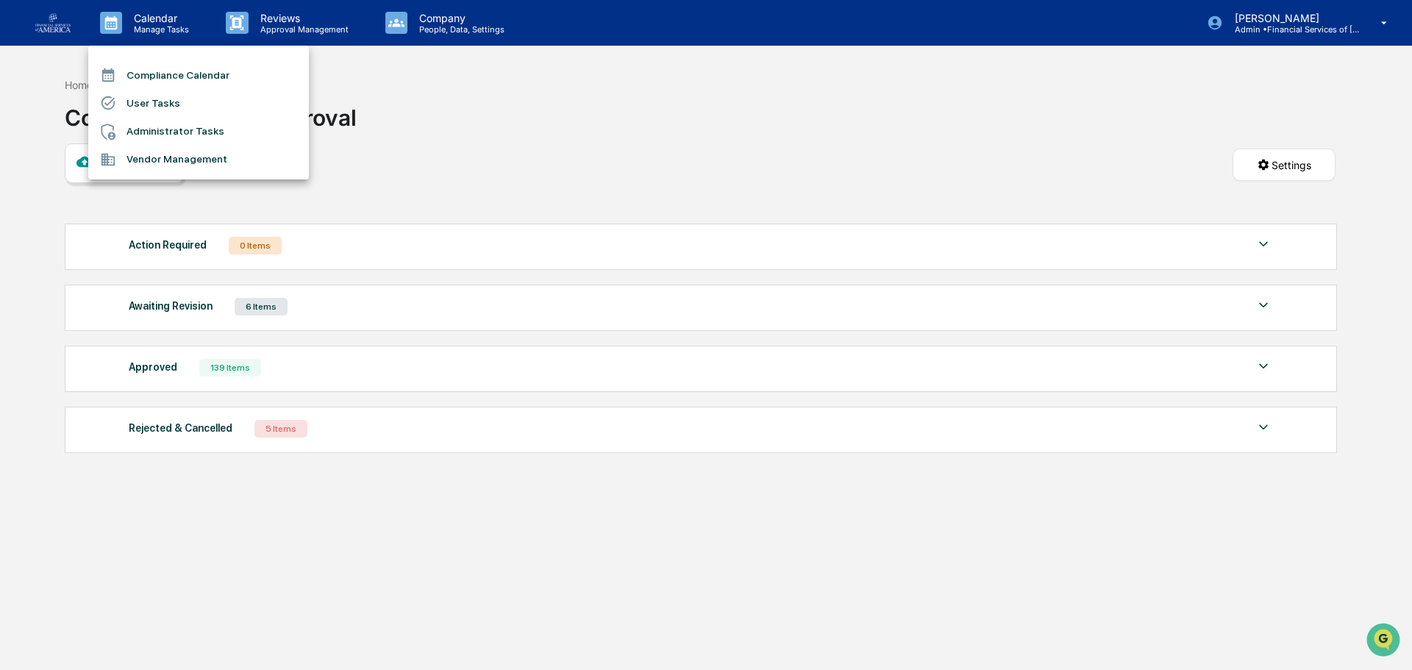
click at [163, 157] on li "Vendor Management" at bounding box center [198, 160] width 221 height 28
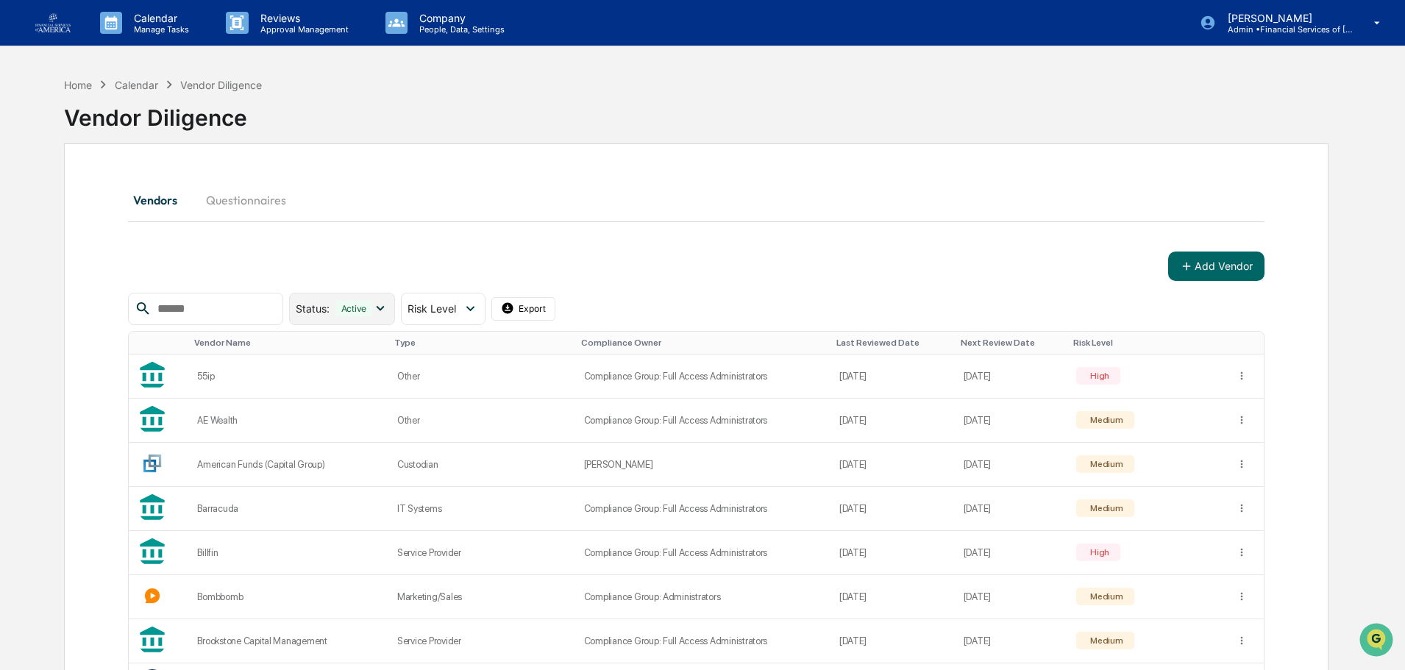
click at [373, 308] on div "Active" at bounding box center [354, 308] width 38 height 17
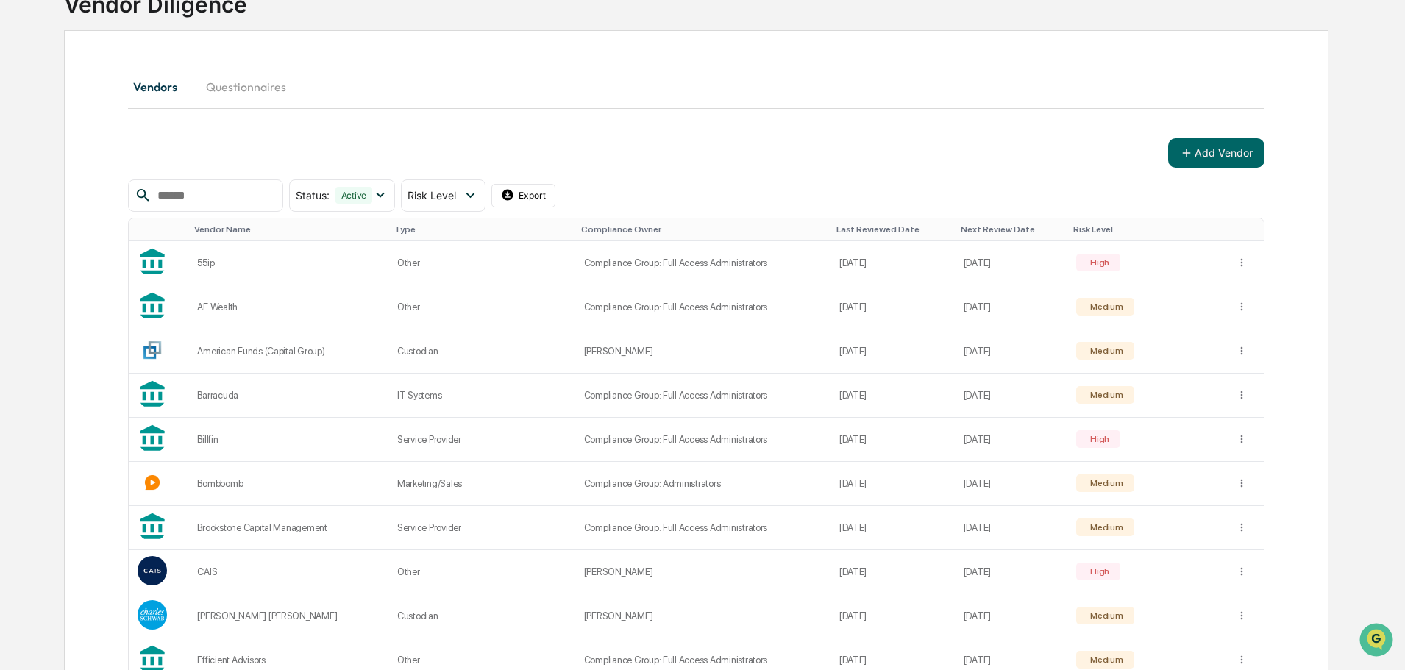
scroll to position [147, 0]
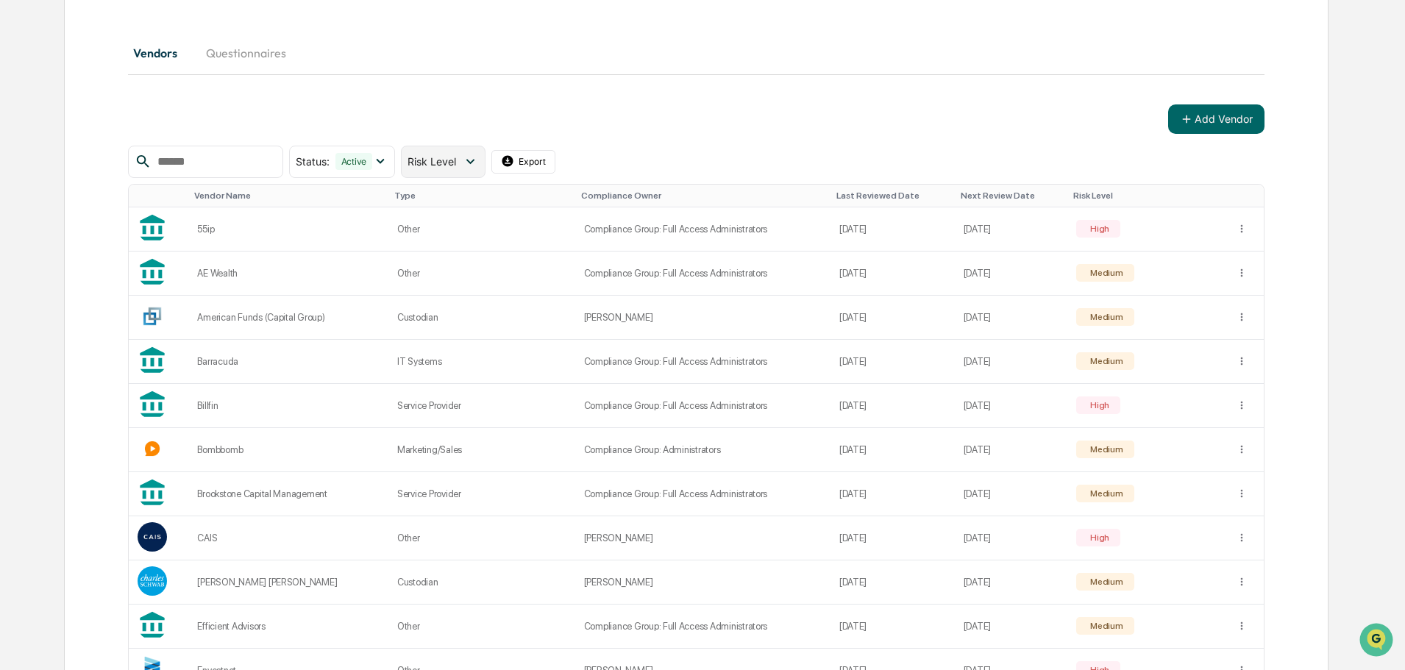
click at [454, 159] on span "Risk Level" at bounding box center [432, 161] width 49 height 13
click at [446, 303] on div "Review Incomplete" at bounding box center [467, 314] width 118 height 26
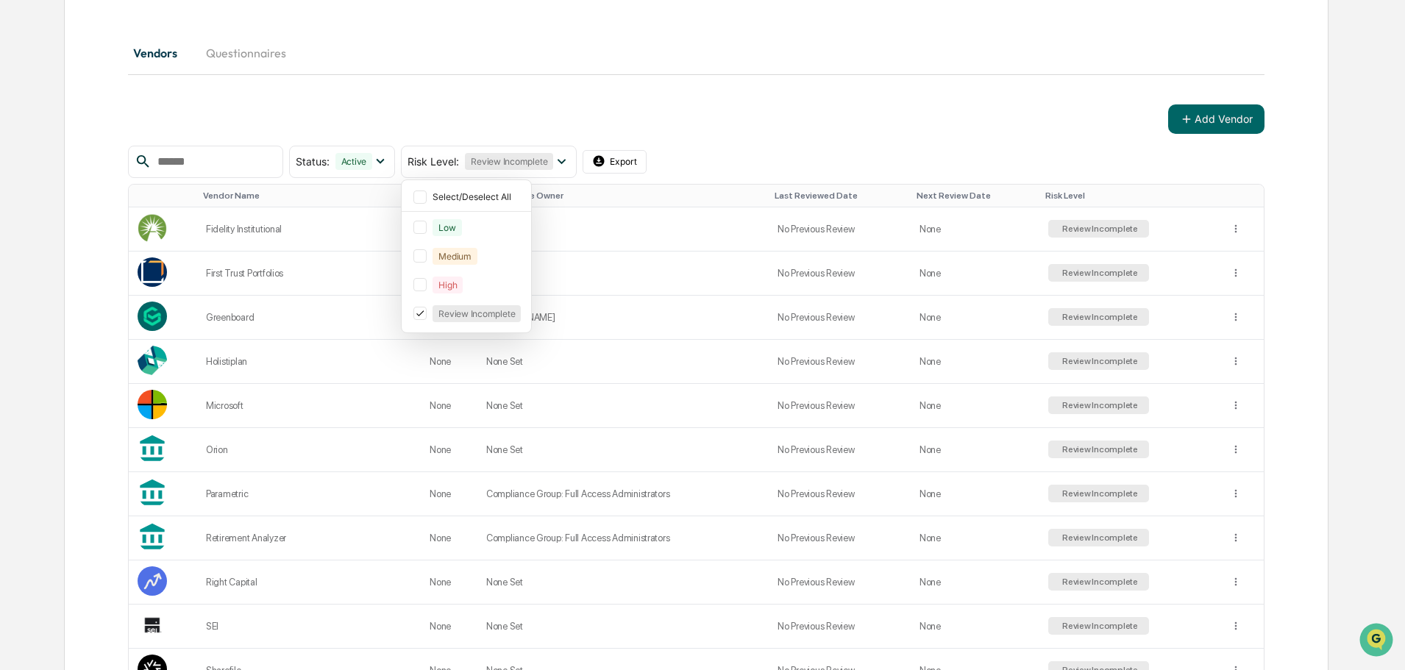
click at [390, 32] on div "Vendors Questionnaires Add Vendor Status : Active Select/Deselect All Active Ar…" at bounding box center [696, 454] width 1264 height 917
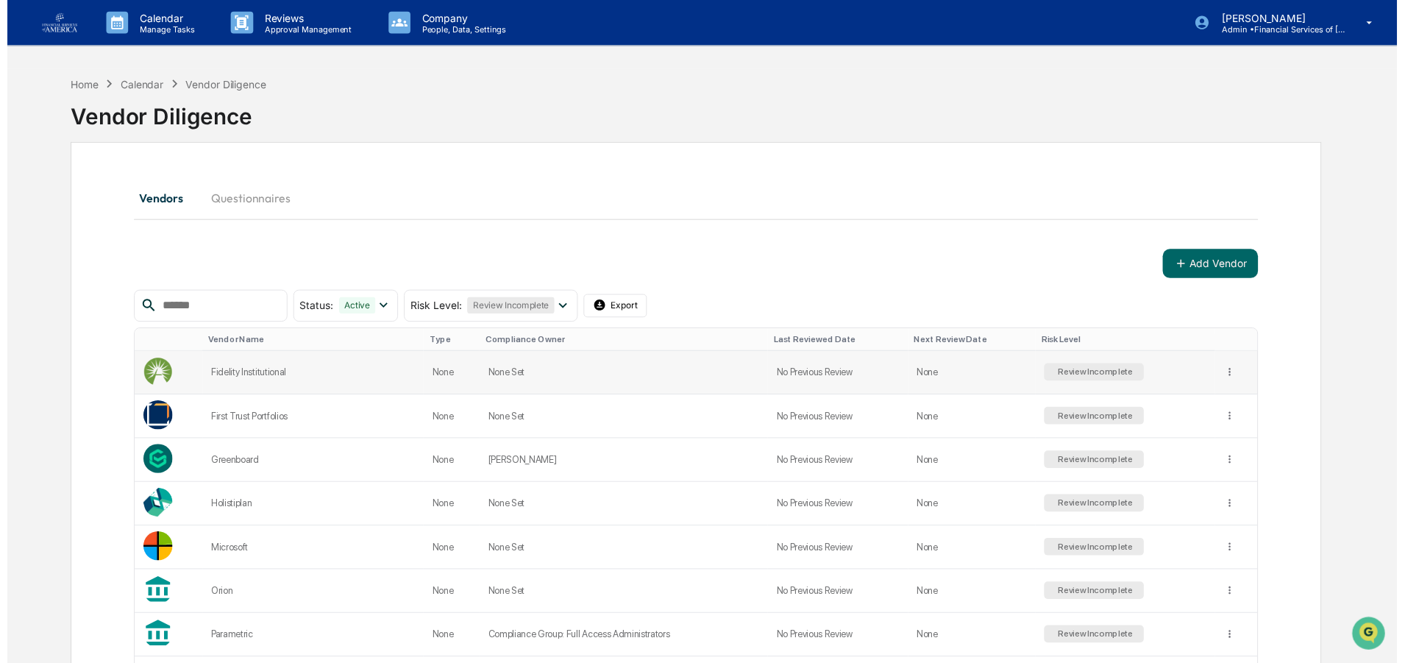
scroll to position [74, 0]
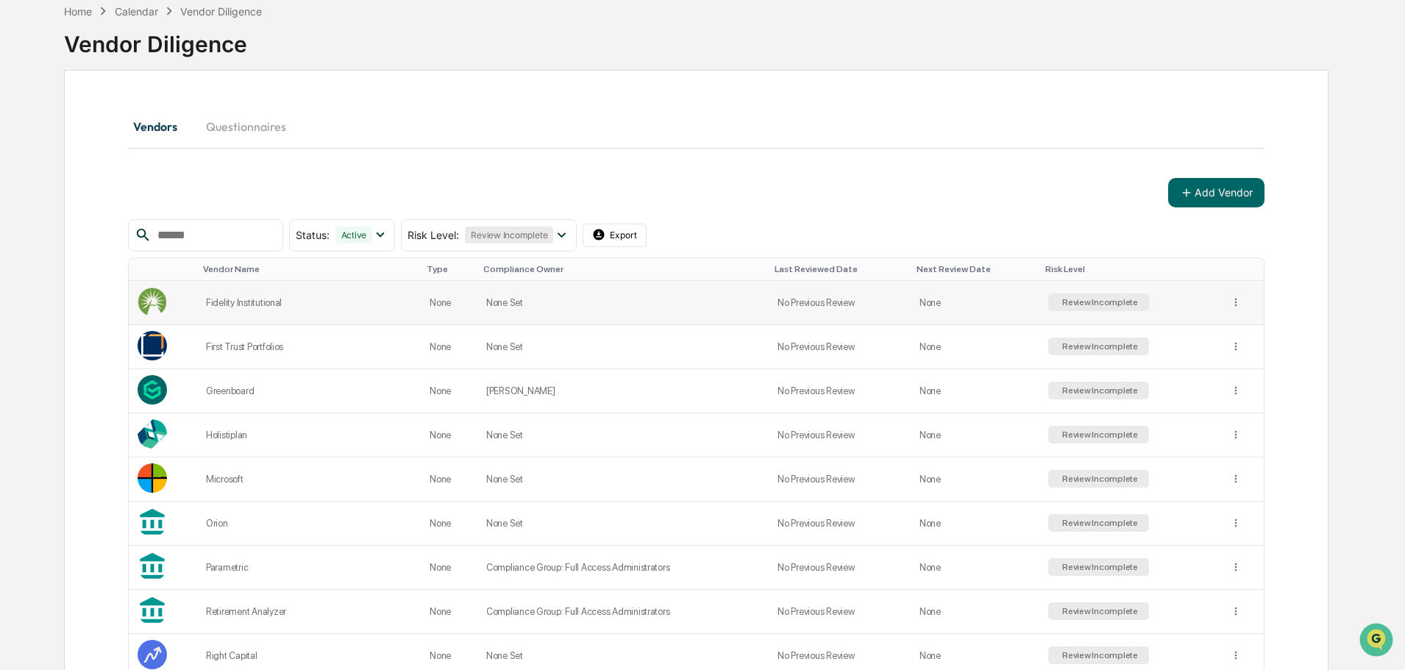
click at [261, 300] on div "Fidelity Institutional" at bounding box center [309, 302] width 206 height 11
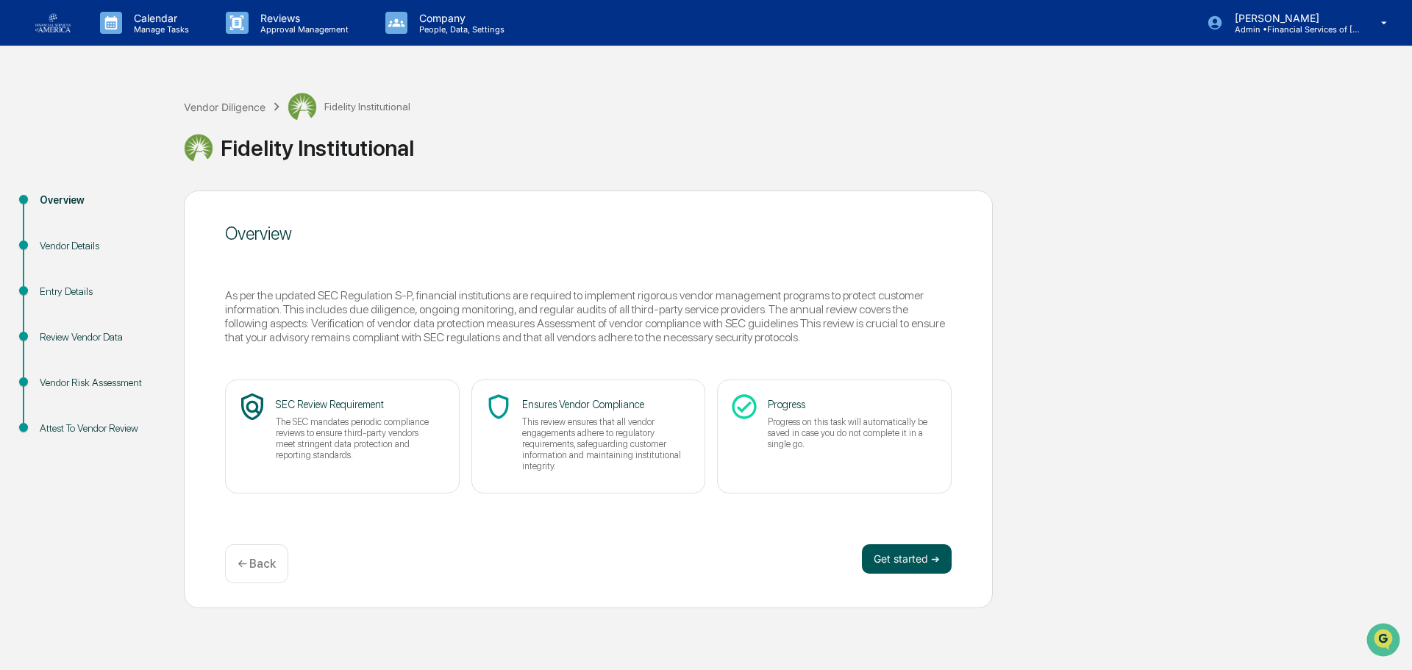
click at [914, 557] on button "Get started ➔" at bounding box center [907, 558] width 90 height 29
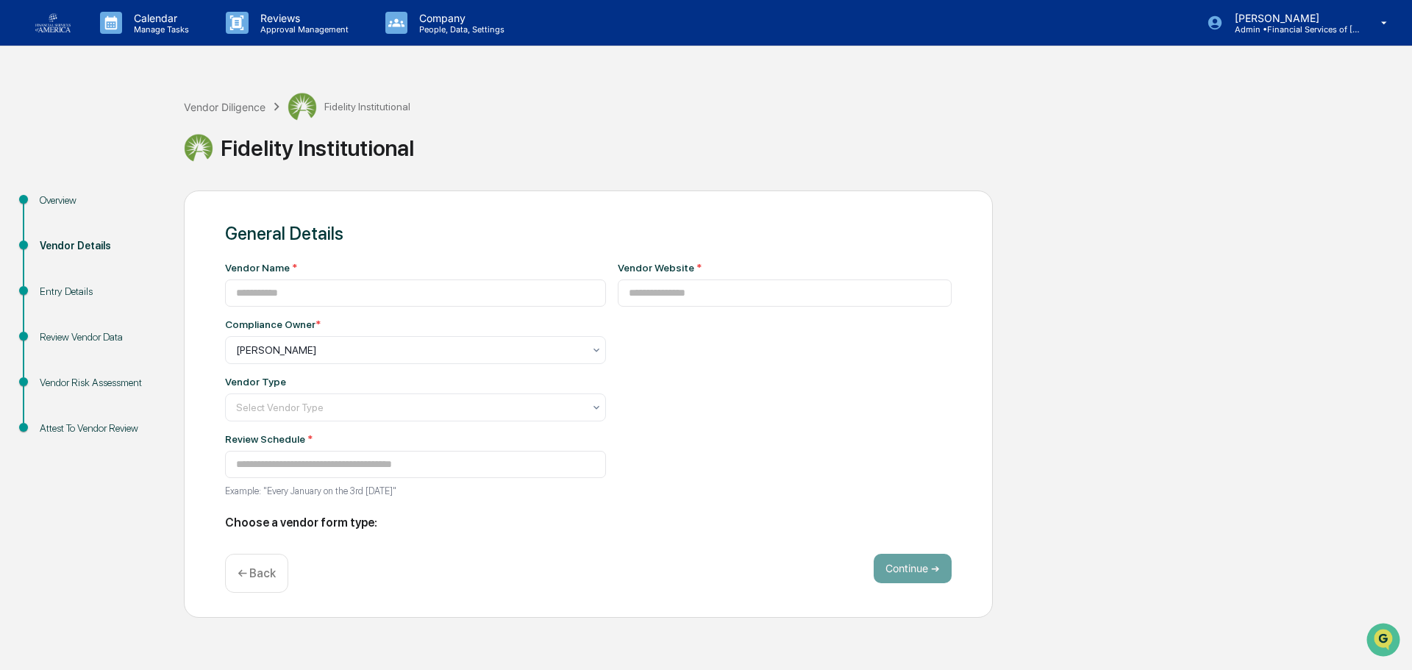
type input "**********"
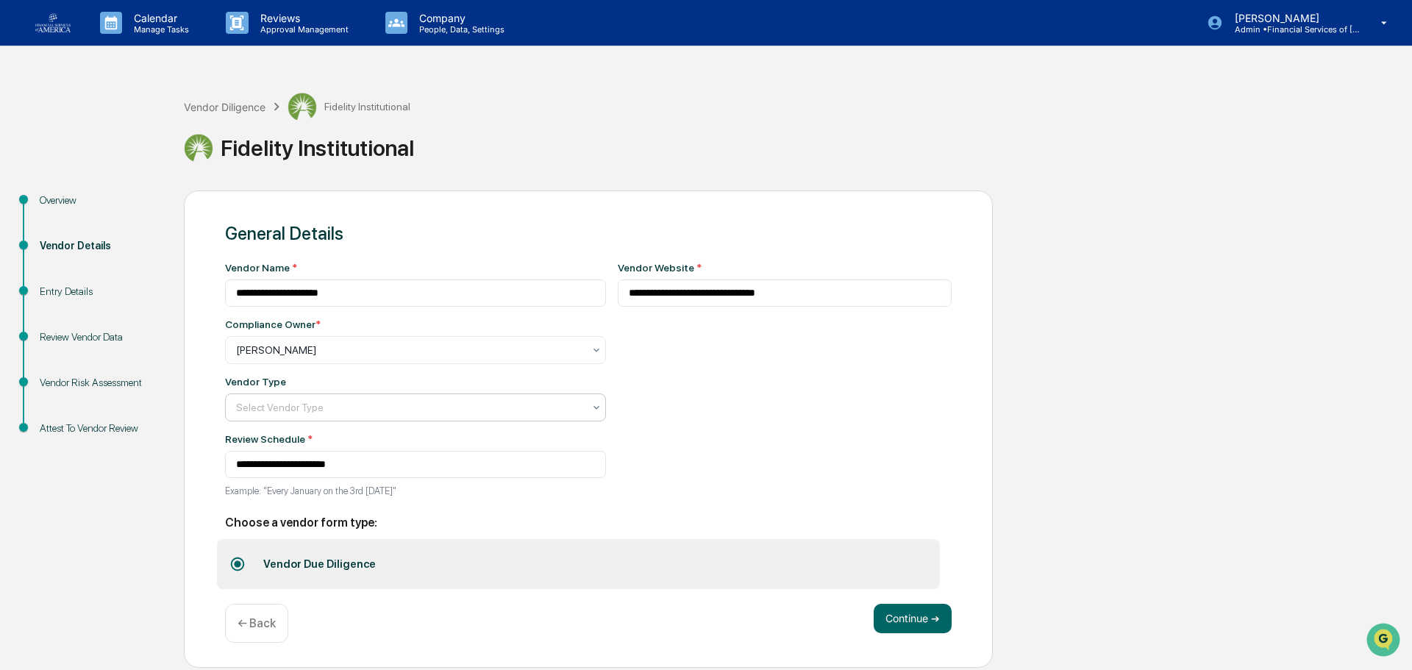
click at [365, 364] on div "Select Vendor Type" at bounding box center [415, 350] width 381 height 28
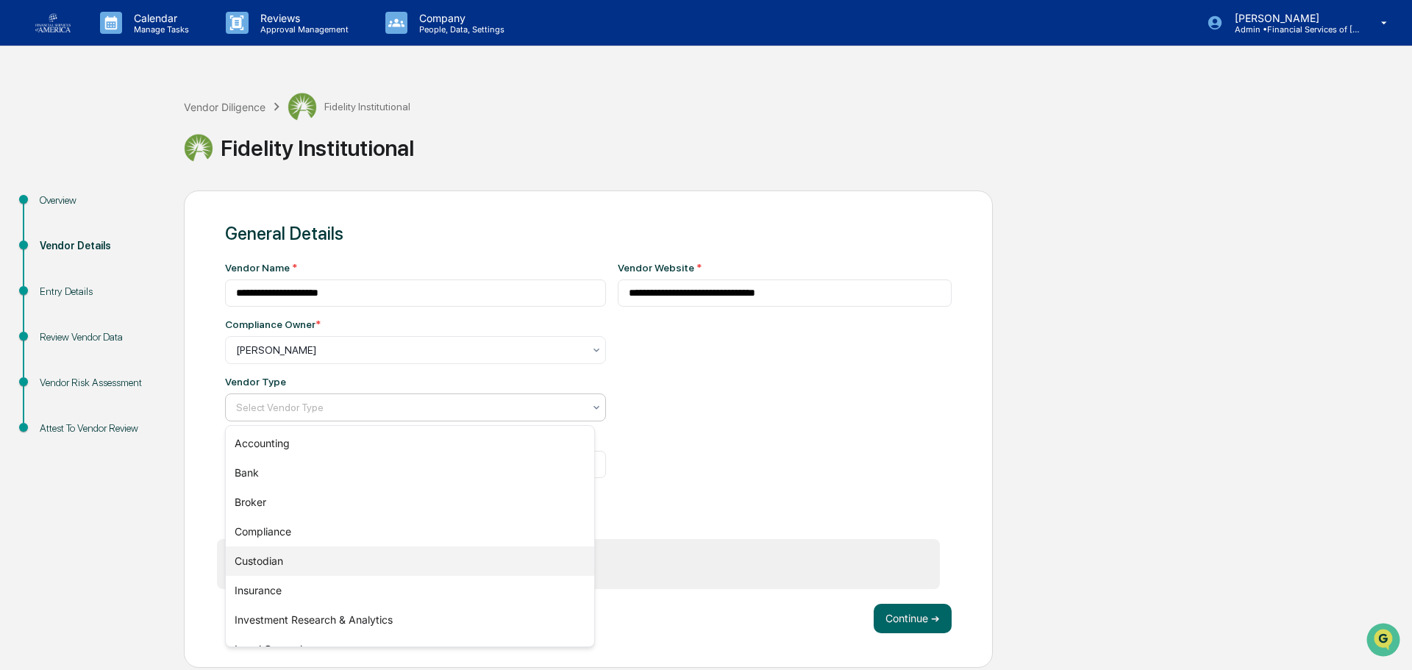
click at [266, 561] on div "Custodian" at bounding box center [410, 561] width 369 height 29
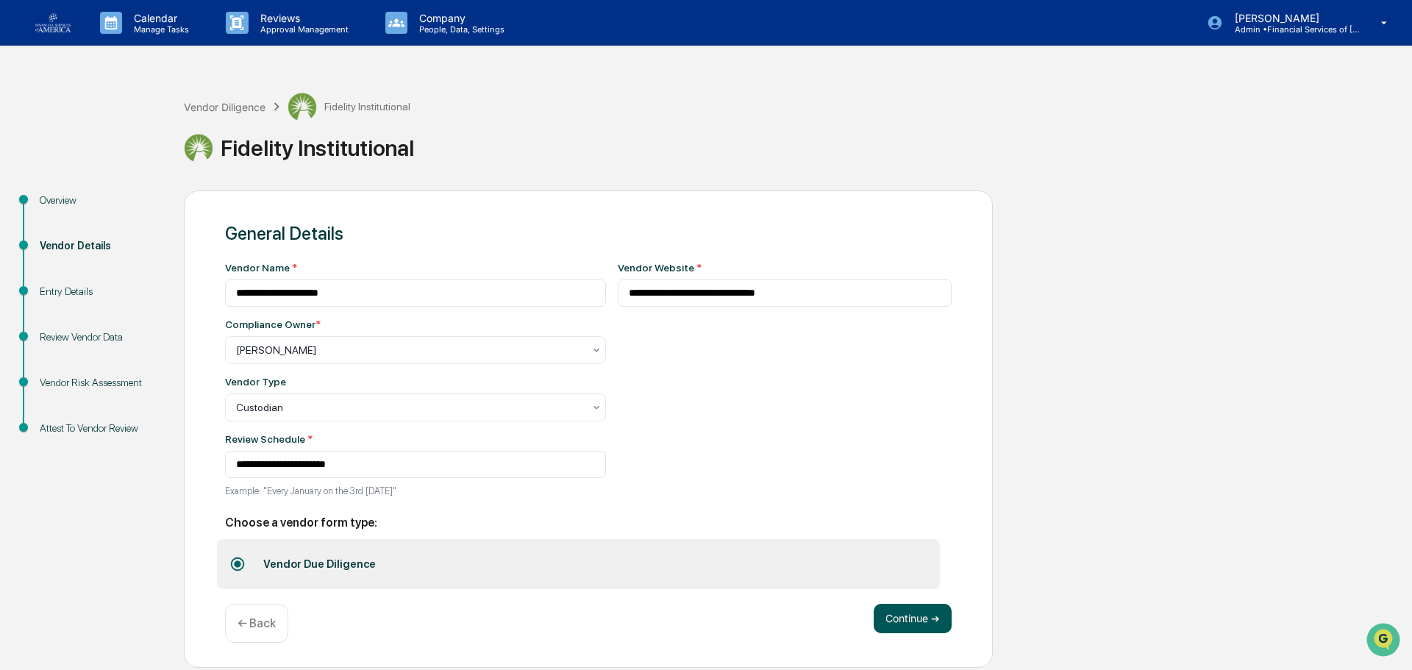
click at [911, 624] on button "Continue ➔" at bounding box center [913, 618] width 78 height 29
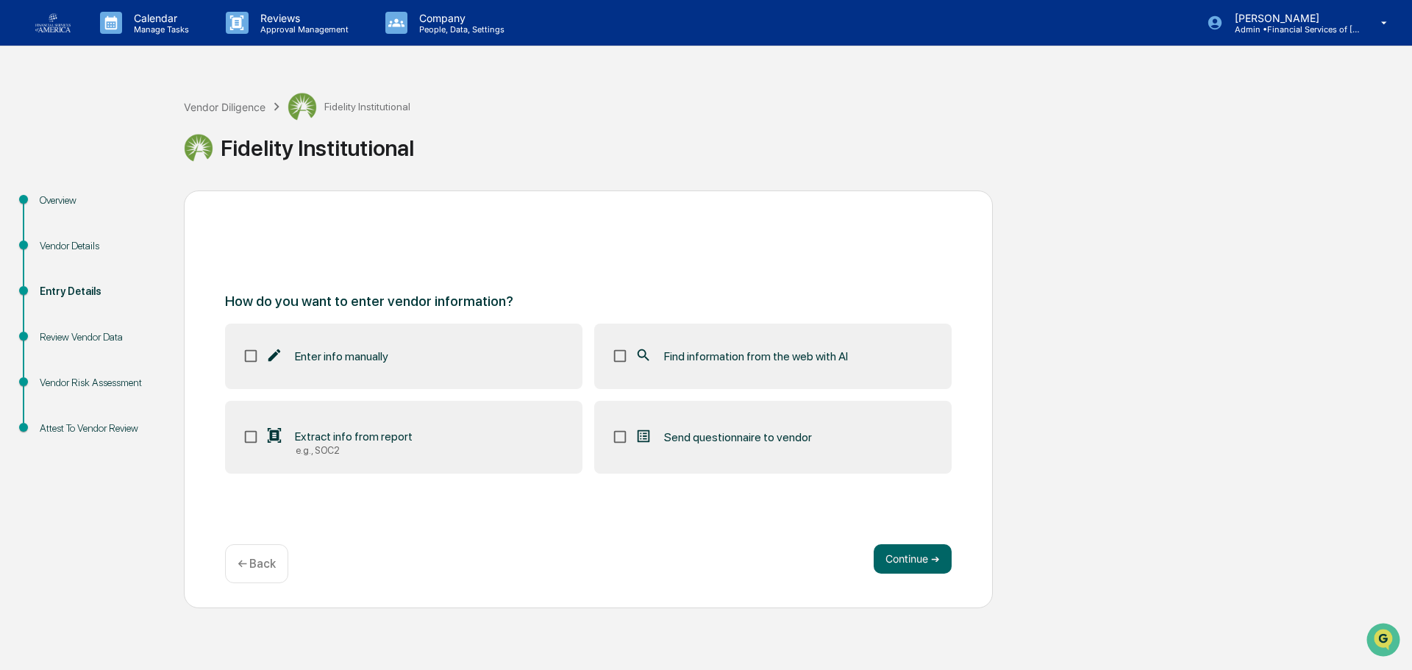
click at [737, 349] on span "Find information from the web with AI" at bounding box center [756, 356] width 184 height 14
click at [926, 553] on button "Continue ➔" at bounding box center [913, 558] width 78 height 29
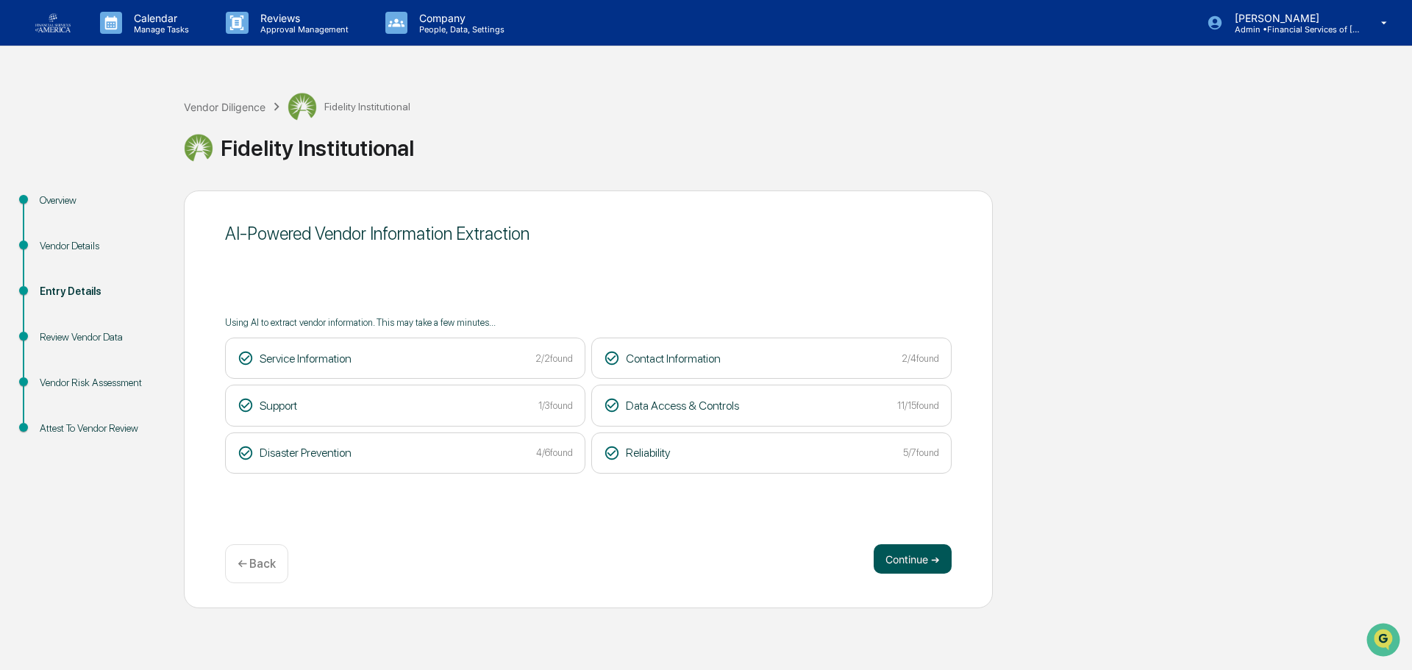
click at [933, 551] on button "Continue ➔" at bounding box center [913, 558] width 78 height 29
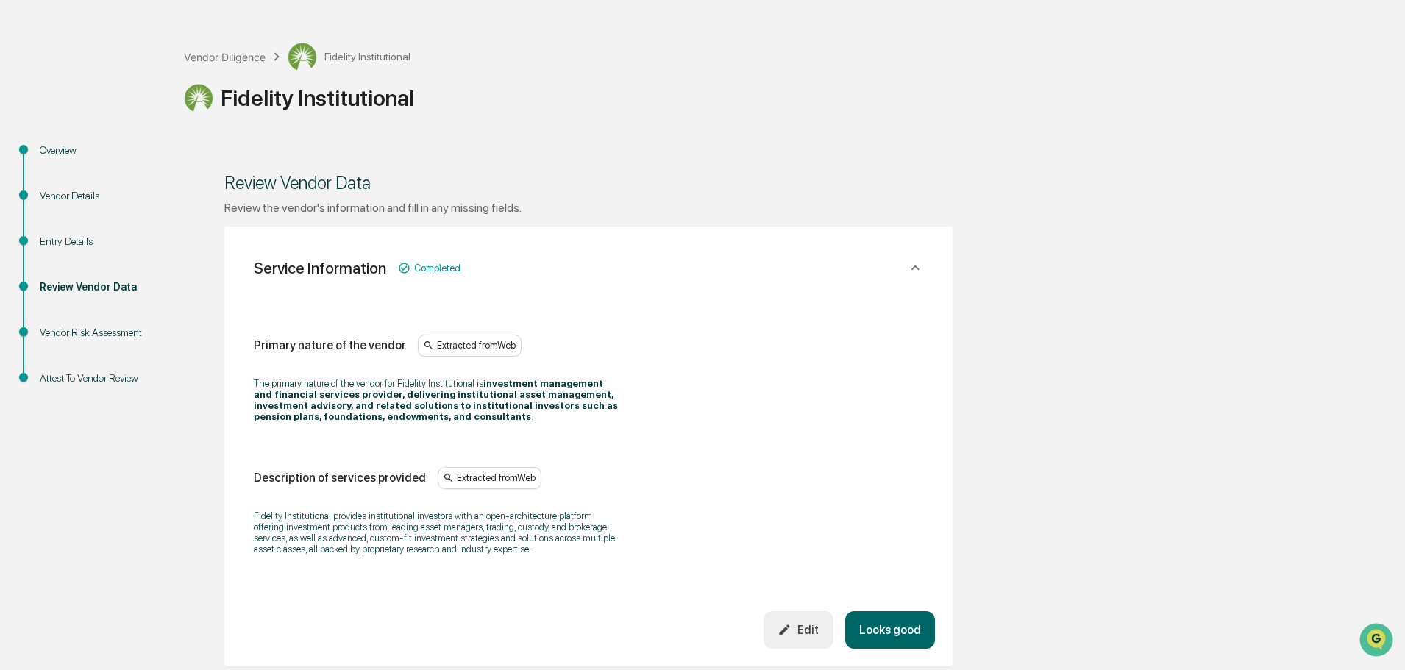
scroll to position [147, 0]
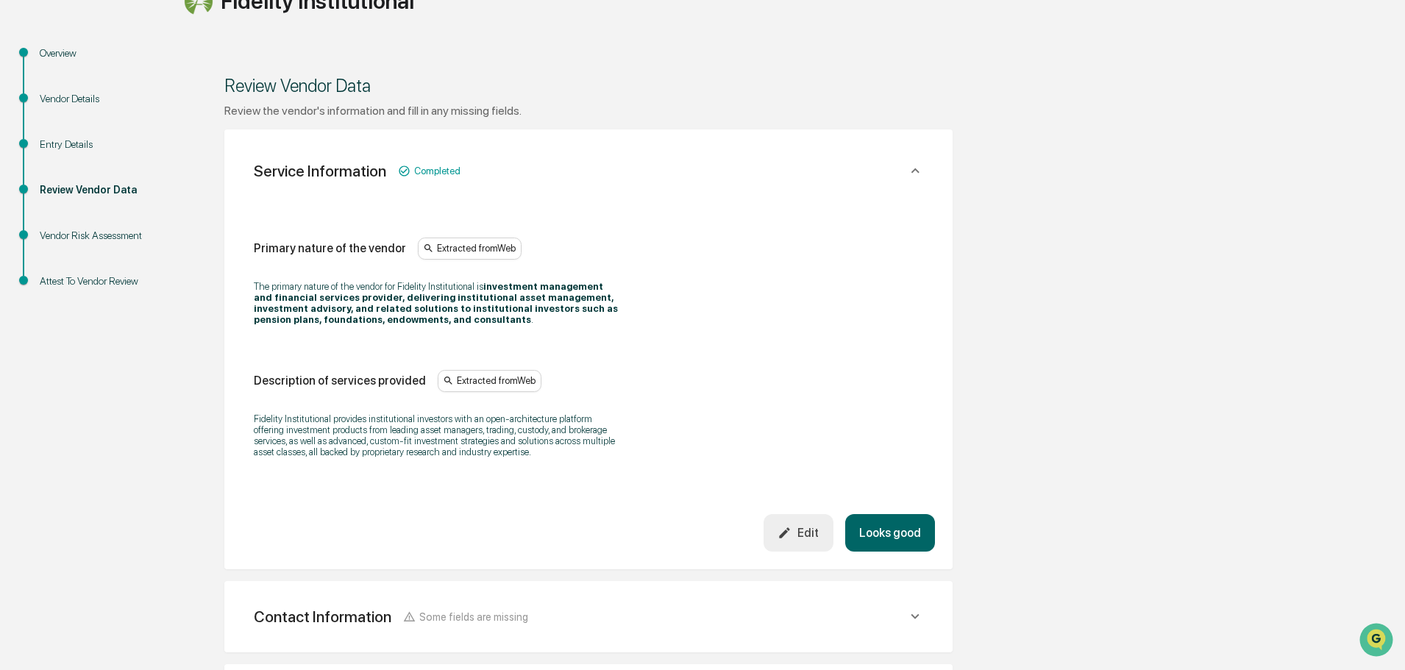
click at [874, 533] on button "Looks good" at bounding box center [890, 533] width 90 height 38
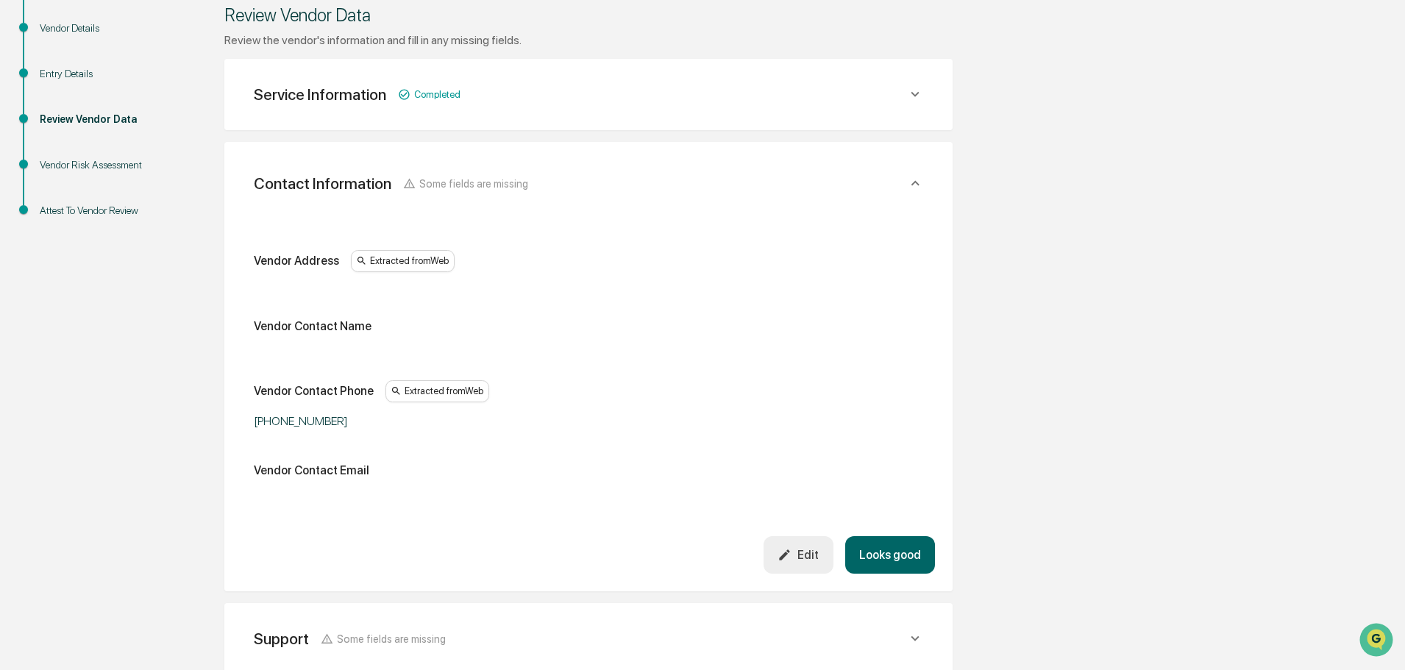
scroll to position [277, 0]
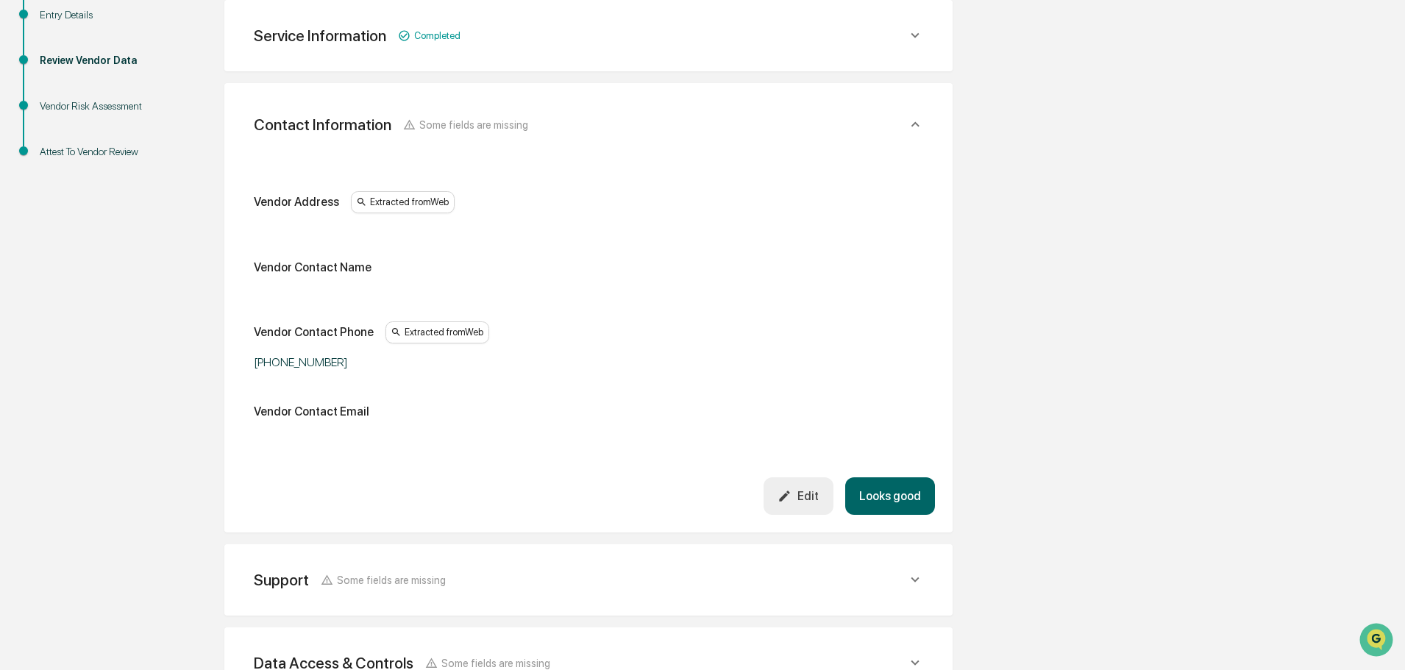
click at [874, 533] on div "Review the vendor's information and fill in any missing fields. Service Informa…" at bounding box center [588, 419] width 728 height 891
click at [883, 515] on div "Contact Information Some fields are missing Vendor Address Extracted from Web V…" at bounding box center [588, 307] width 728 height 449
click at [888, 490] on button "Looks good" at bounding box center [890, 496] width 90 height 38
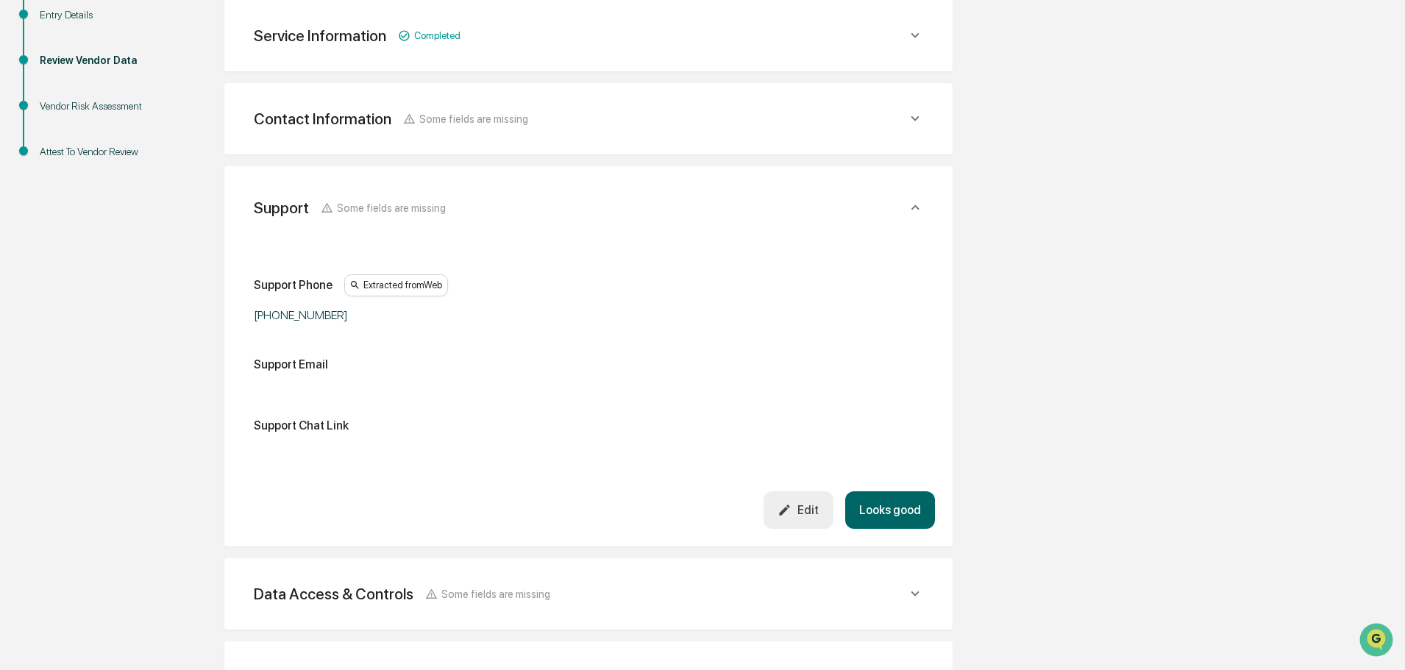
scroll to position [360, 0]
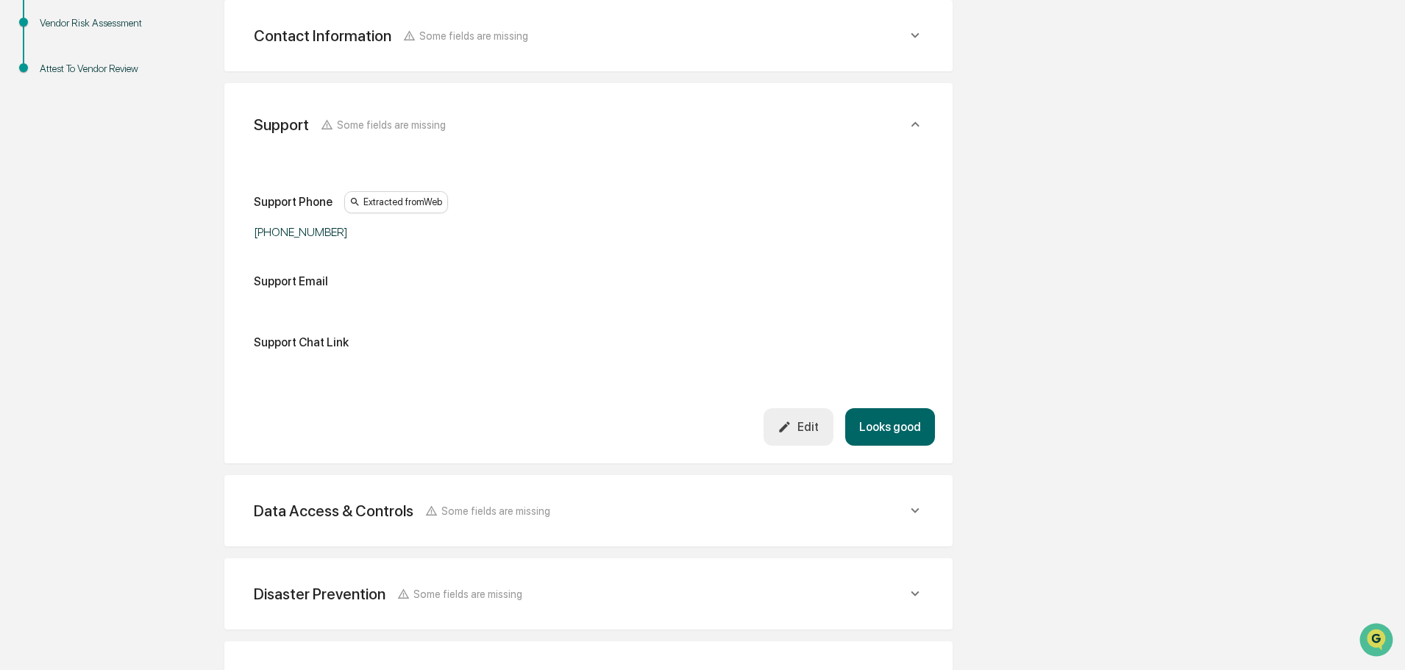
click at [891, 419] on button "Looks good" at bounding box center [890, 427] width 90 height 38
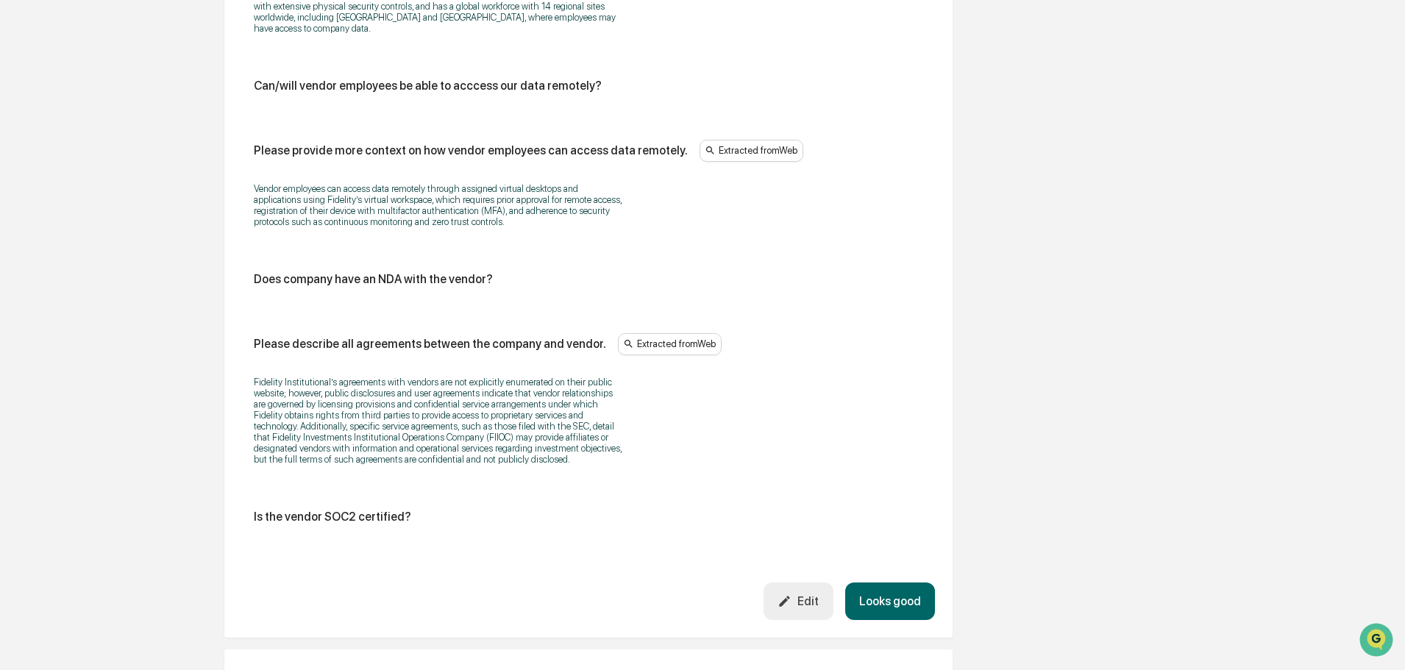
scroll to position [1693, 0]
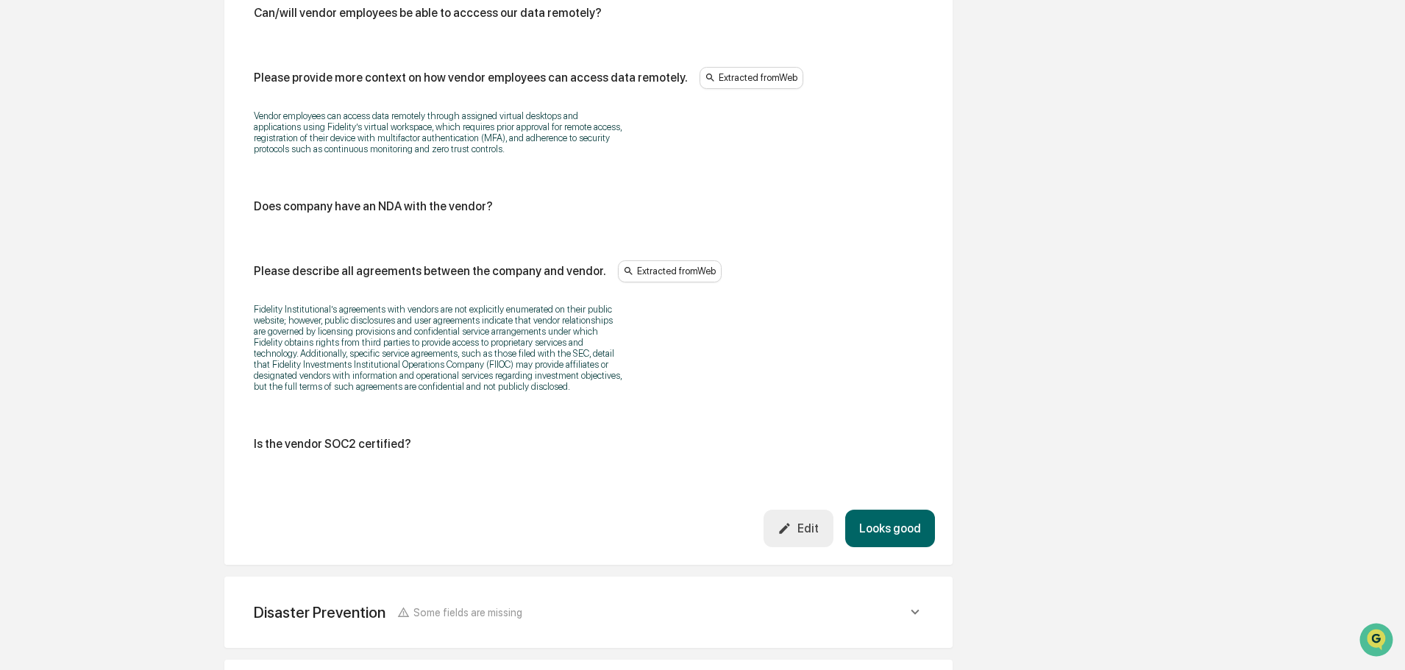
click at [808, 524] on button "Edit" at bounding box center [799, 529] width 70 height 38
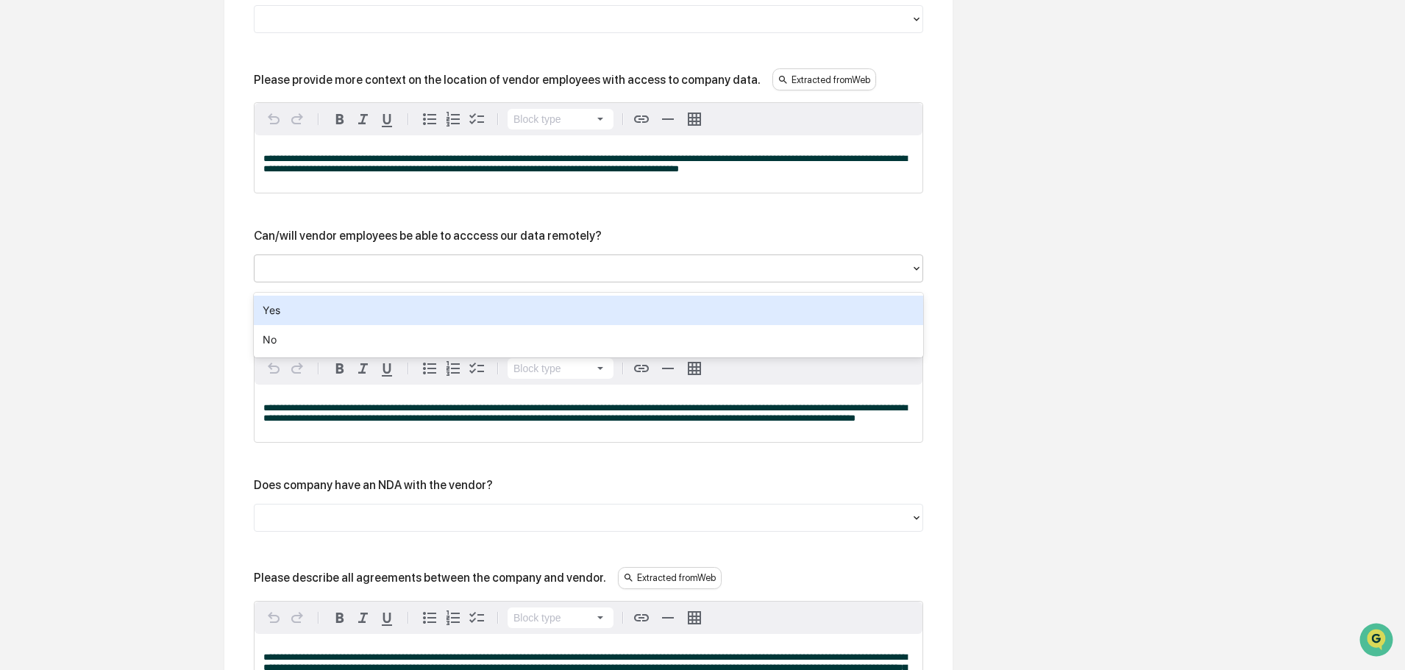
click at [426, 282] on div at bounding box center [588, 269] width 669 height 28
click at [369, 321] on div "Yes" at bounding box center [588, 310] width 669 height 29
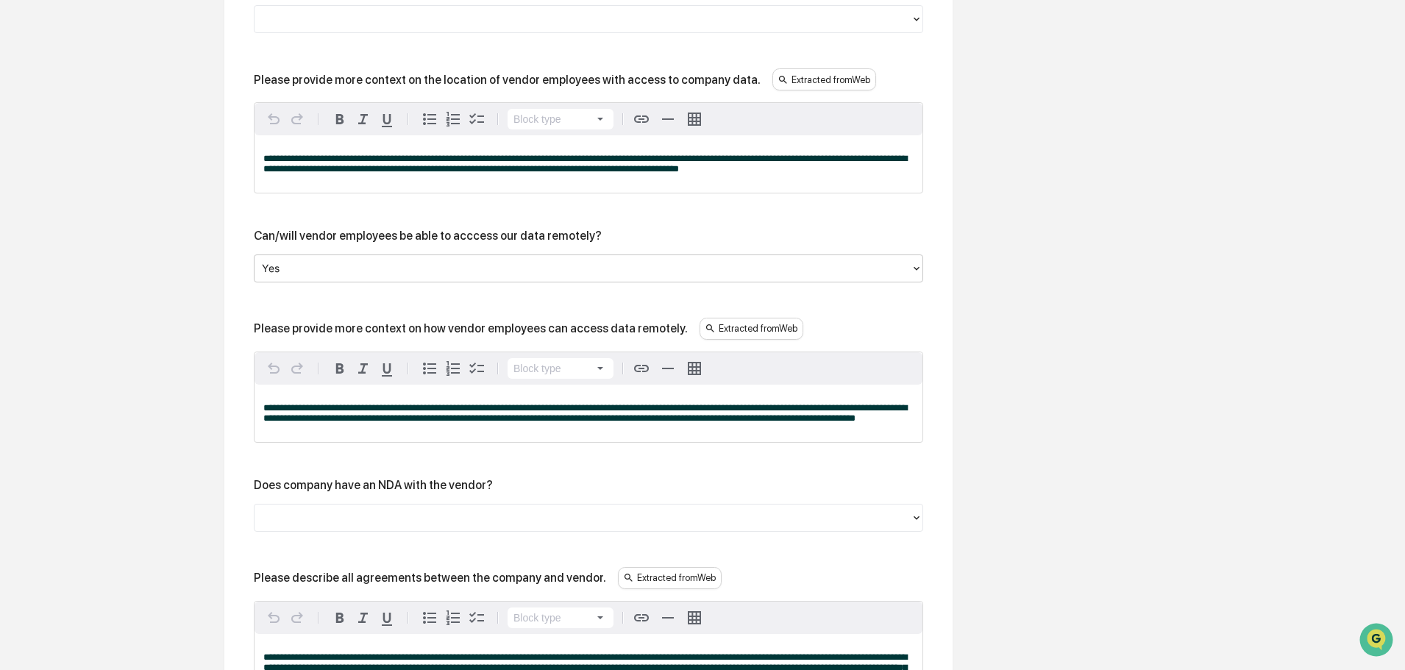
scroll to position [1473, 0]
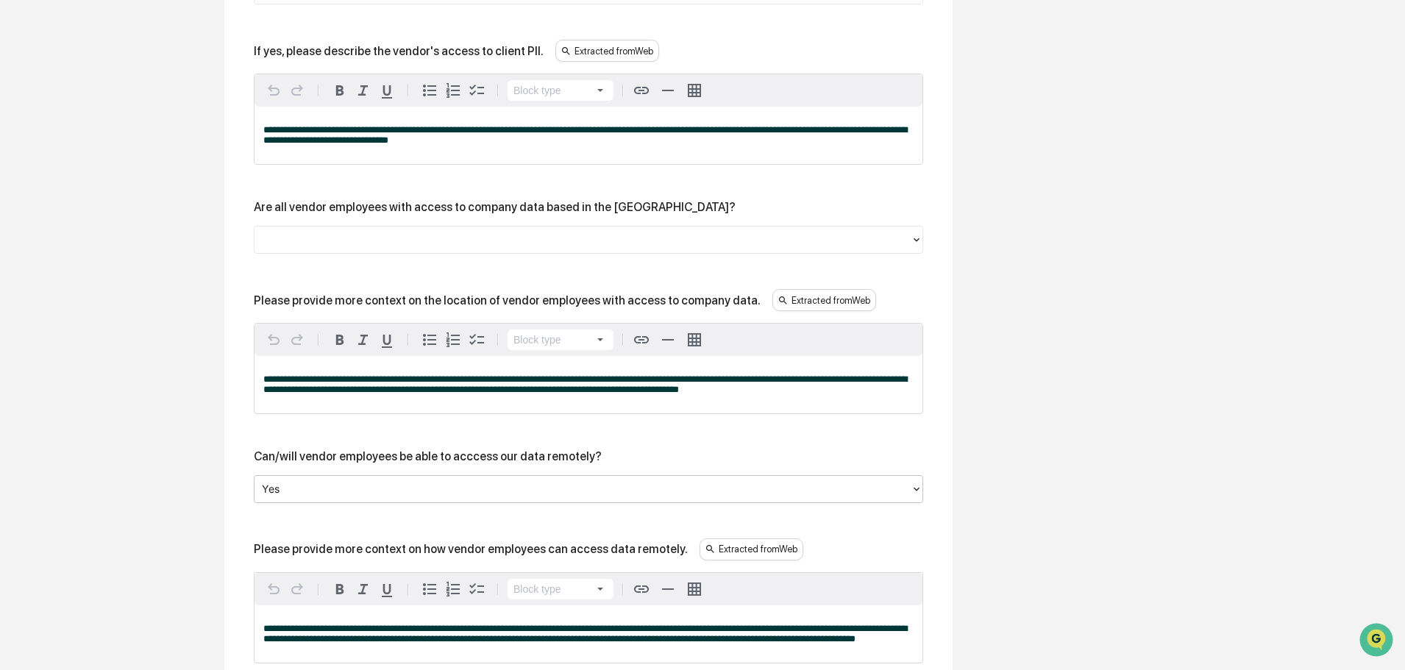
click at [351, 249] on div at bounding box center [582, 240] width 641 height 17
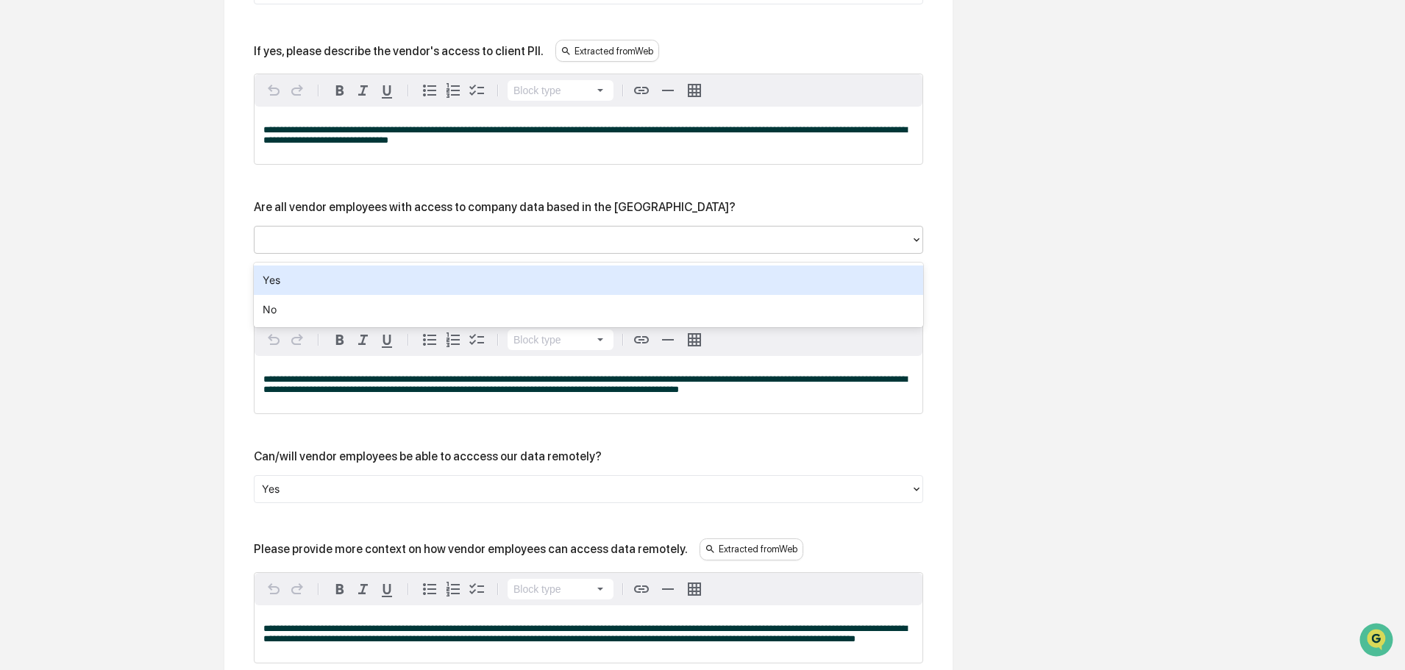
drag, startPoint x: 324, startPoint y: 299, endPoint x: 325, endPoint y: 286, distance: 12.5
click at [325, 286] on div "Yes No" at bounding box center [588, 295] width 669 height 65
click at [325, 286] on div "Yes" at bounding box center [588, 280] width 669 height 29
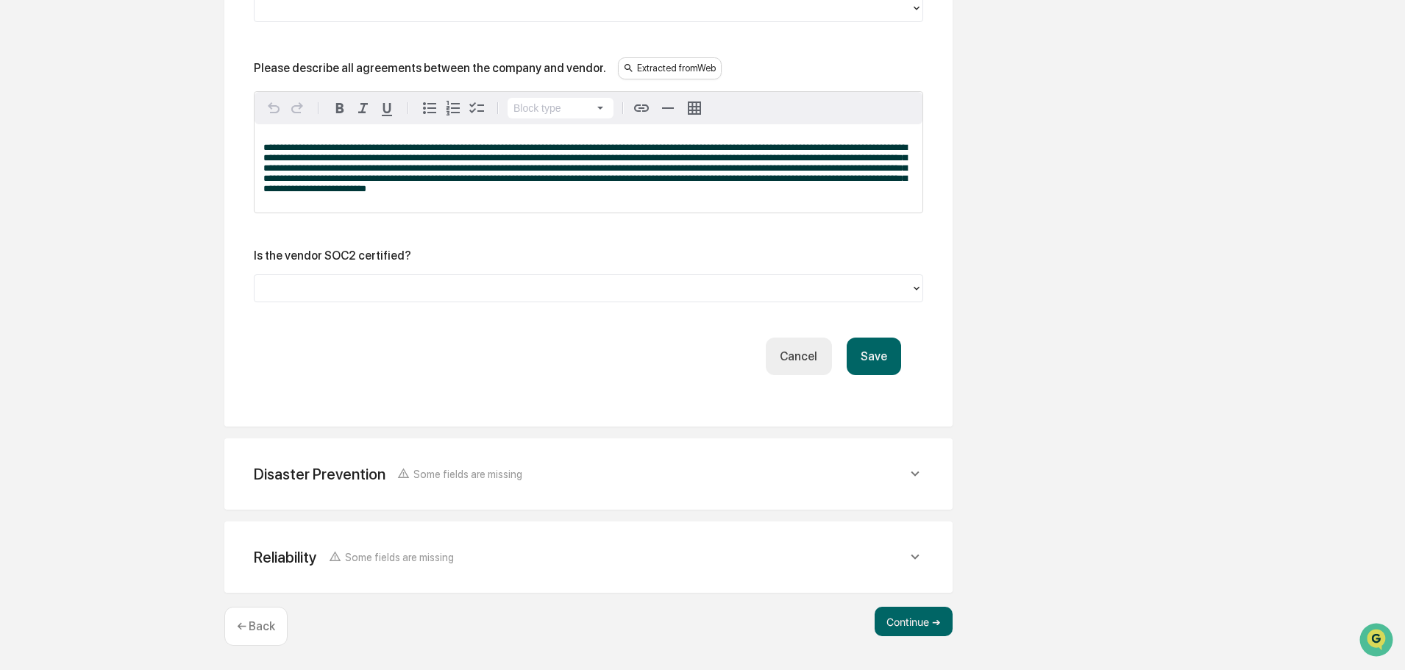
scroll to position [2080, 0]
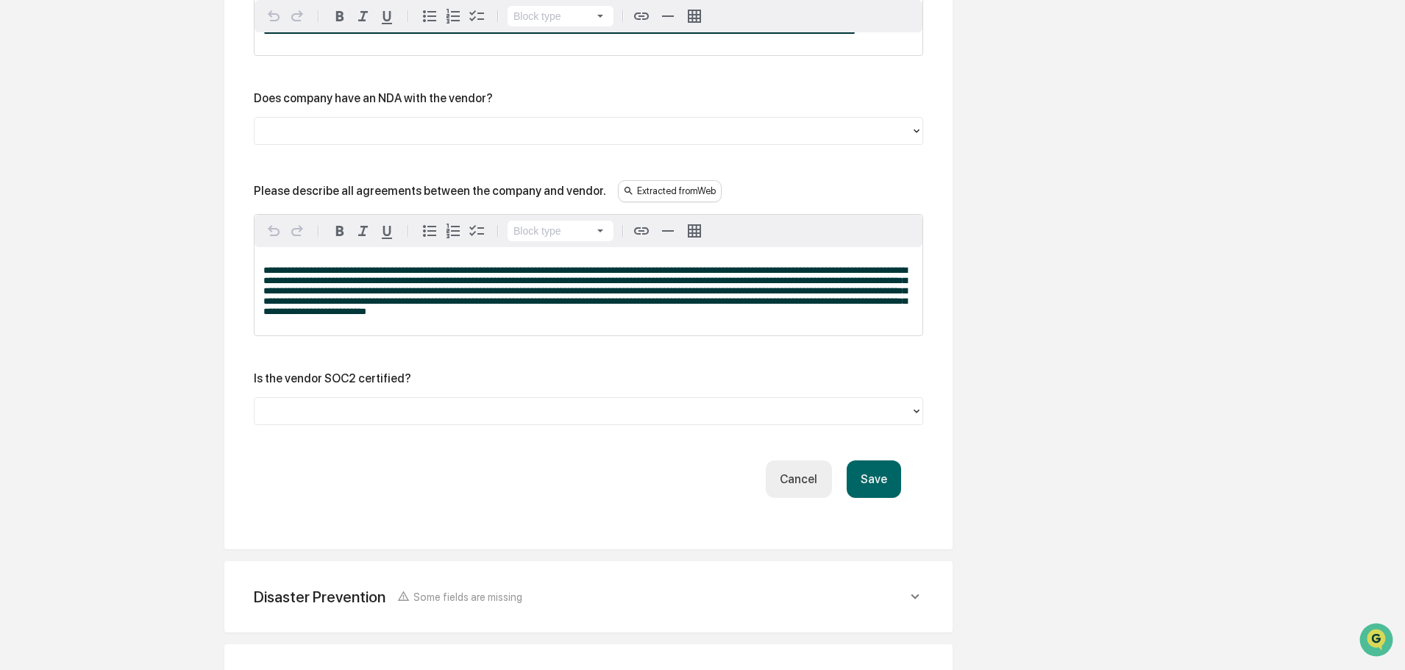
click at [353, 128] on div "Does company have an NDA with the vendor?" at bounding box center [588, 118] width 669 height 54
click at [356, 139] on div at bounding box center [582, 130] width 641 height 17
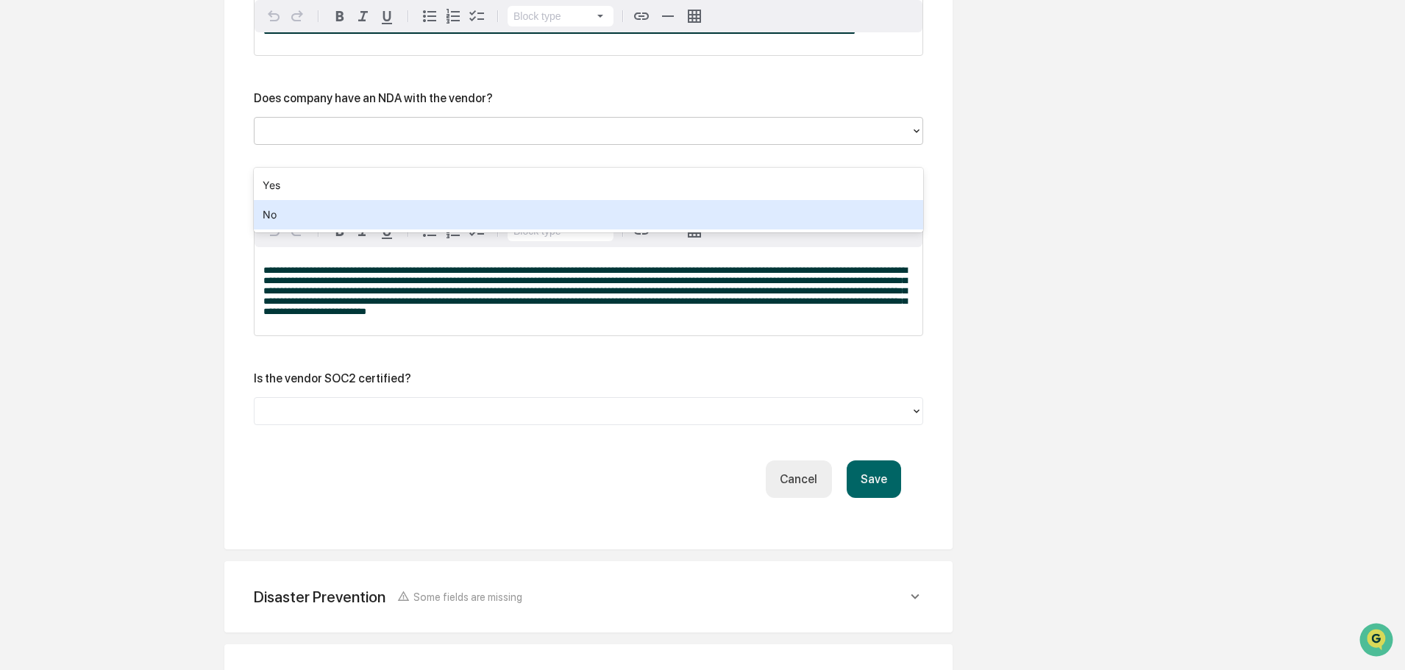
click at [320, 213] on div "No" at bounding box center [588, 214] width 669 height 29
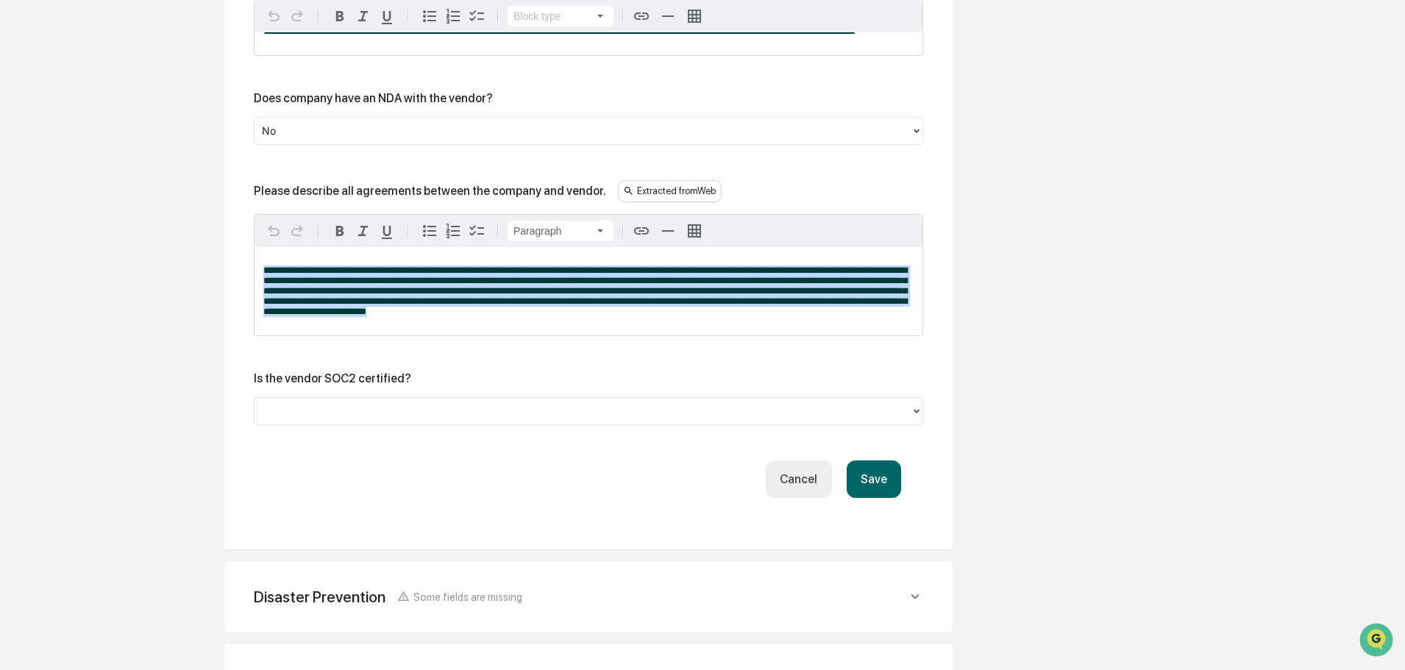
drag, startPoint x: 500, startPoint y: 341, endPoint x: 123, endPoint y: 276, distance: 382.9
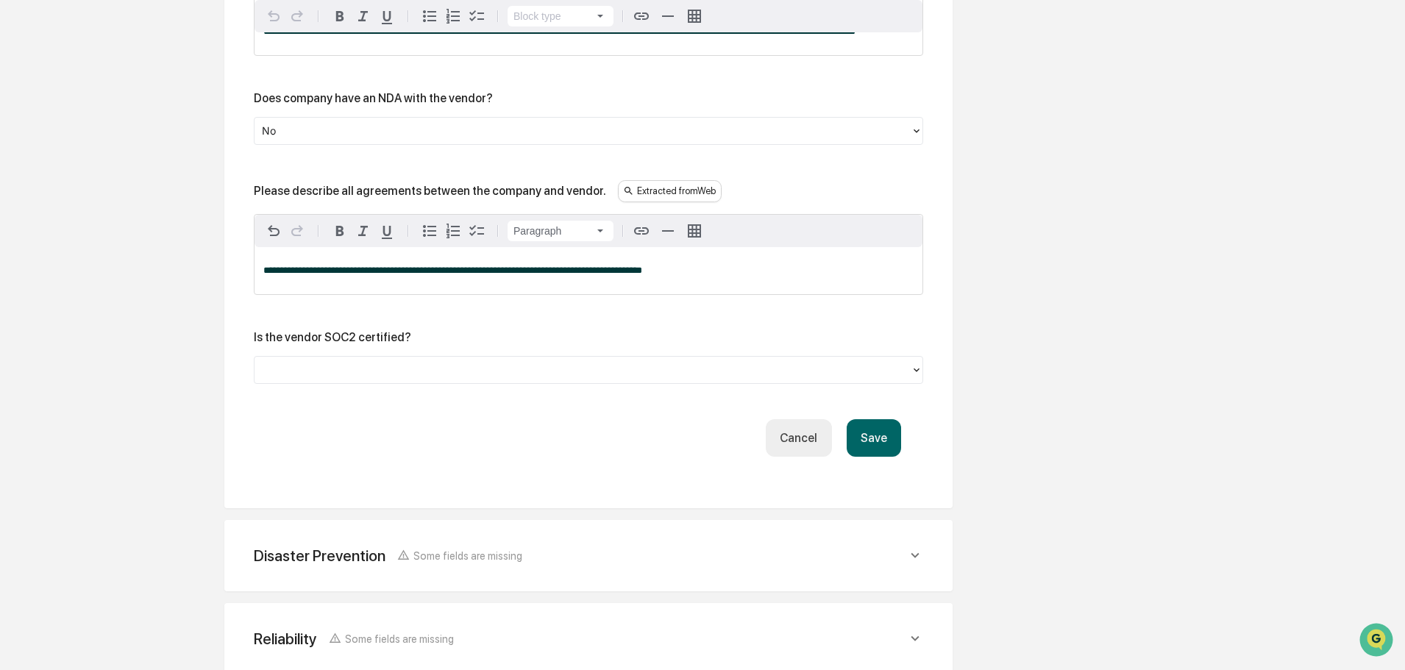
click at [888, 457] on button "Save" at bounding box center [874, 438] width 54 height 38
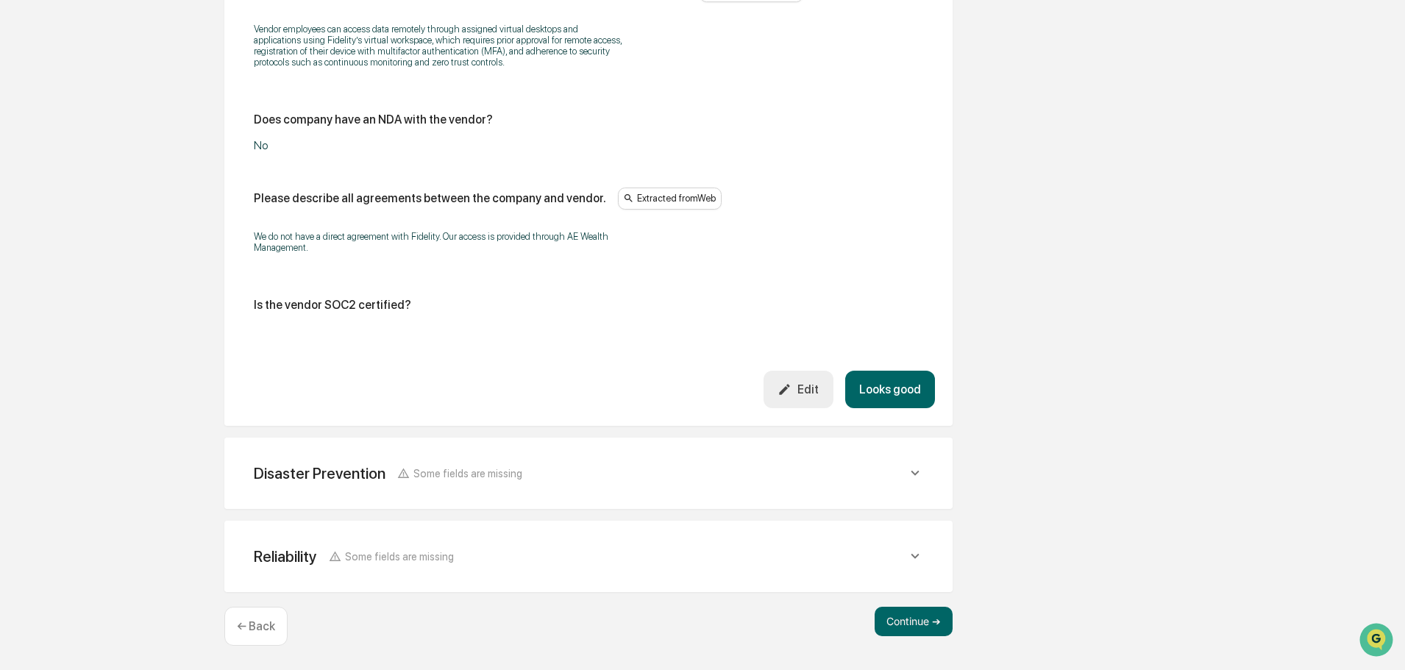
scroll to position [1797, 0]
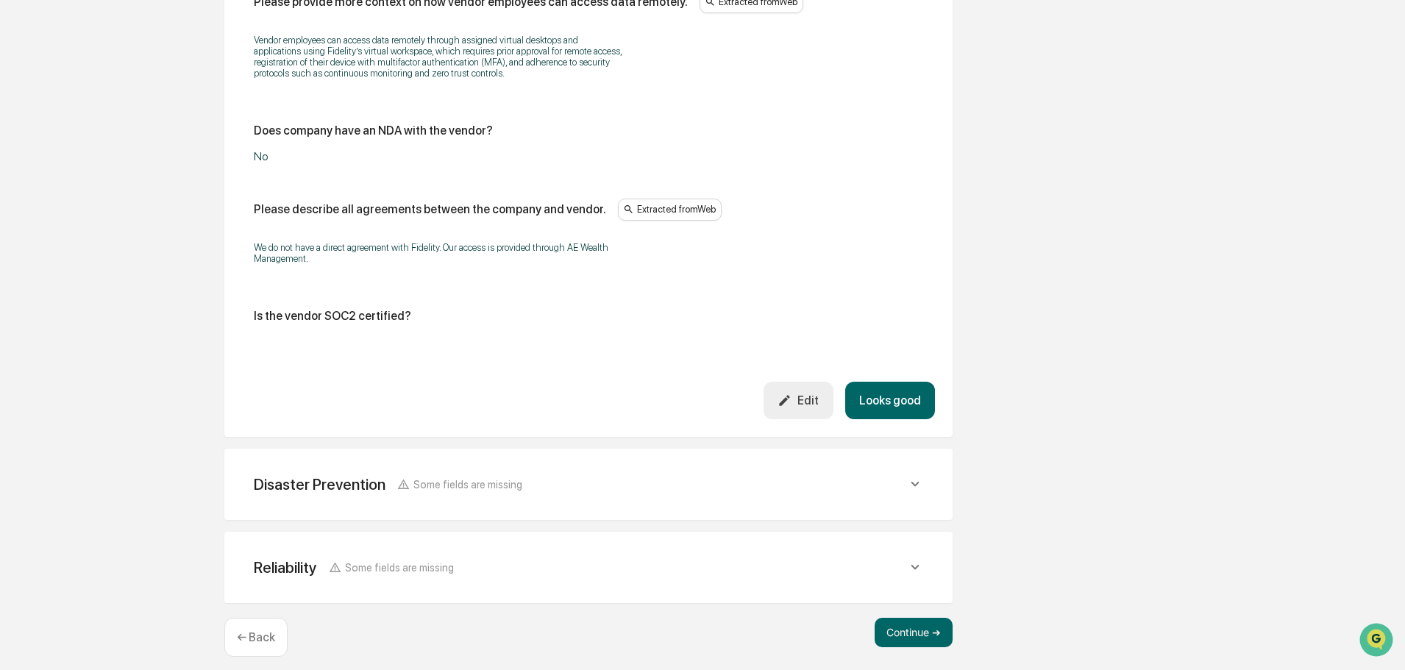
click at [875, 382] on button "Looks good" at bounding box center [890, 401] width 90 height 38
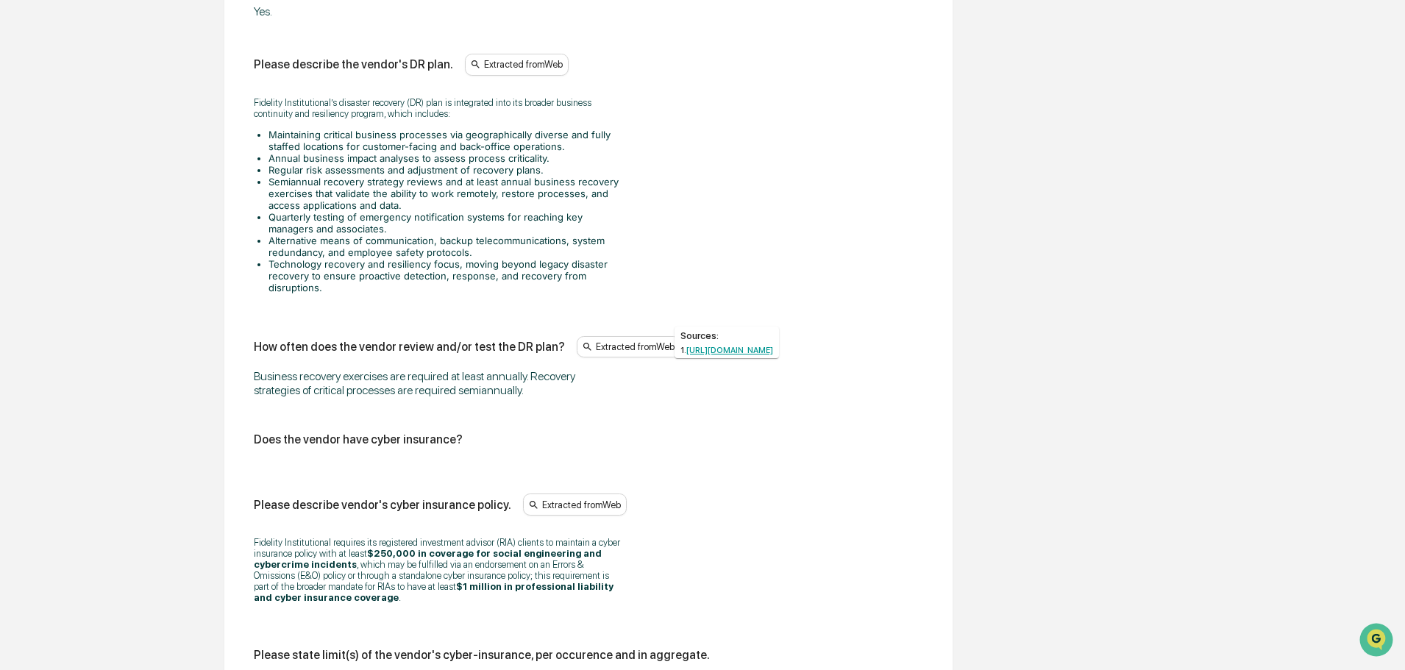
scroll to position [894, 0]
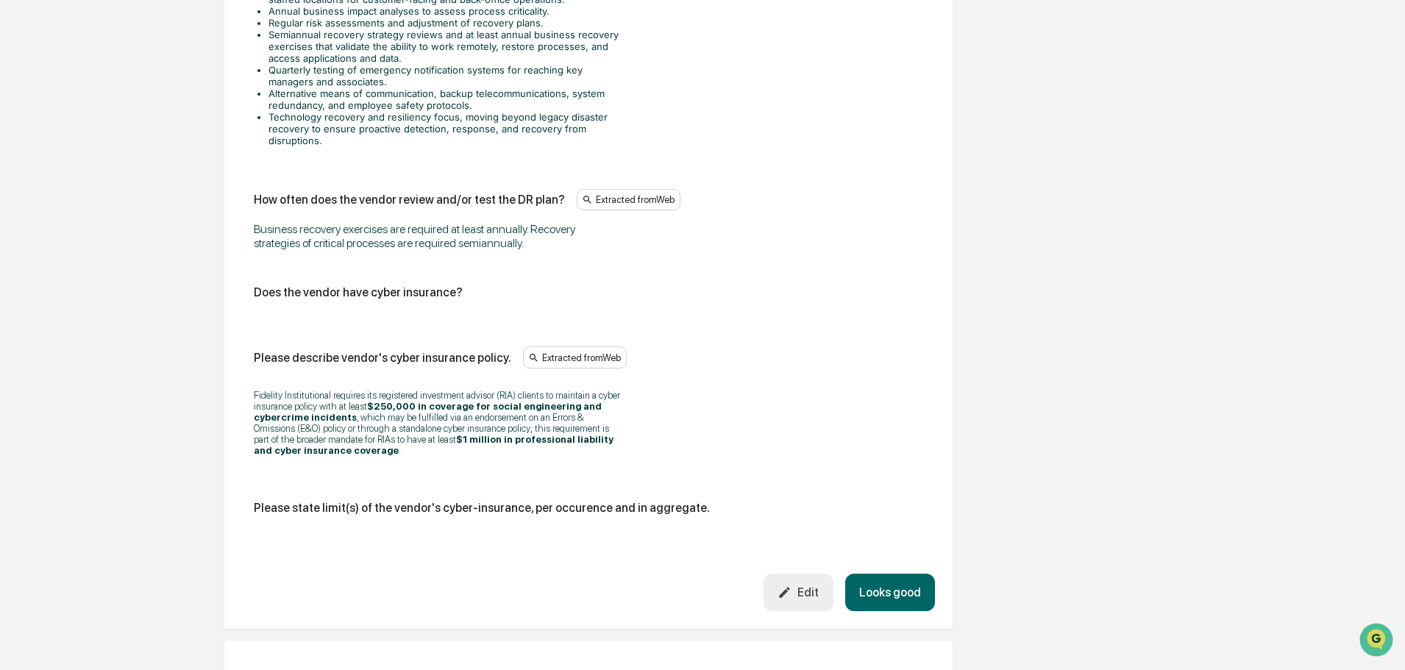
click at [910, 580] on button "Looks good" at bounding box center [890, 593] width 90 height 38
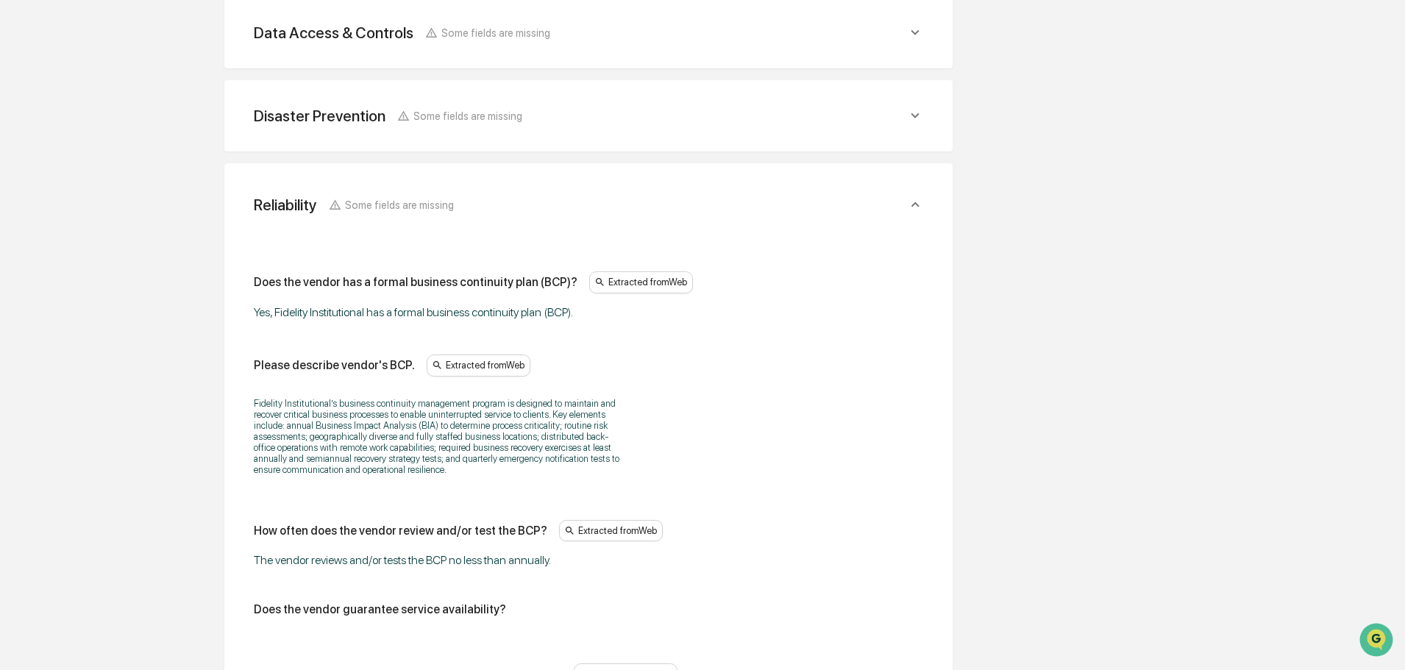
scroll to position [388, 0]
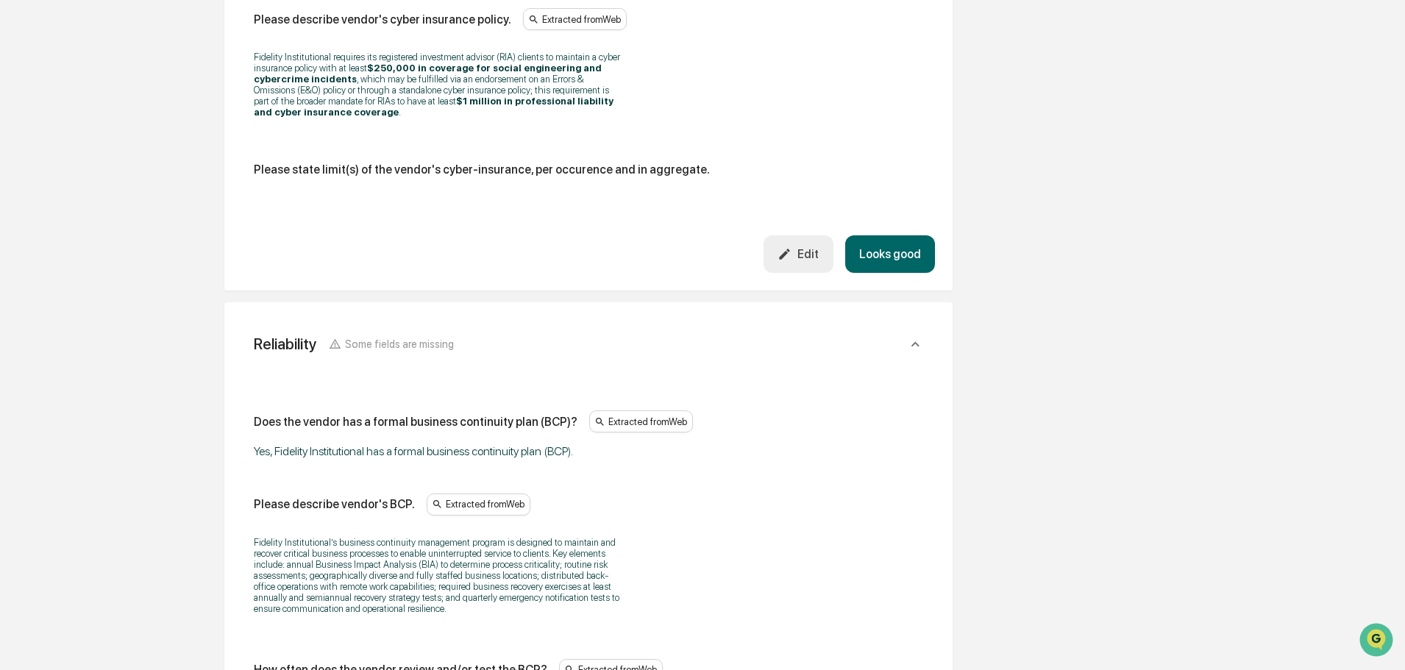
scroll to position [1050, 0]
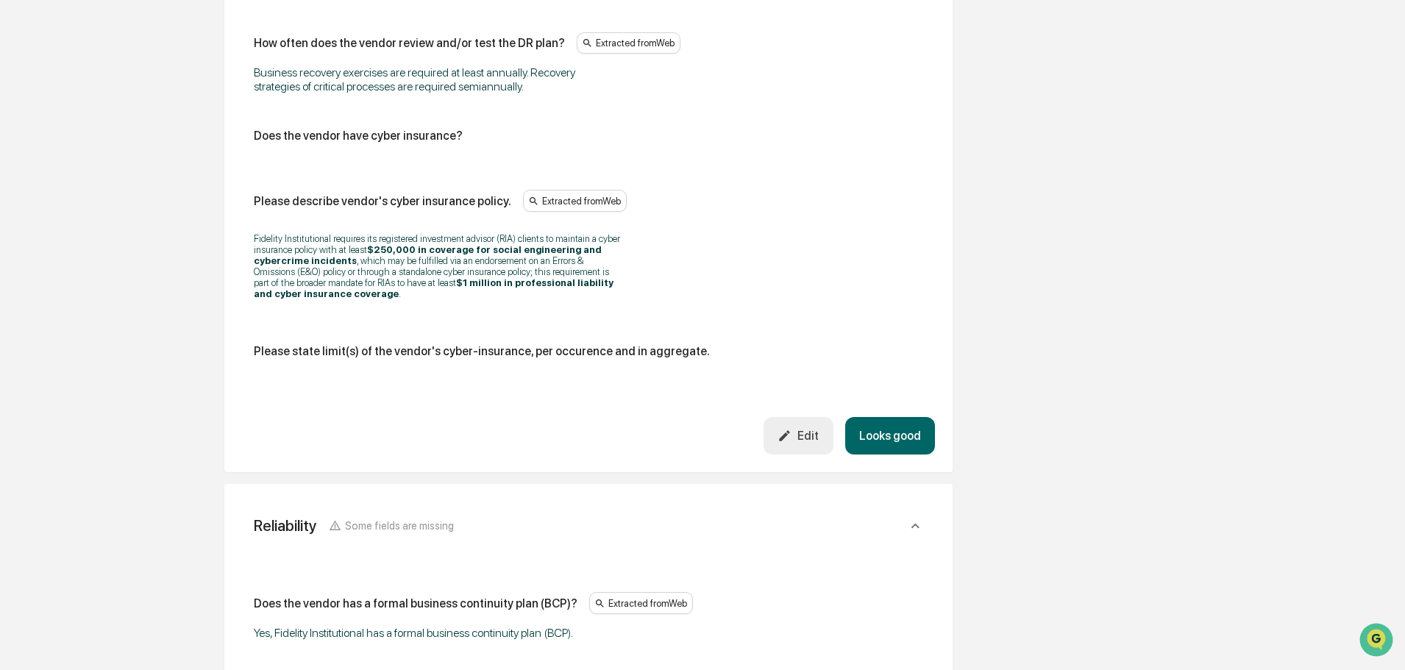
click at [797, 429] on div "Edit" at bounding box center [797, 436] width 41 height 14
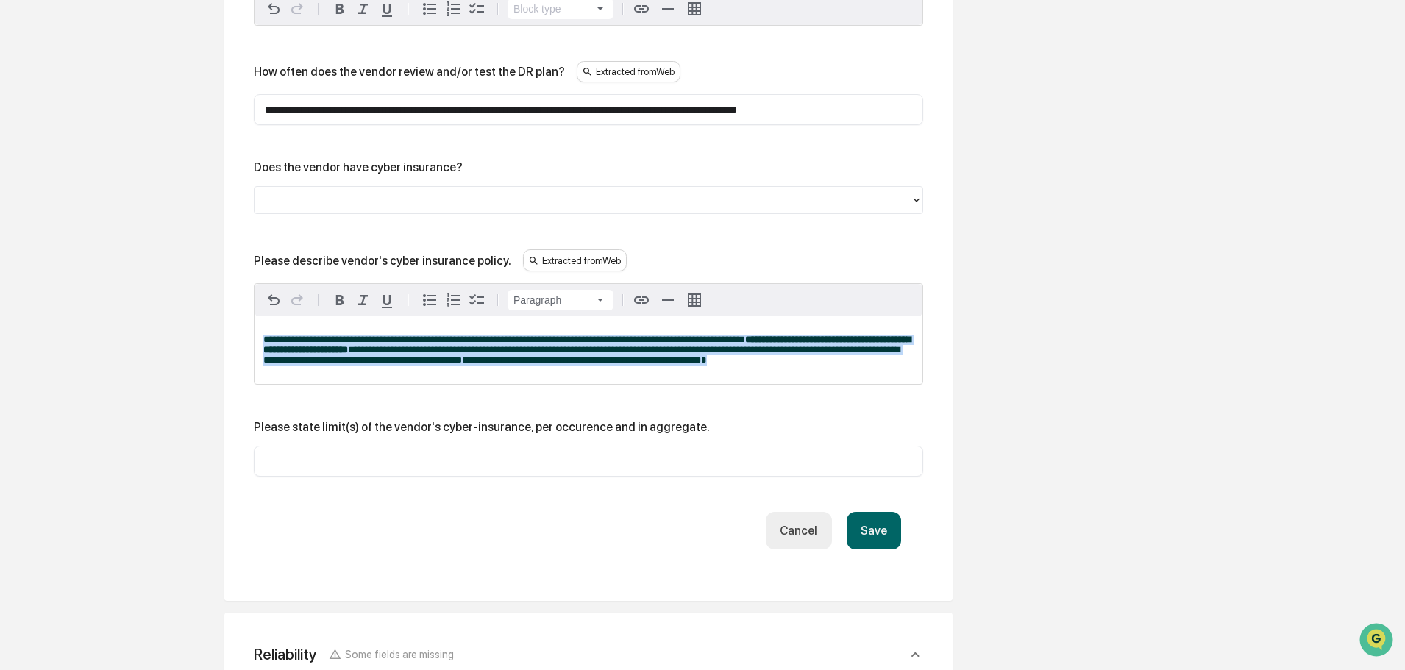
drag, startPoint x: 868, startPoint y: 377, endPoint x: 229, endPoint y: 342, distance: 639.4
click at [229, 342] on div "**********" at bounding box center [588, 80] width 728 height 1042
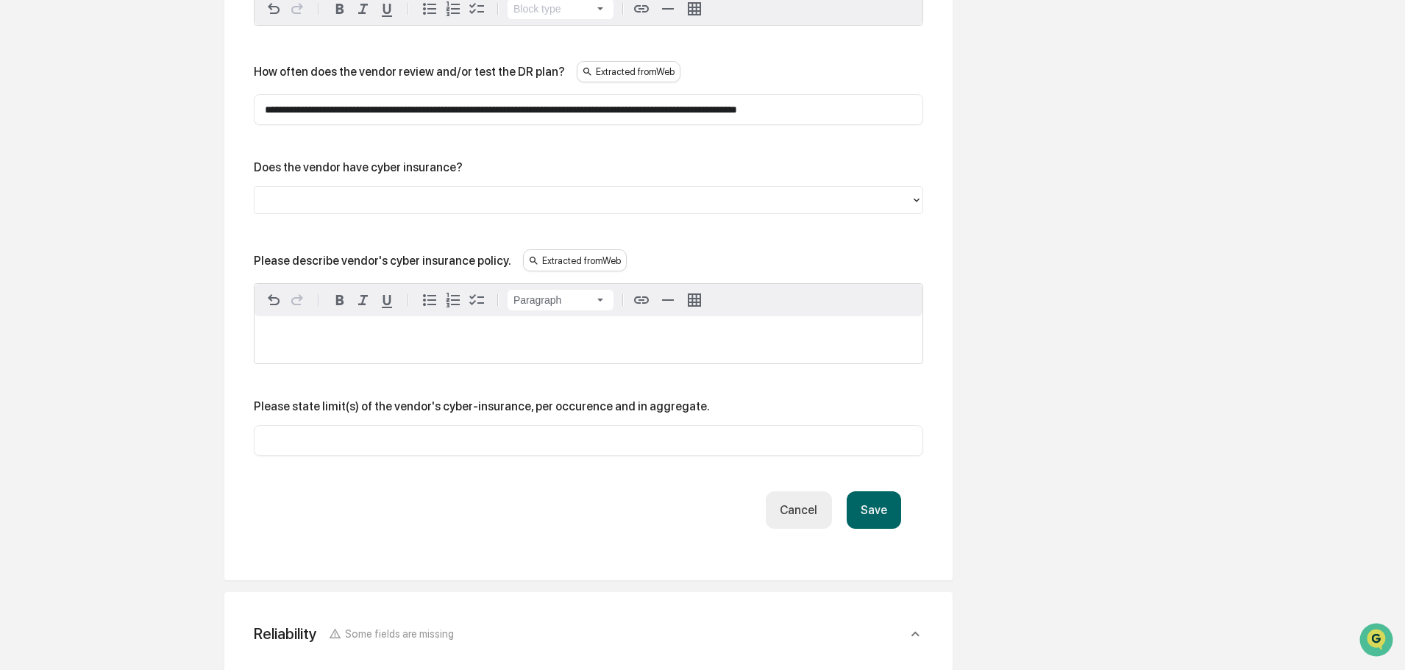
click at [876, 519] on button "Save" at bounding box center [874, 510] width 54 height 38
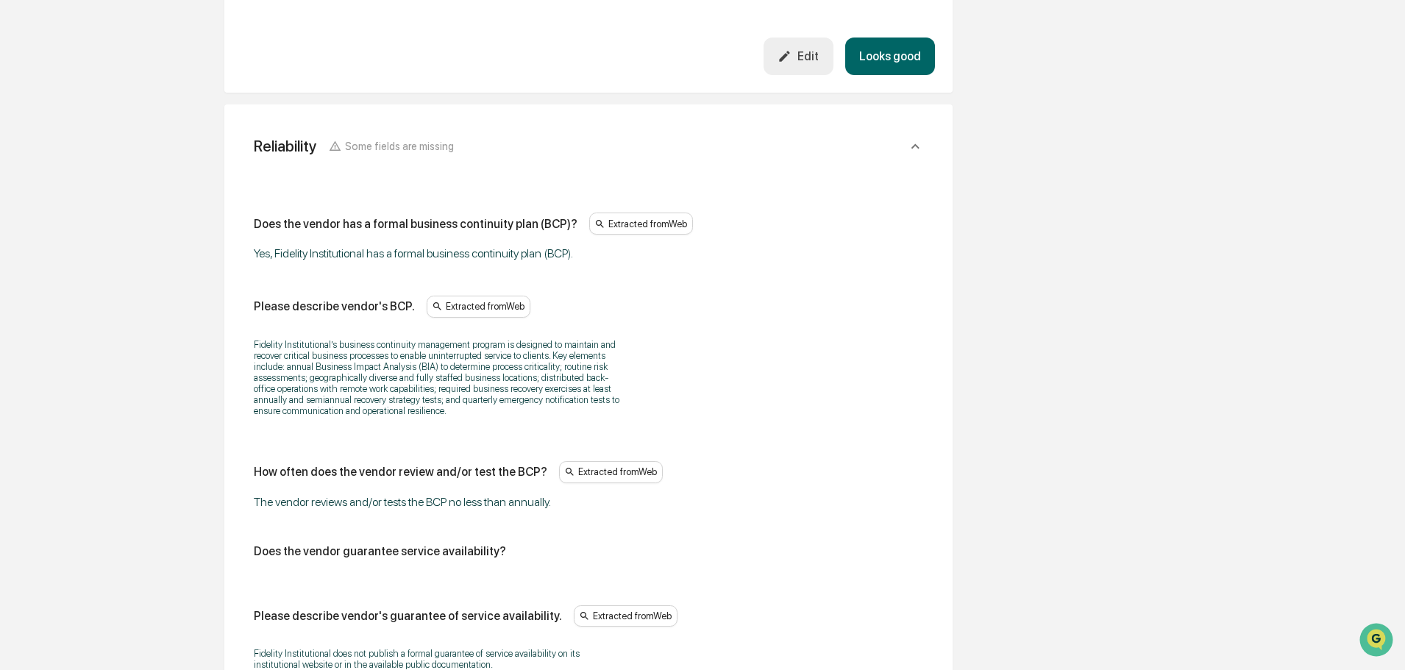
click at [885, 48] on button "Looks good" at bounding box center [890, 57] width 90 height 38
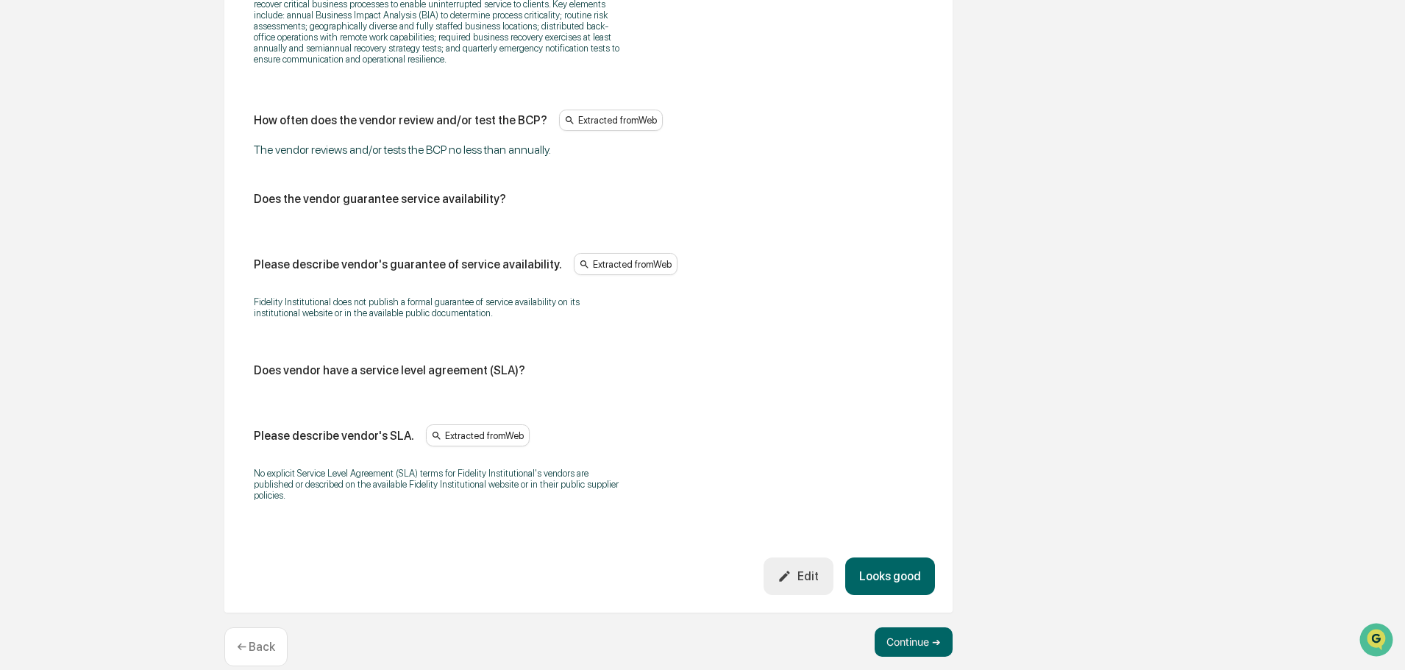
scroll to position [960, 0]
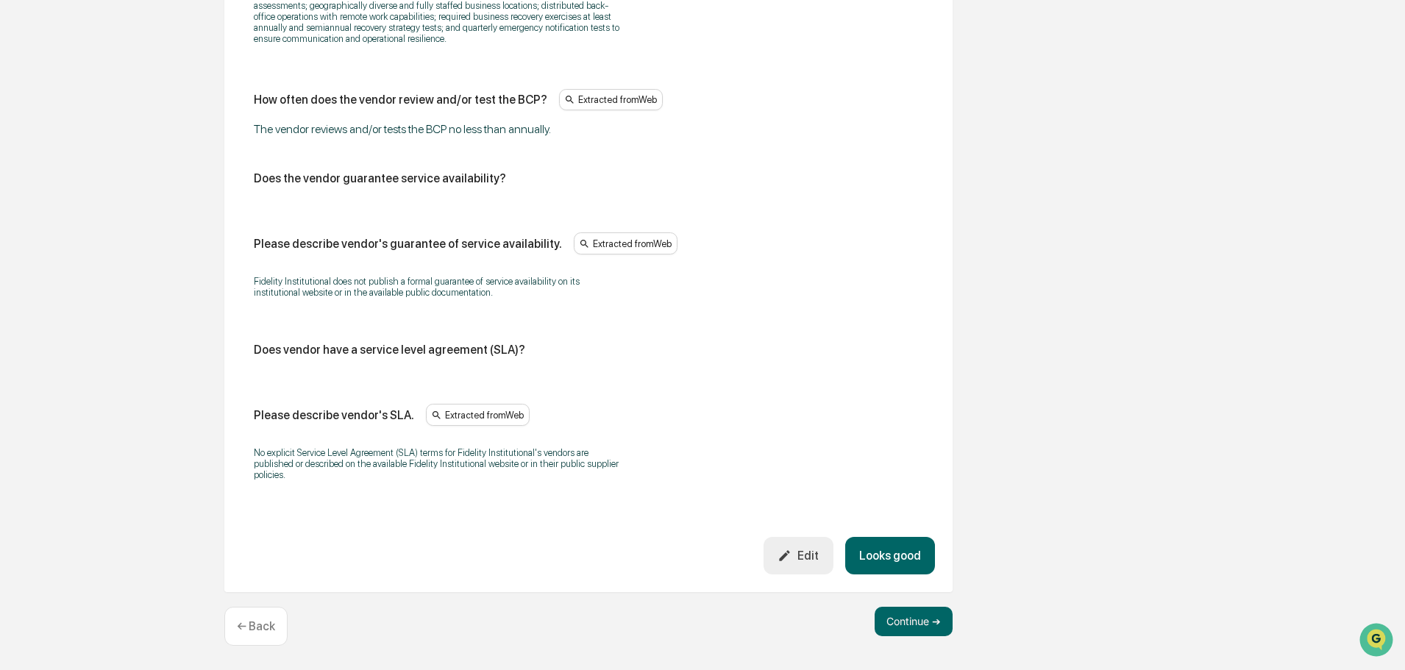
click at [803, 565] on button "Edit" at bounding box center [799, 556] width 70 height 38
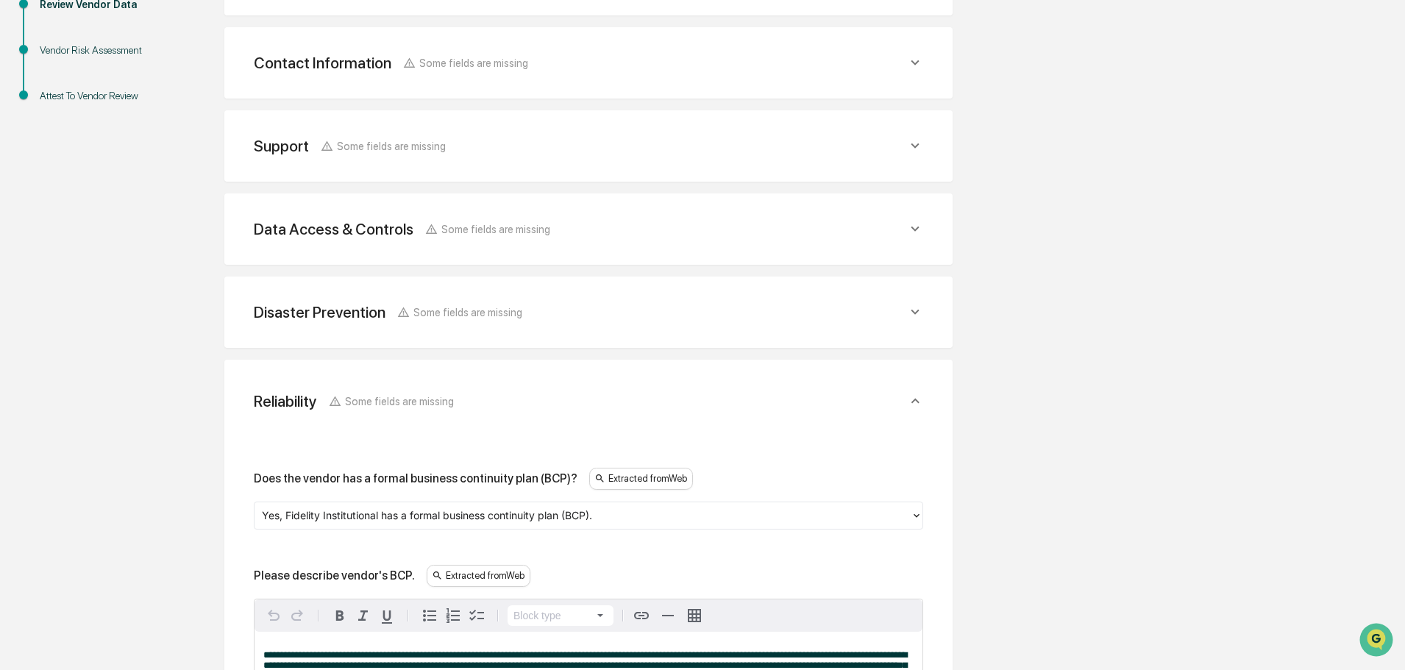
scroll to position [285, 0]
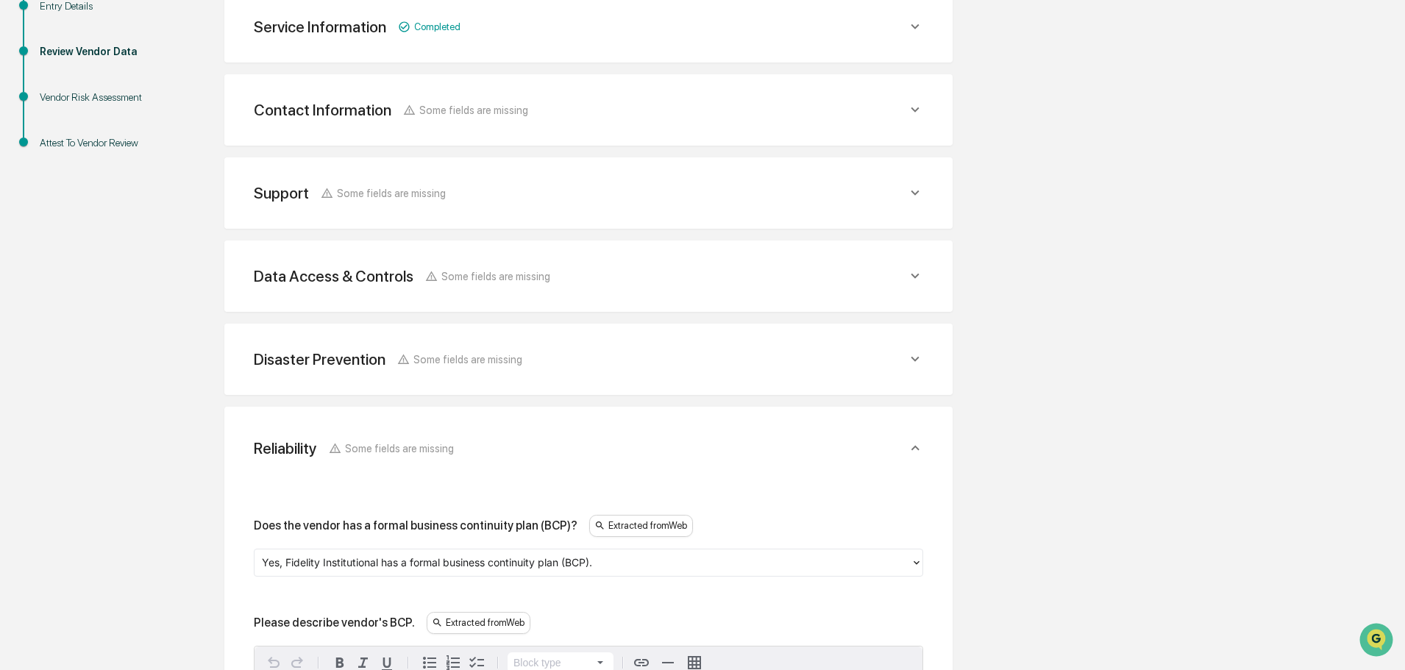
click at [913, 35] on icon at bounding box center [915, 26] width 16 height 16
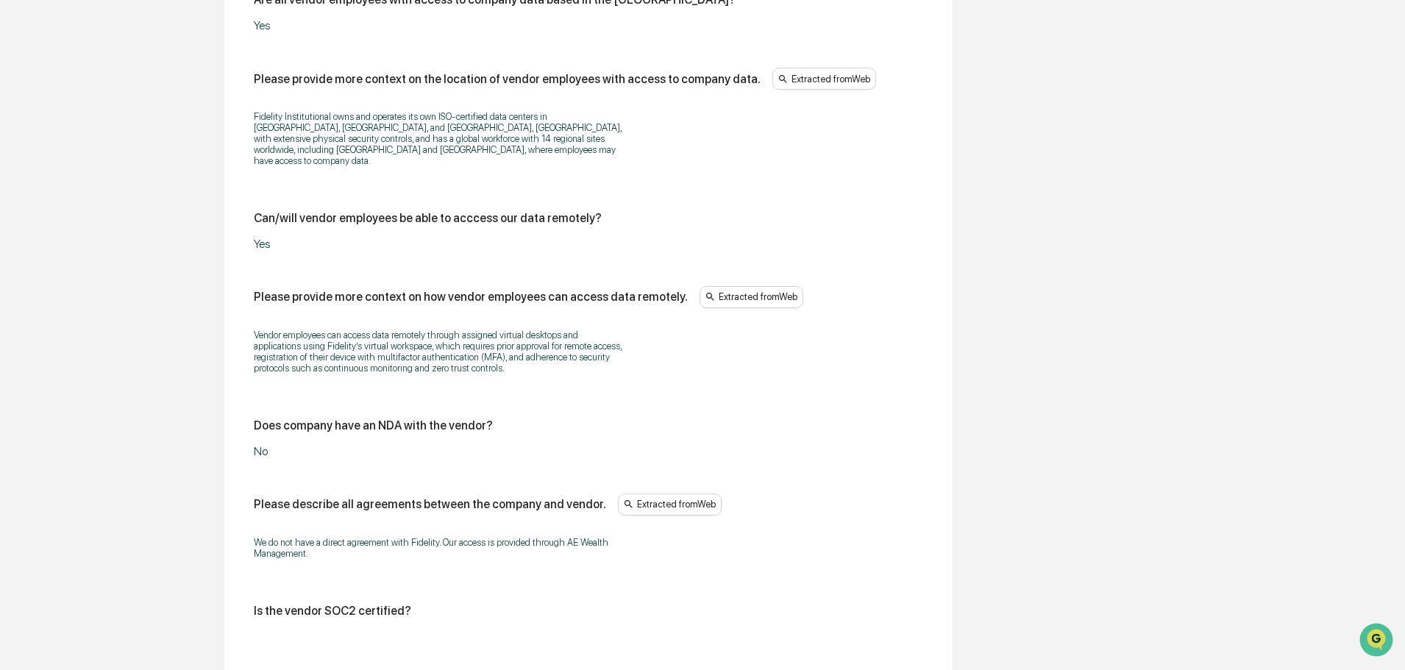
scroll to position [1757, 0]
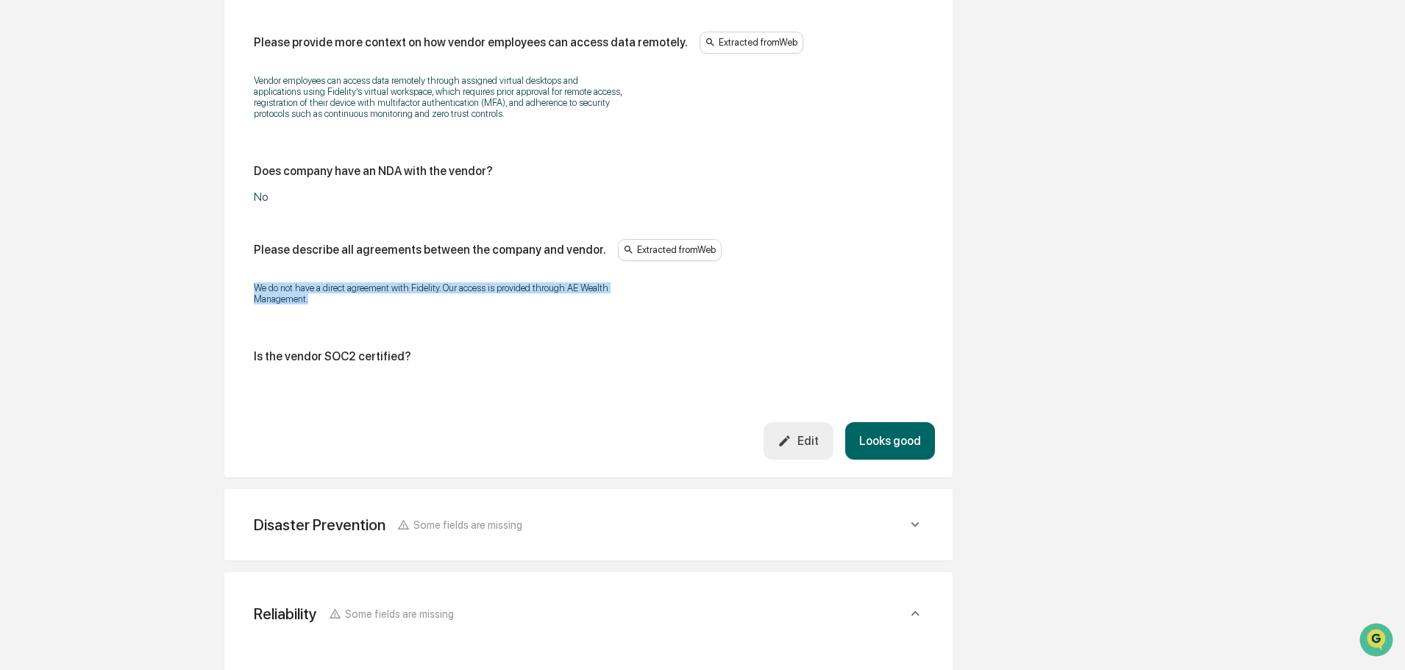
drag, startPoint x: 330, startPoint y: 296, endPoint x: 252, endPoint y: 279, distance: 79.1
copy p "We do not have a direct agreement with Fidelity. Our access is provided through…"
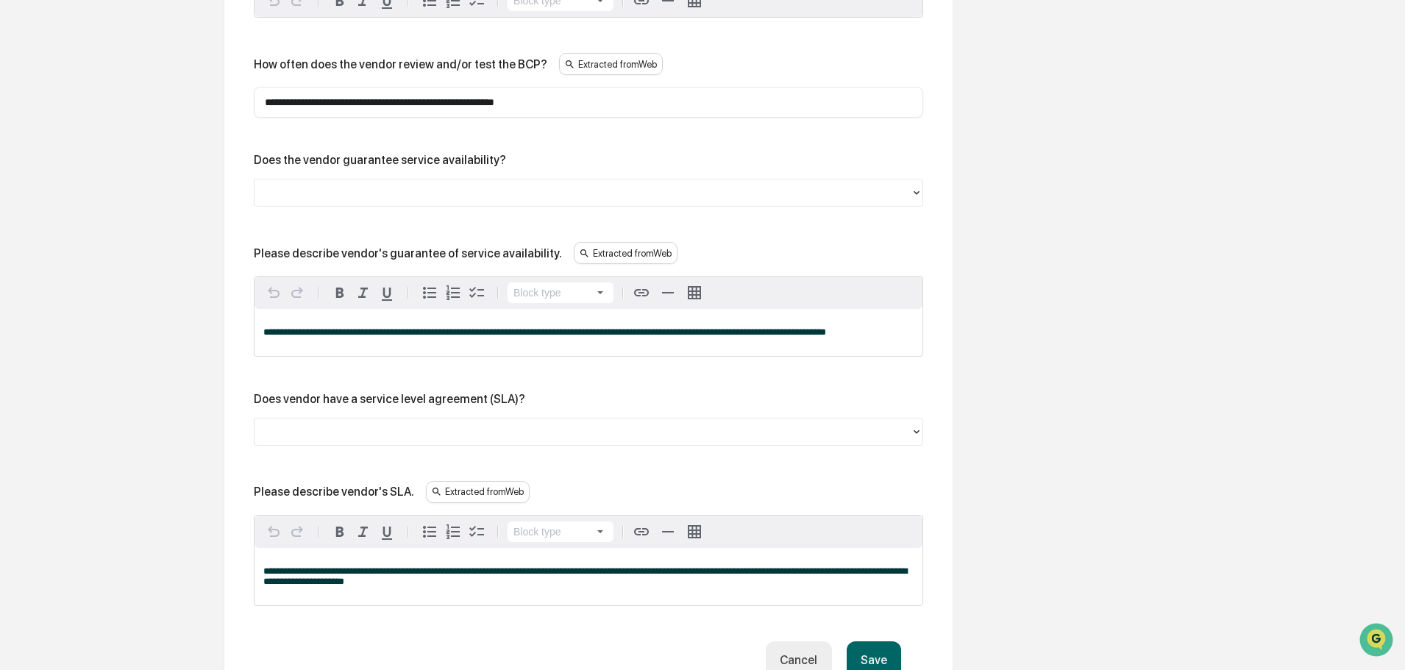
scroll to position [2794, 0]
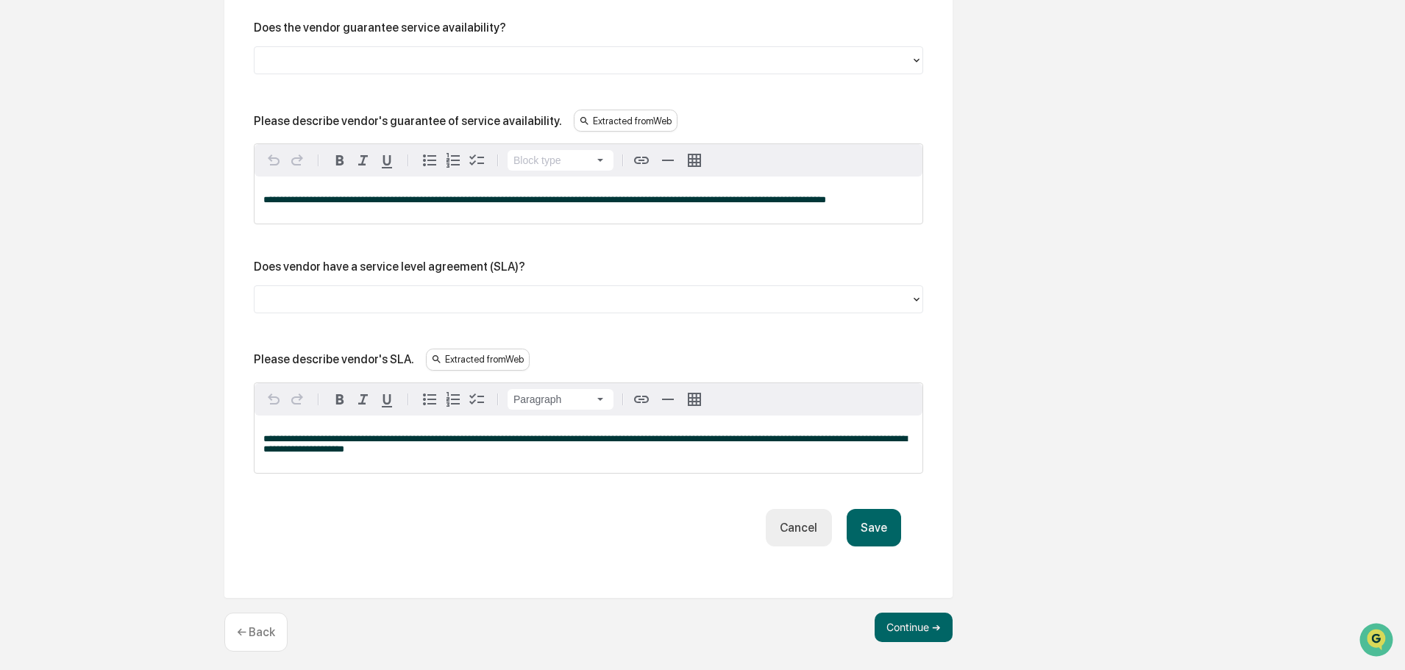
click at [397, 460] on div "**********" at bounding box center [589, 444] width 668 height 57
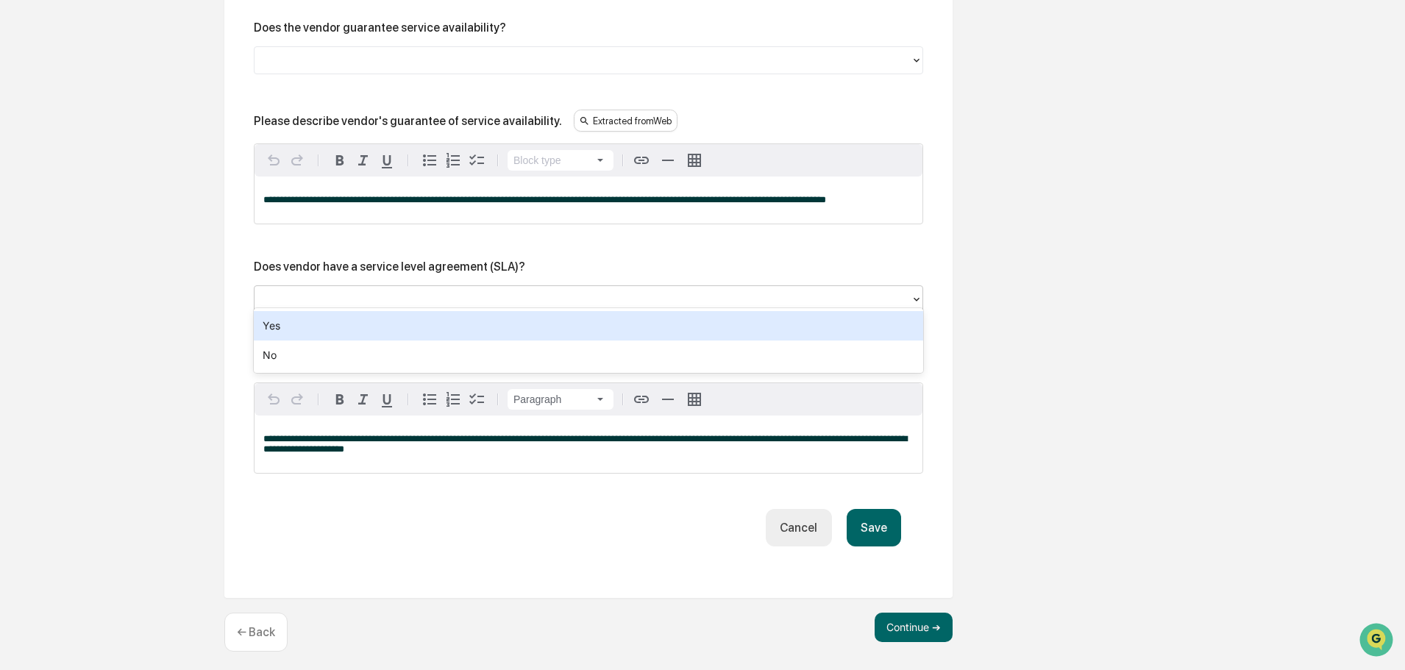
click at [358, 300] on div at bounding box center [582, 299] width 641 height 17
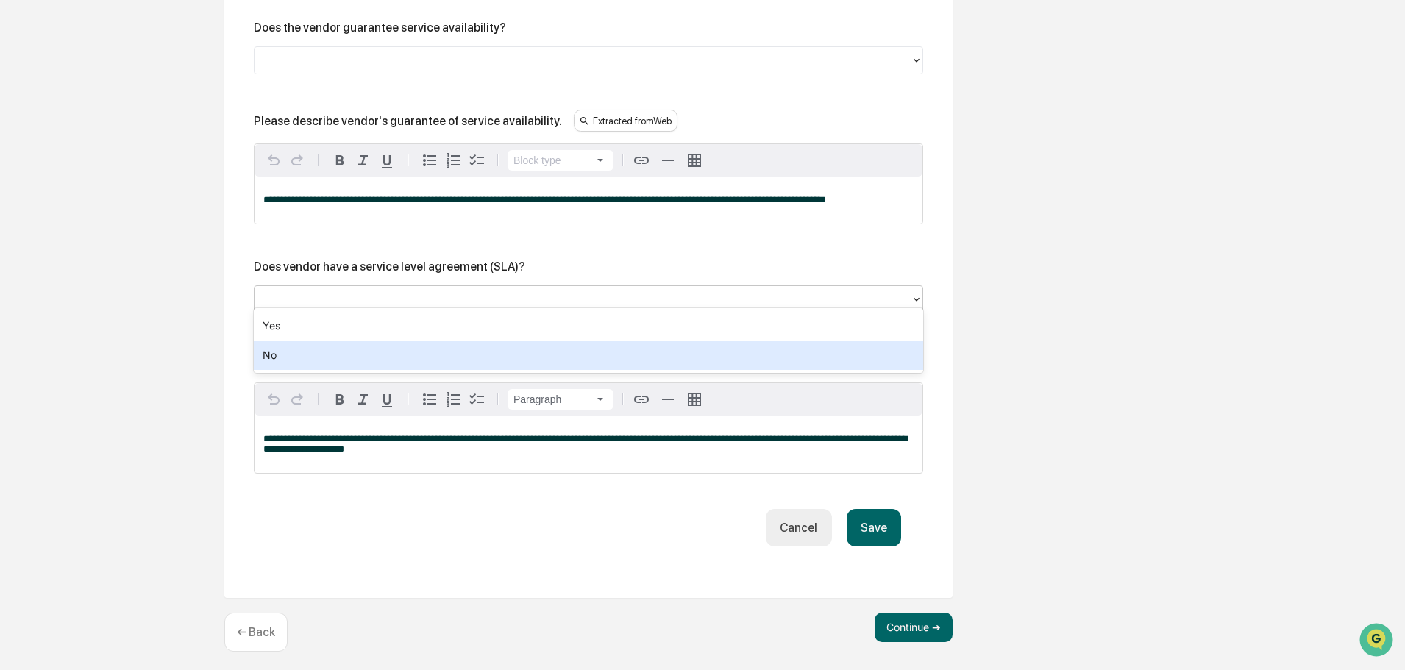
click at [319, 362] on div "No" at bounding box center [588, 355] width 669 height 29
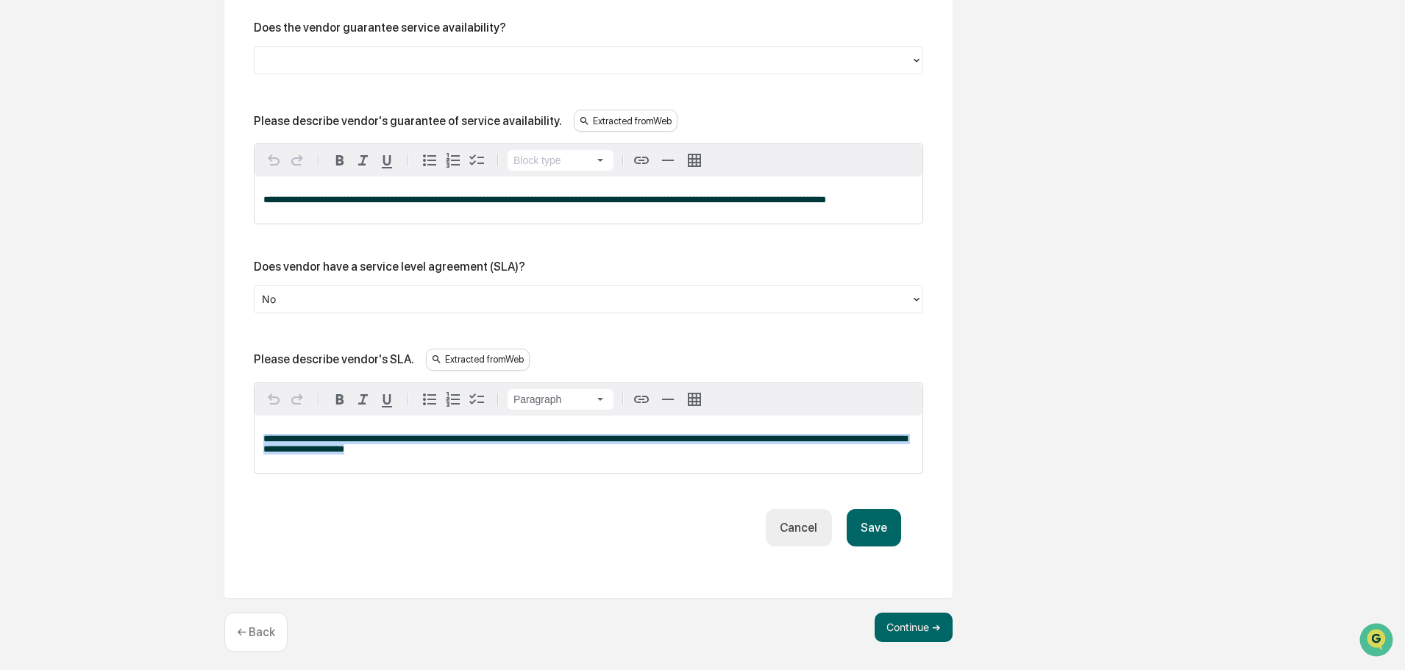
drag, startPoint x: 372, startPoint y: 458, endPoint x: 182, endPoint y: 428, distance: 192.2
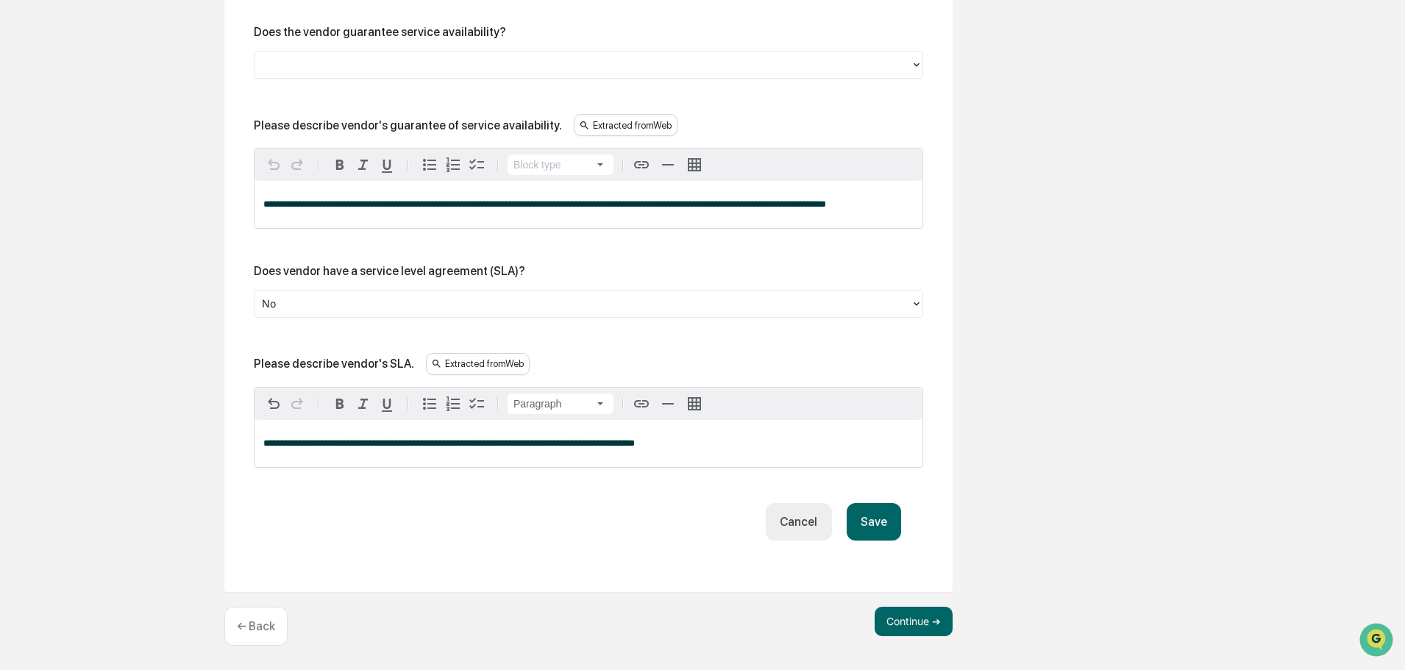
scroll to position [2783, 0]
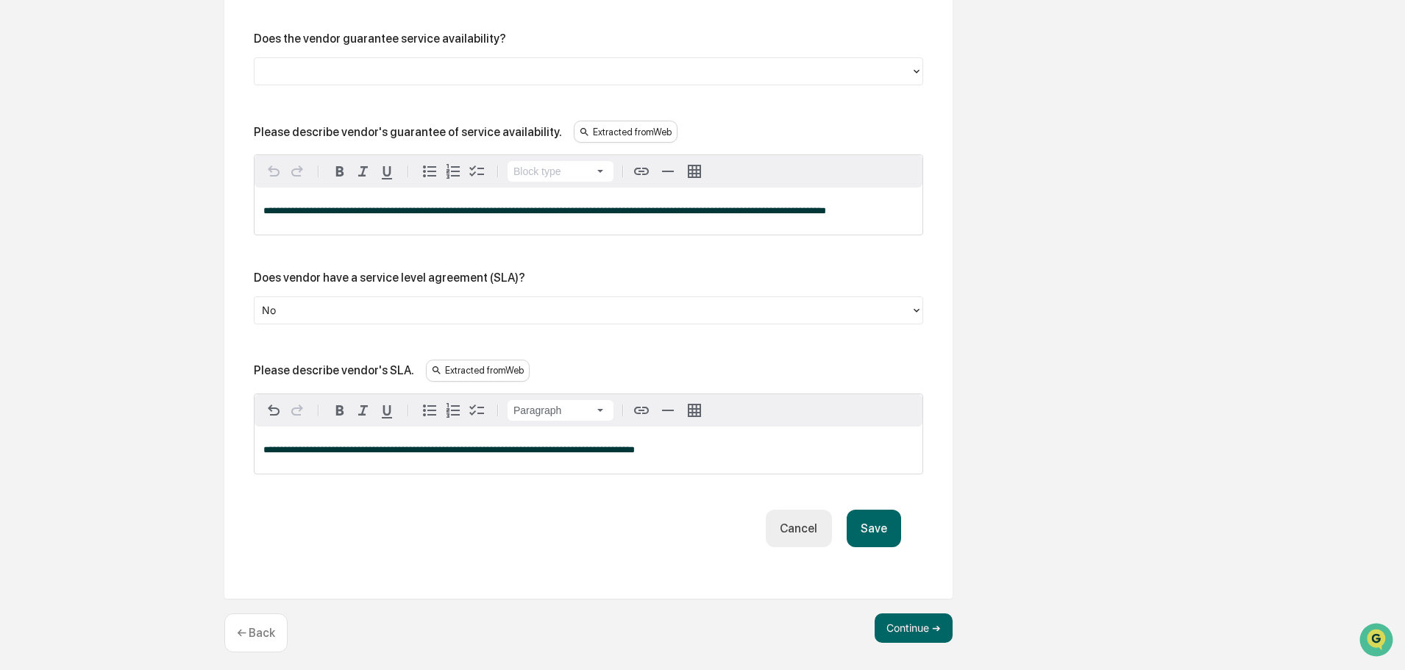
click at [853, 525] on button "Save" at bounding box center [874, 529] width 54 height 38
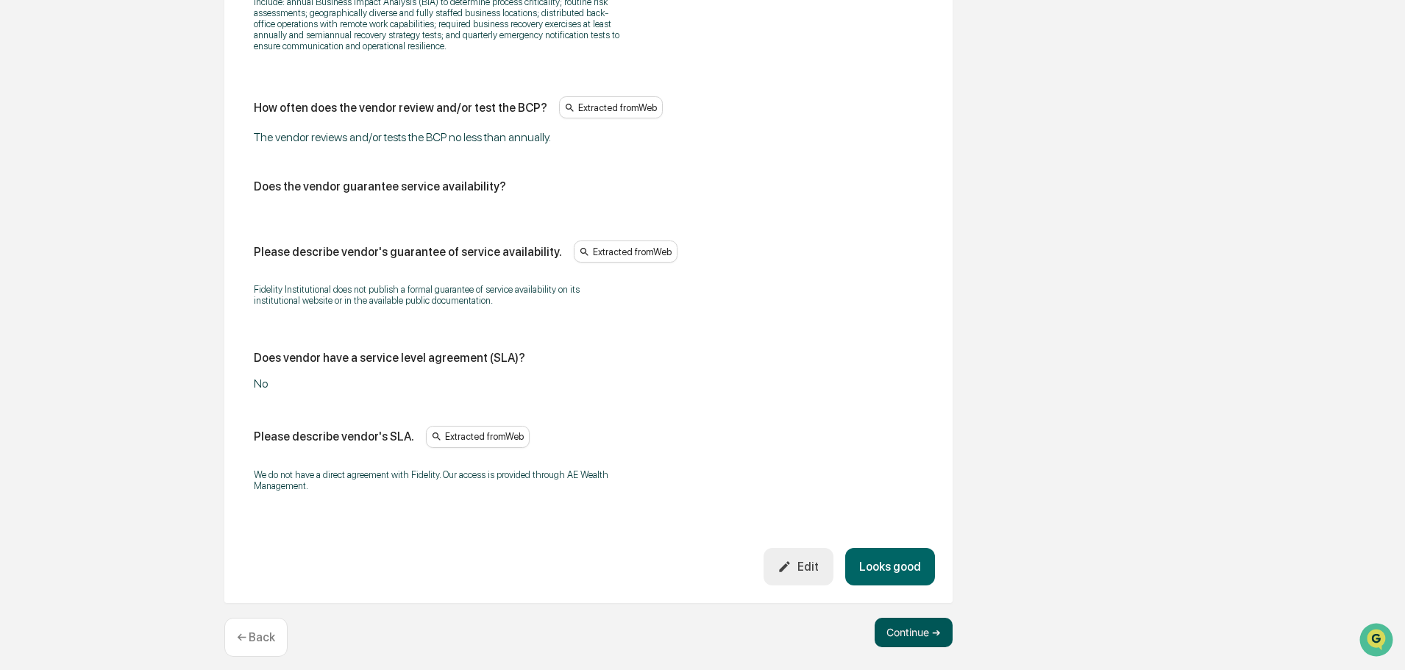
click at [922, 623] on button "Continue ➔" at bounding box center [914, 632] width 78 height 29
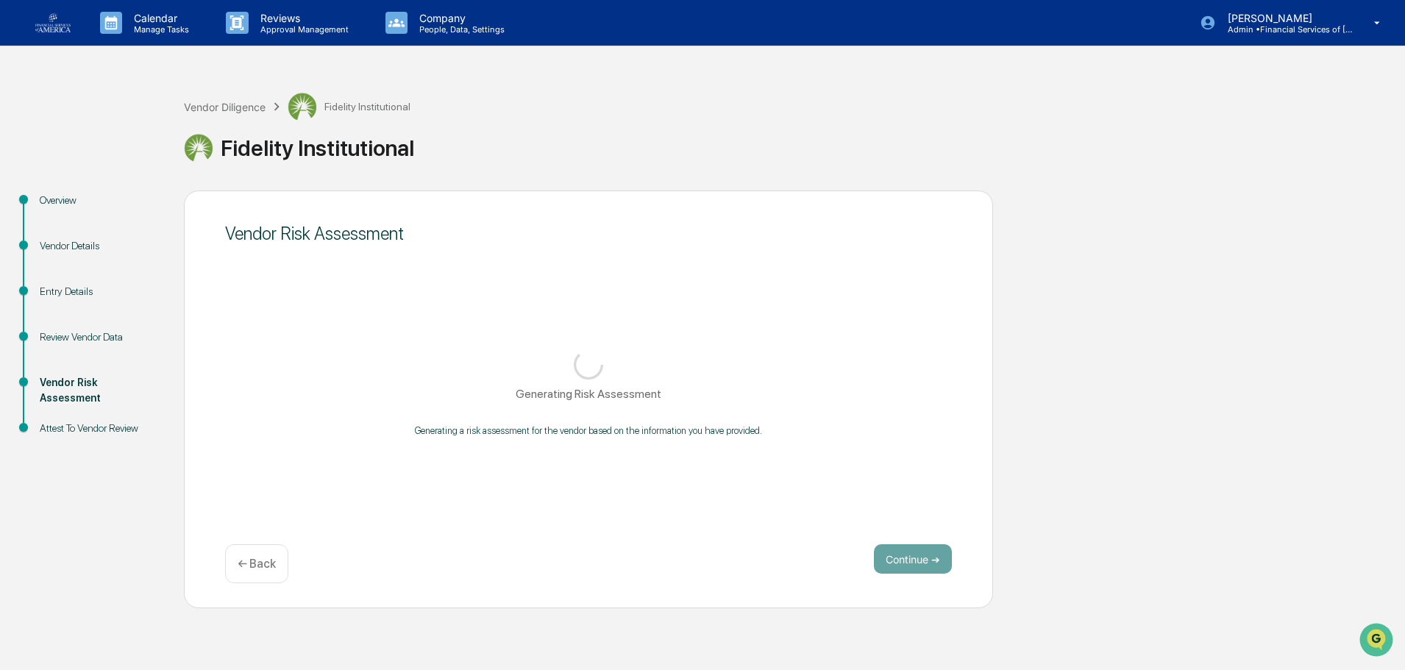
scroll to position [0, 0]
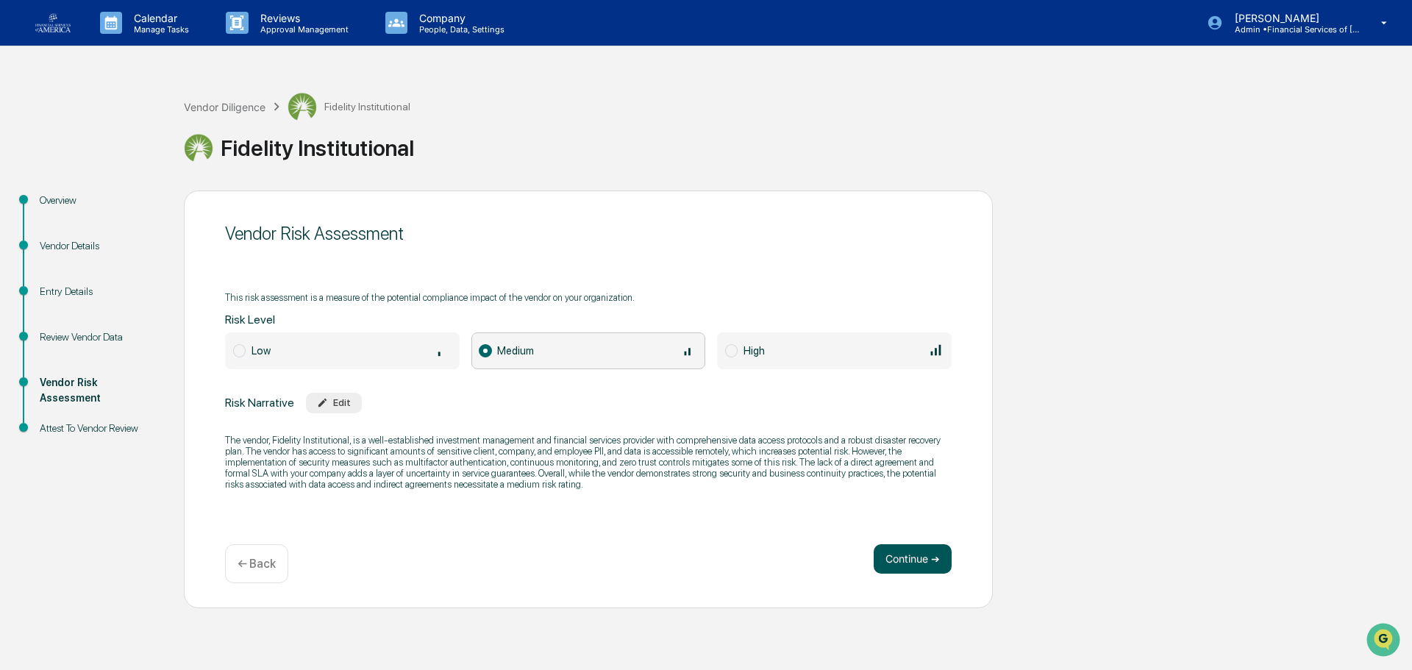
click at [905, 557] on button "Continue ➔" at bounding box center [913, 558] width 78 height 29
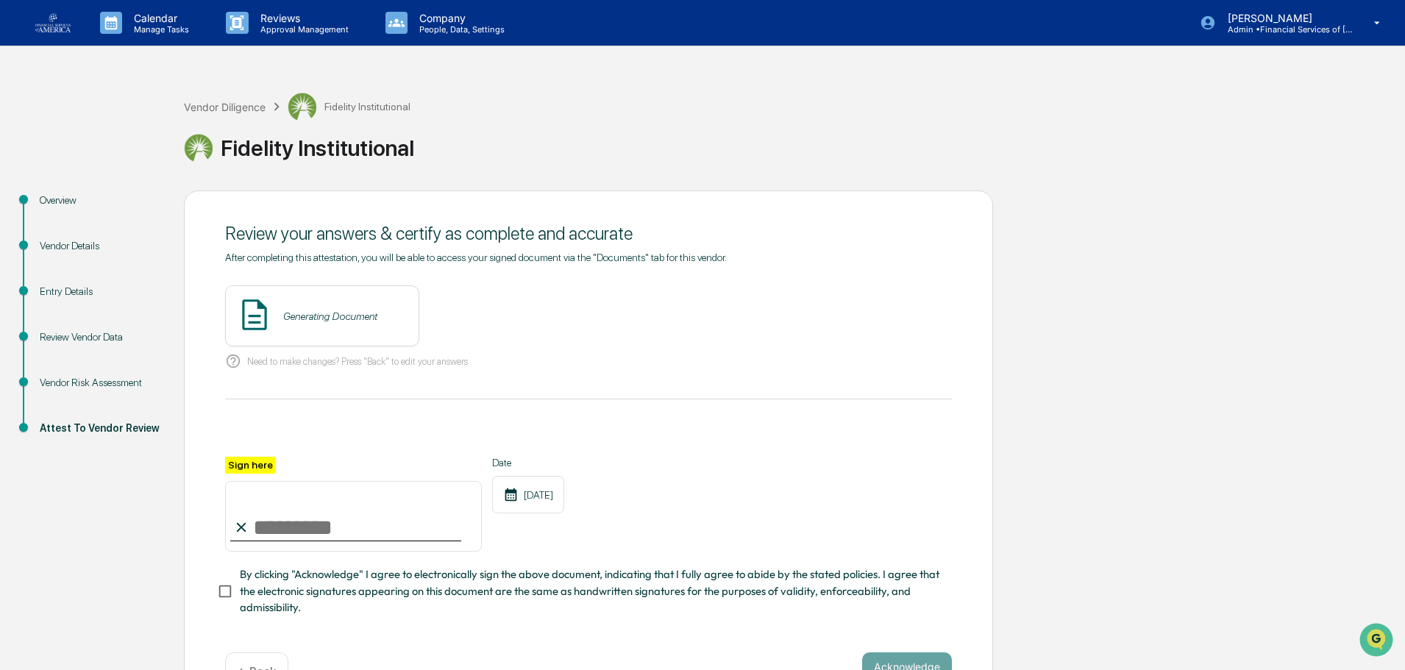
click at [424, 533] on input "Sign here" at bounding box center [353, 516] width 257 height 71
type input "**********"
click at [381, 577] on span "By clicking "Acknowledge" I agree to electronically sign the above document, in…" at bounding box center [590, 590] width 700 height 49
click at [488, 318] on button "View" at bounding box center [490, 317] width 38 height 24
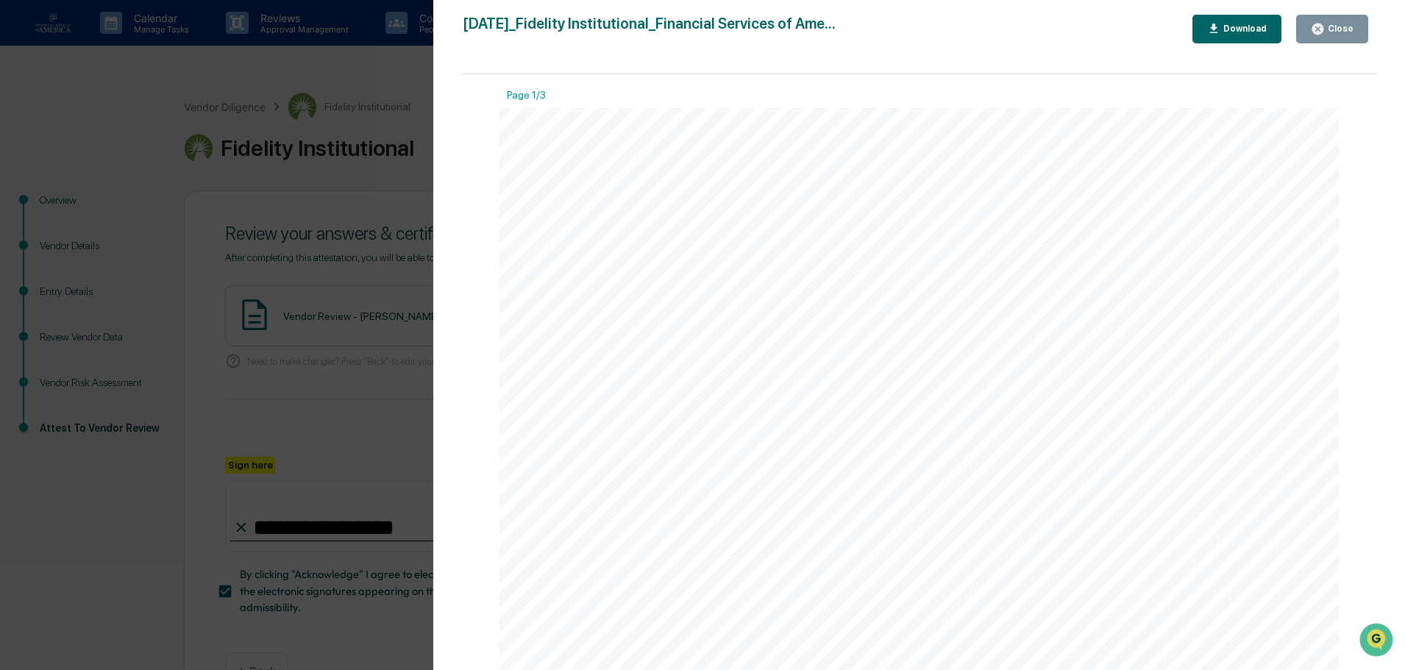
click at [1335, 29] on div "Close" at bounding box center [1339, 29] width 29 height 10
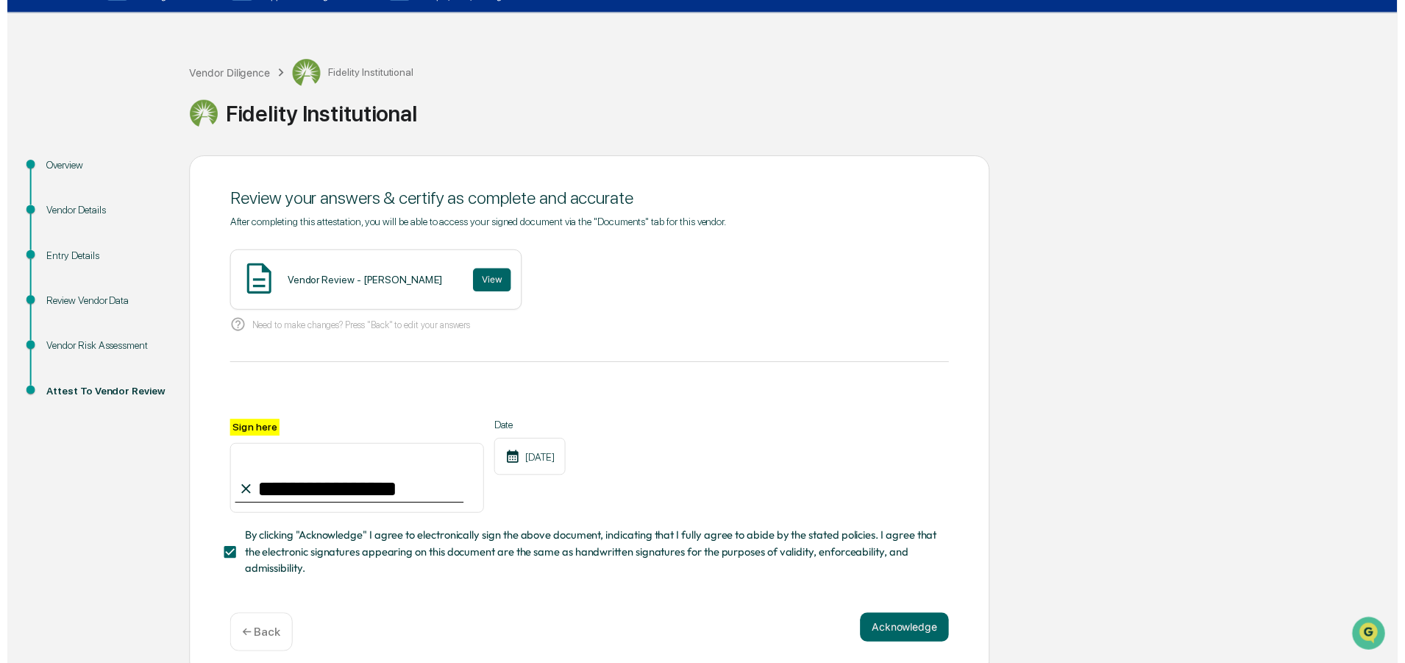
scroll to position [51, 0]
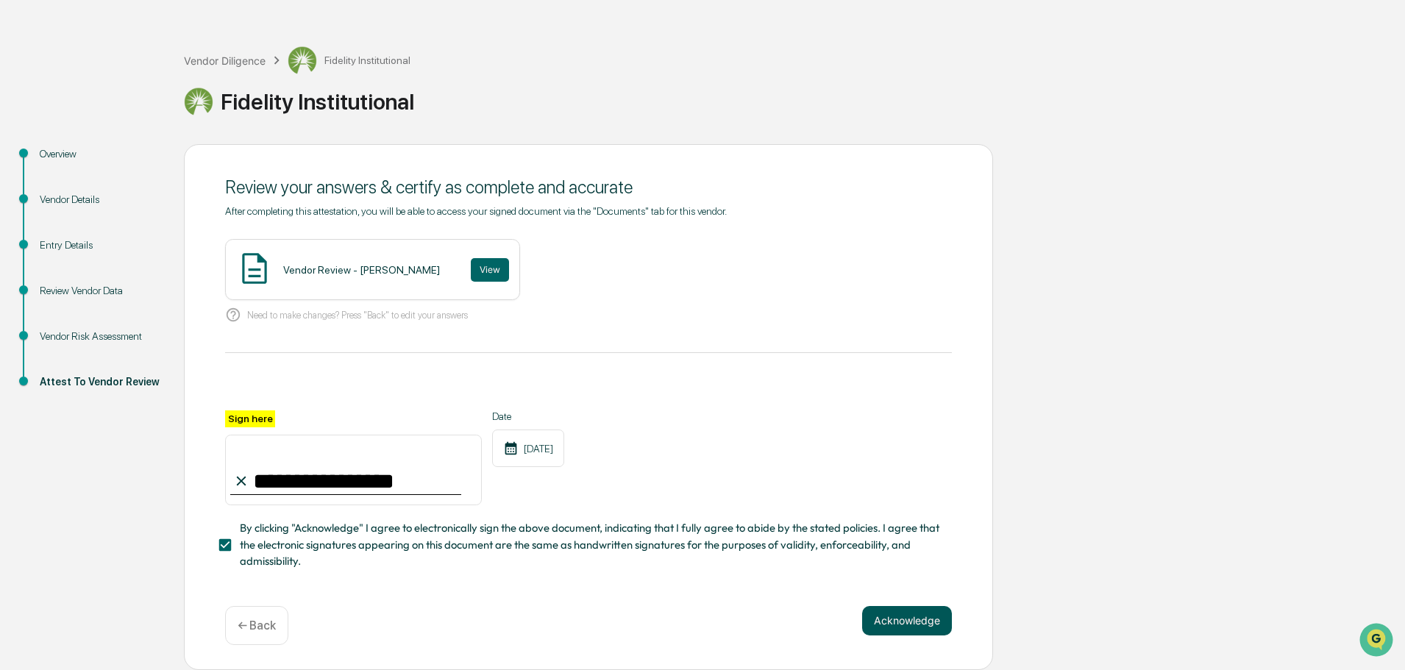
click at [928, 622] on button "Acknowledge" at bounding box center [907, 620] width 90 height 29
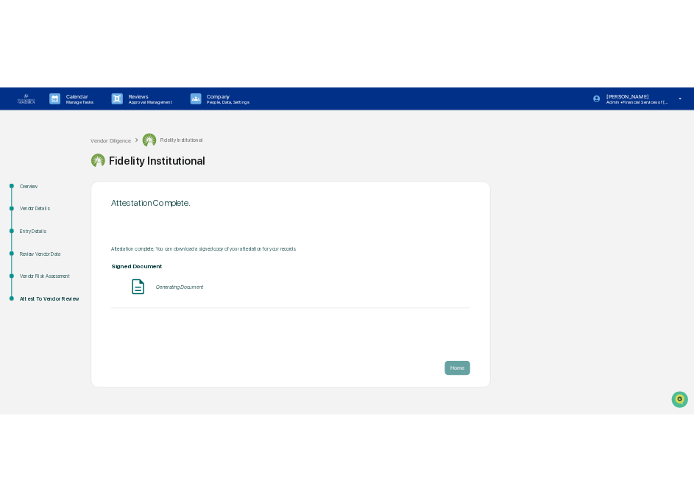
scroll to position [0, 0]
